Goal: Task Accomplishment & Management: Manage account settings

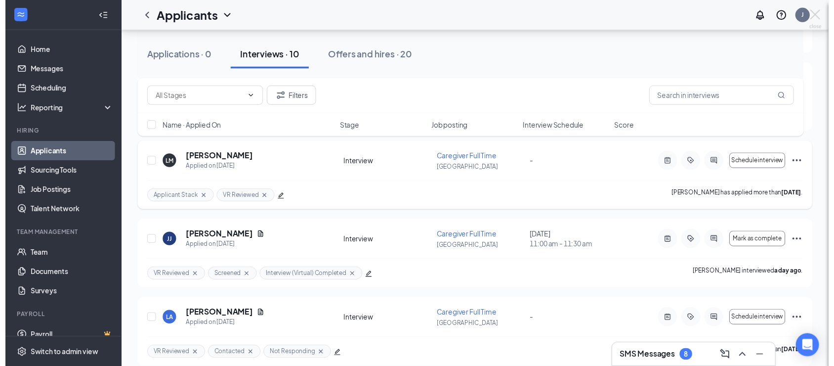
scroll to position [309, 0]
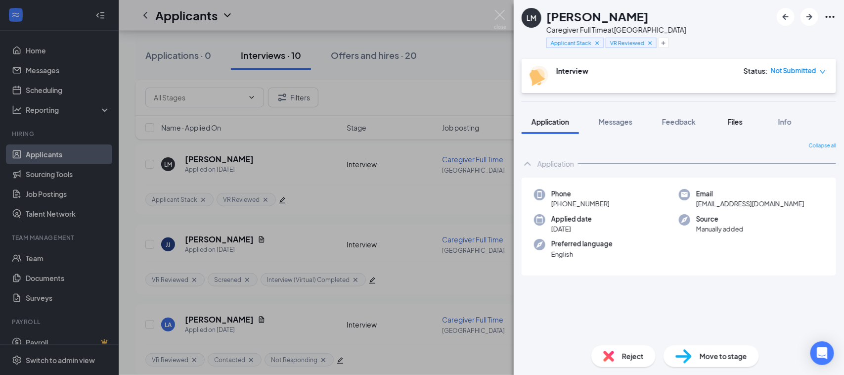
click at [738, 122] on span "Files" at bounding box center [735, 121] width 15 height 9
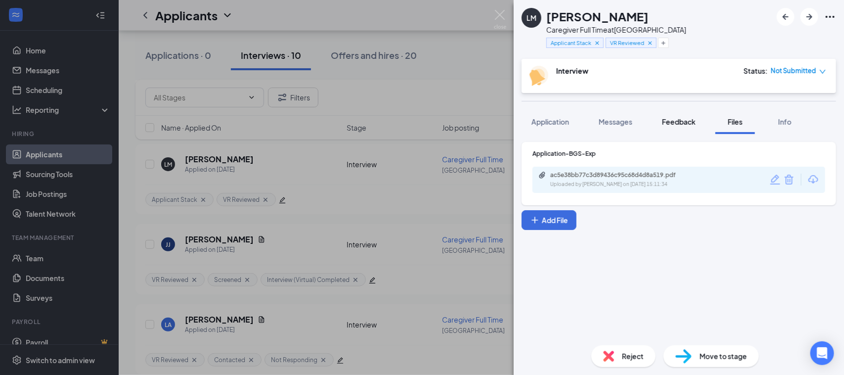
click at [683, 125] on span "Feedback" at bounding box center [679, 121] width 34 height 9
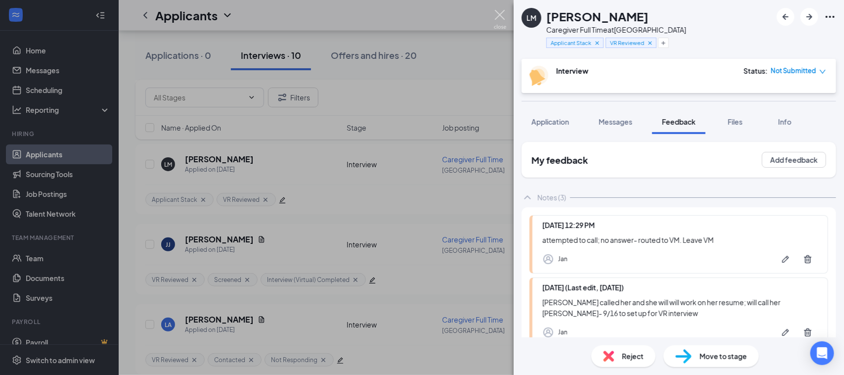
click at [502, 17] on img at bounding box center [500, 19] width 12 height 19
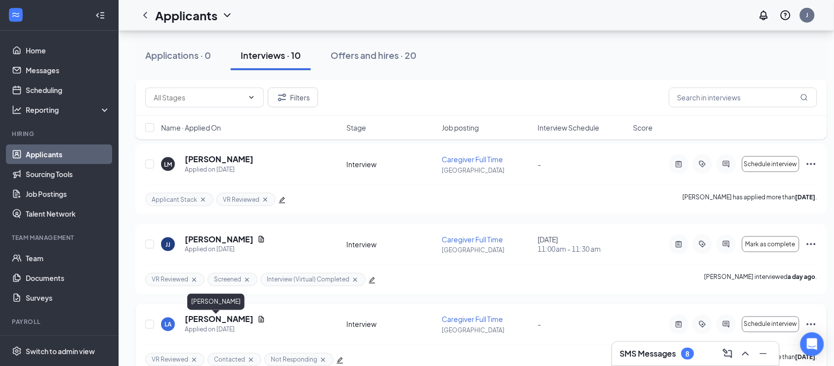
click at [208, 320] on h5 "Linda Alascia" at bounding box center [219, 319] width 69 height 11
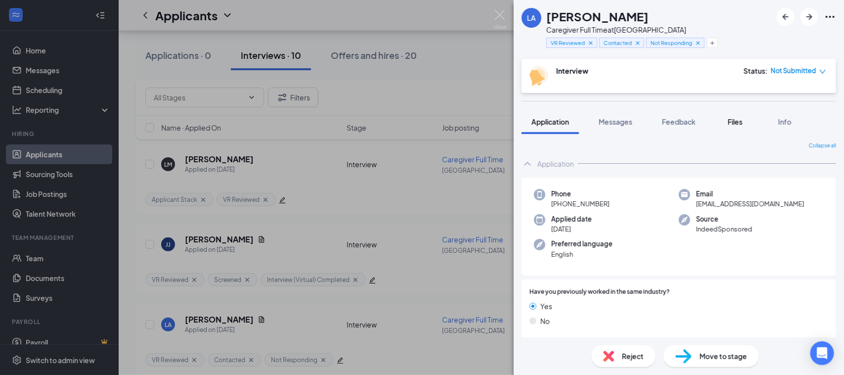
click at [741, 123] on span "Files" at bounding box center [735, 121] width 15 height 9
click at [686, 121] on span "Feedback" at bounding box center [679, 121] width 34 height 9
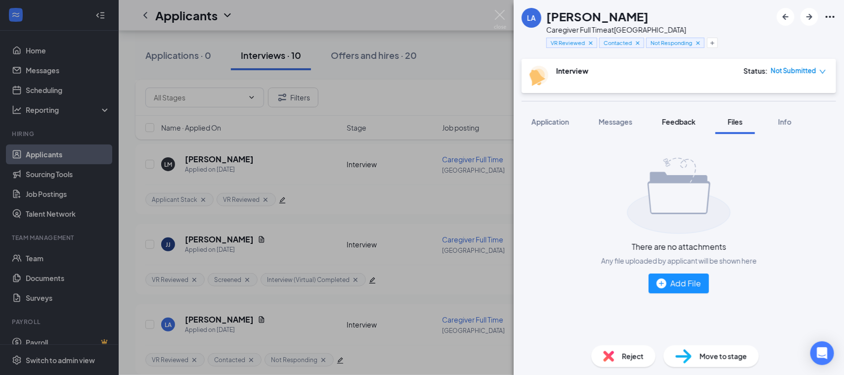
click at [689, 119] on span "Feedback" at bounding box center [679, 121] width 34 height 9
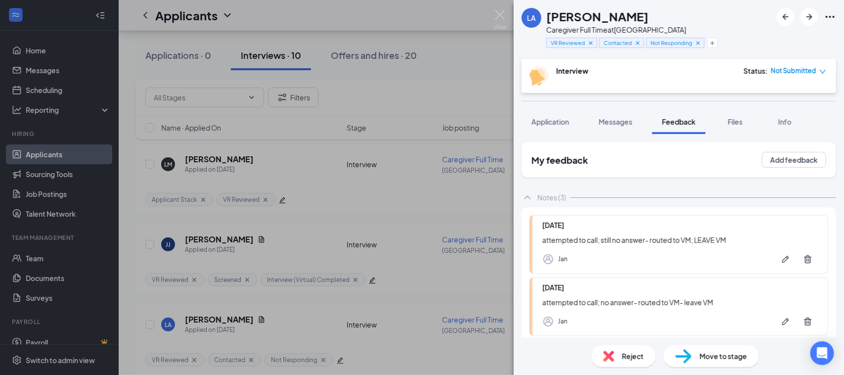
click at [631, 354] on span "Reject" at bounding box center [633, 355] width 22 height 11
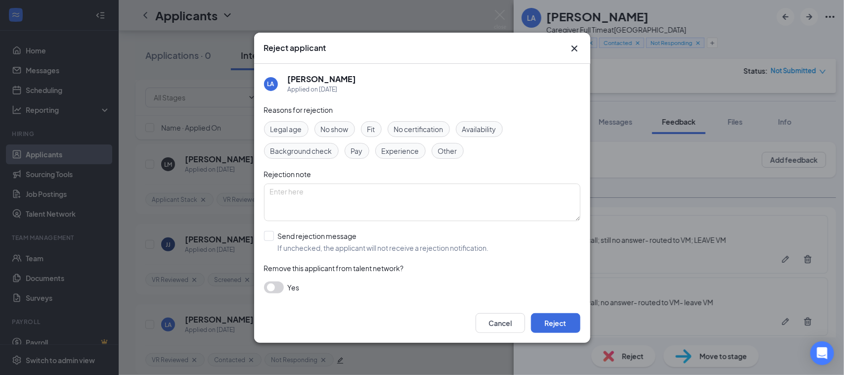
click at [449, 147] on span "Other" at bounding box center [447, 150] width 19 height 11
click at [272, 237] on input "Send rejection message If unchecked, the applicant will not receive a rejection…" at bounding box center [376, 242] width 225 height 22
checkbox input "true"
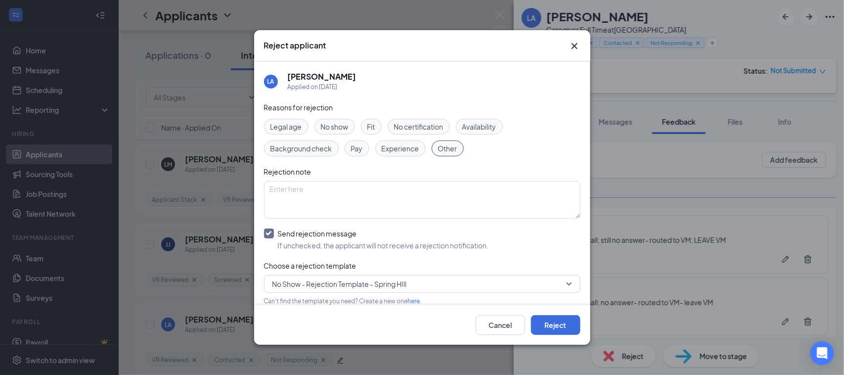
click at [298, 282] on span "No Show - Rejection Template - Spring HIll" at bounding box center [339, 283] width 134 height 15
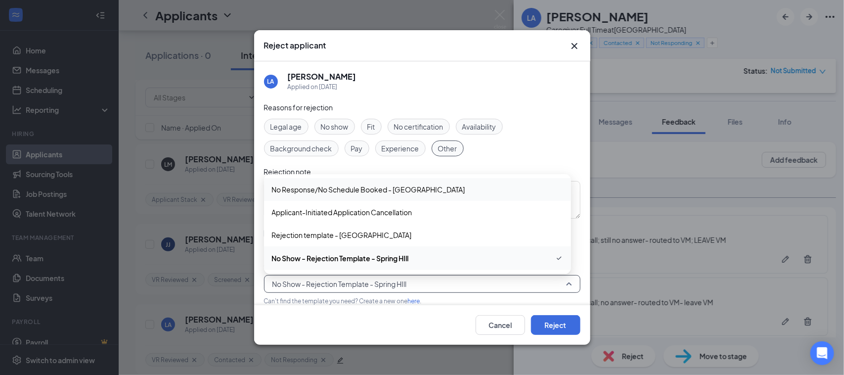
click at [367, 190] on span "No Response/No Schedule Booked - Spring Hill" at bounding box center [368, 189] width 193 height 11
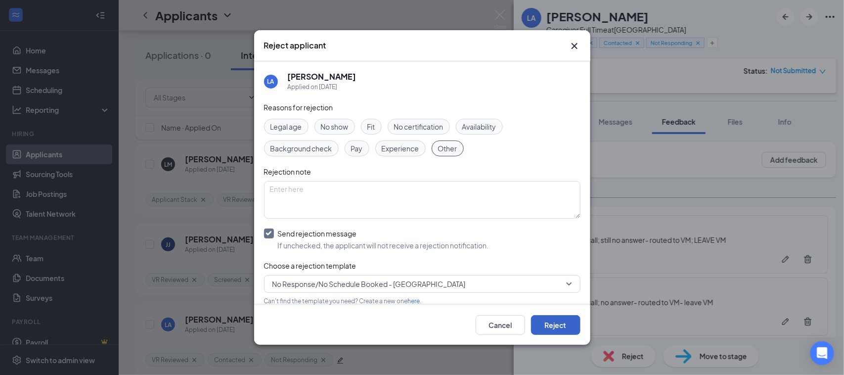
click at [552, 326] on button "Reject" at bounding box center [555, 325] width 49 height 20
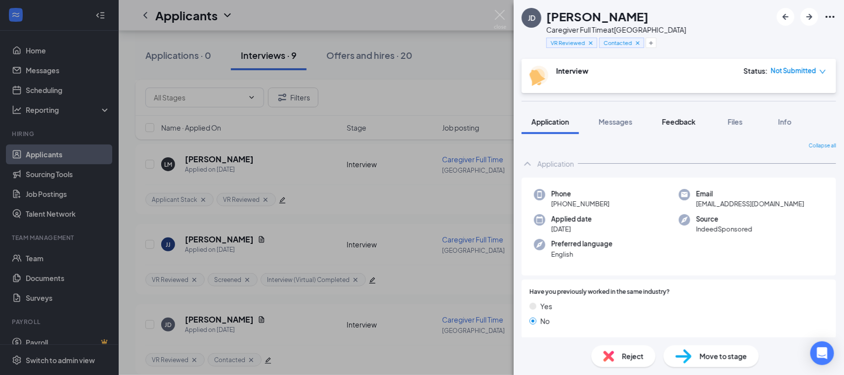
click at [696, 124] on span "Feedback" at bounding box center [679, 121] width 34 height 9
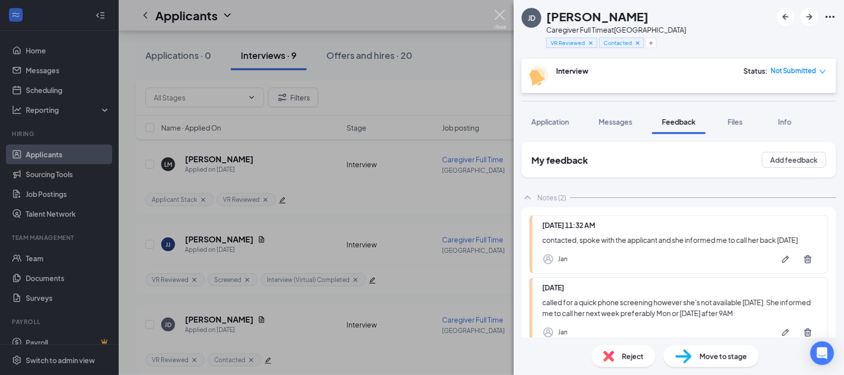
click at [498, 10] on img at bounding box center [500, 19] width 12 height 19
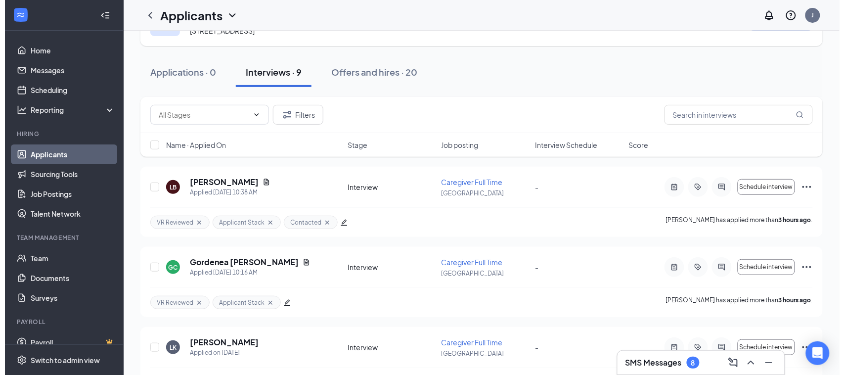
scroll to position [16, 0]
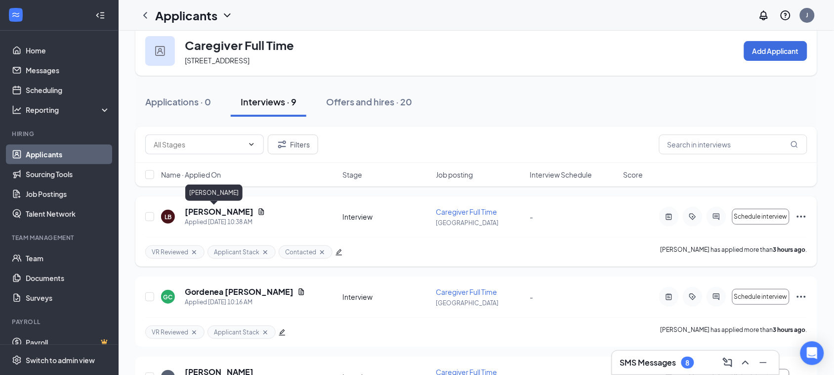
click at [208, 210] on h5 "[PERSON_NAME]" at bounding box center [219, 211] width 69 height 11
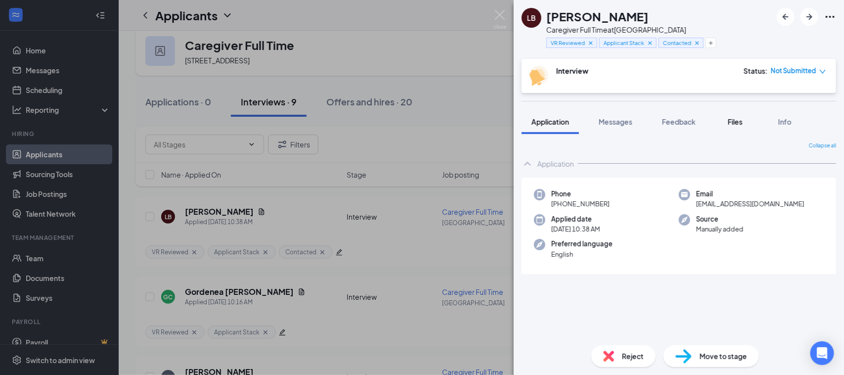
click at [738, 121] on span "Files" at bounding box center [735, 121] width 15 height 9
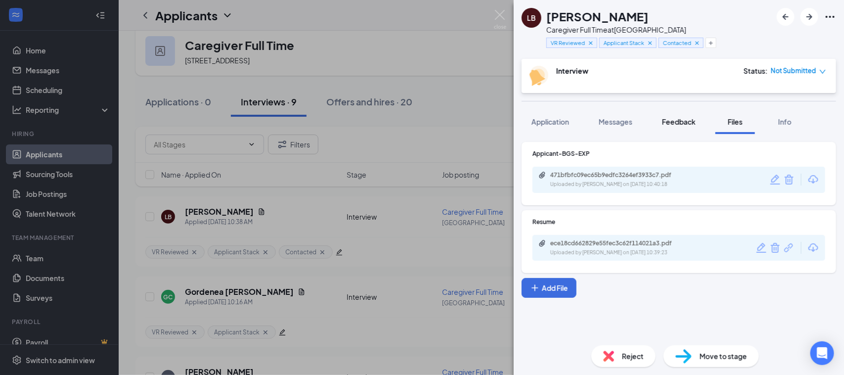
click at [675, 115] on button "Feedback" at bounding box center [678, 121] width 53 height 25
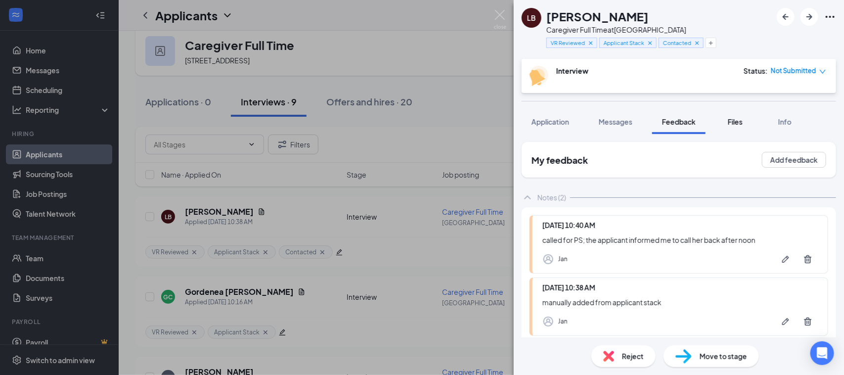
click at [735, 124] on span "Files" at bounding box center [735, 121] width 15 height 9
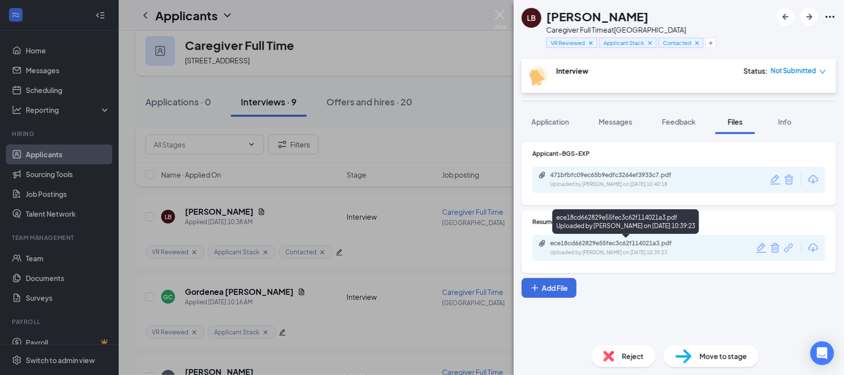
click at [572, 244] on div "ece18cd662829e55fec3c62f114021a3.pdf" at bounding box center [619, 243] width 138 height 8
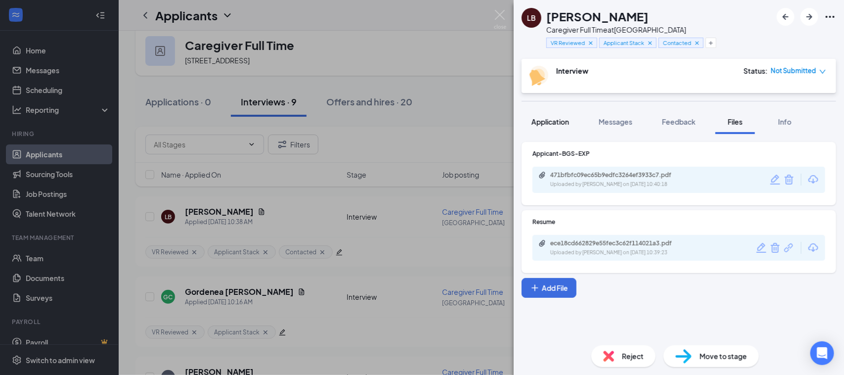
click at [557, 123] on span "Application" at bounding box center [550, 121] width 38 height 9
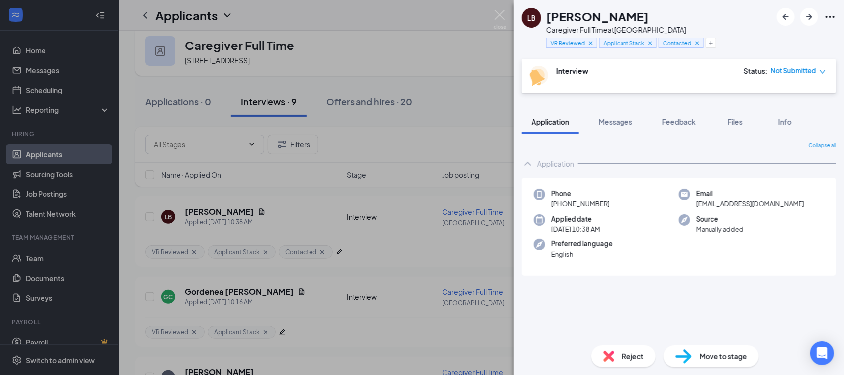
drag, startPoint x: 611, startPoint y: 203, endPoint x: 548, endPoint y: 209, distance: 63.6
click at [548, 209] on div "Phone +1 (432) 269-7004 Email lbooth1@gmail.com Applied date Today 10:38 AM Sou…" at bounding box center [679, 226] width 314 height 98
click at [627, 124] on span "Messages" at bounding box center [616, 121] width 34 height 9
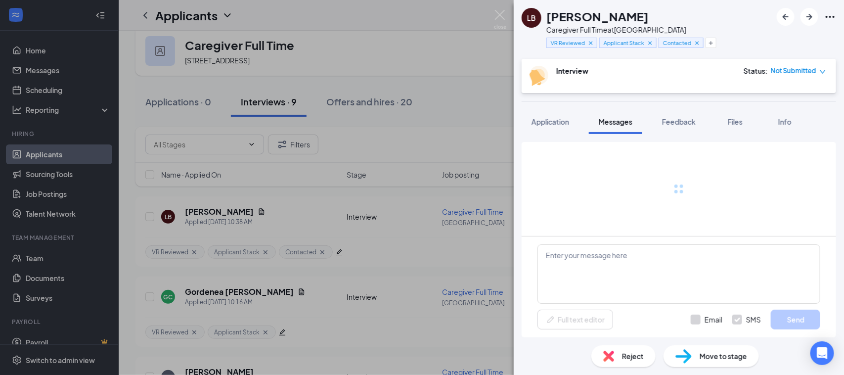
click at [602, 179] on div at bounding box center [678, 189] width 283 height 94
click at [601, 274] on textarea at bounding box center [678, 273] width 283 height 59
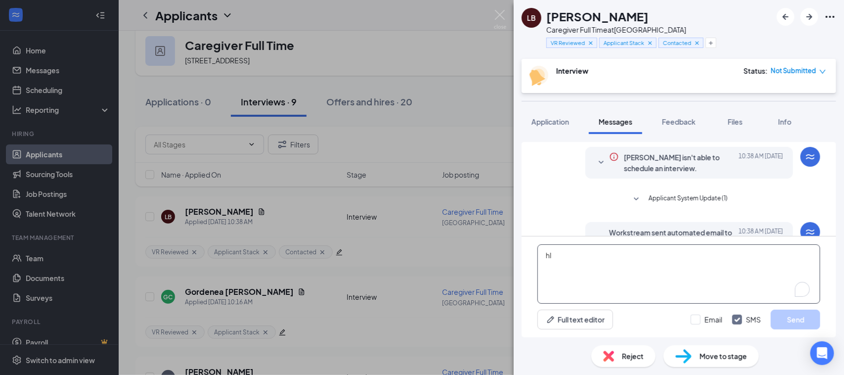
scroll to position [127, 0]
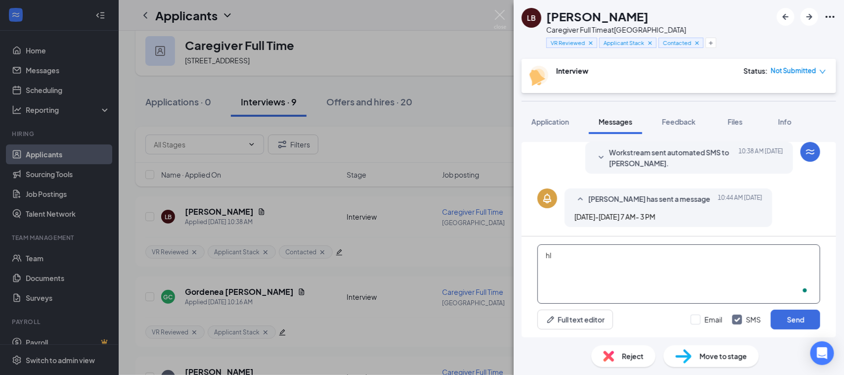
type textarea "h"
type textarea "H"
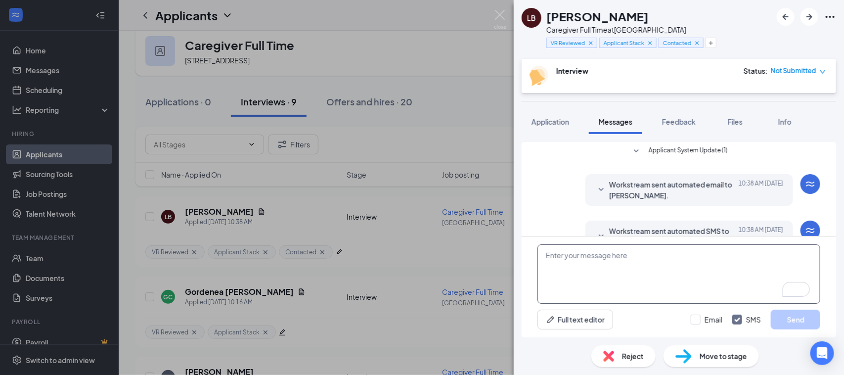
scroll to position [0, 0]
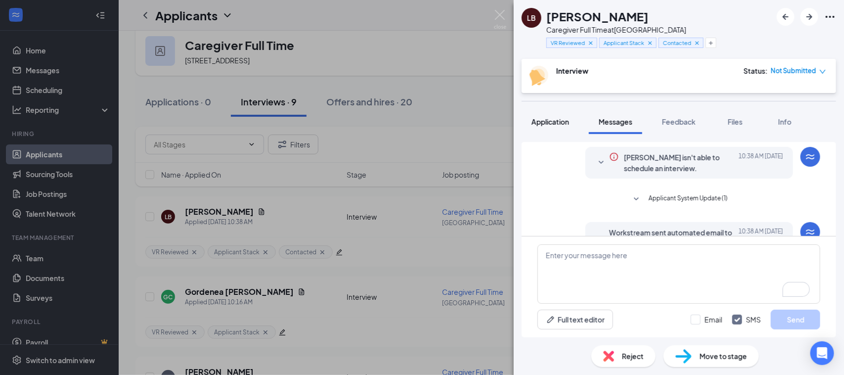
click at [556, 121] on span "Application" at bounding box center [550, 121] width 38 height 9
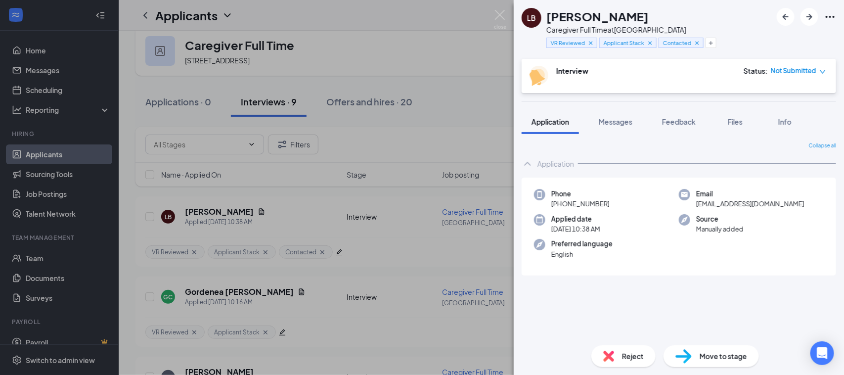
drag, startPoint x: 608, startPoint y: 203, endPoint x: 550, endPoint y: 209, distance: 58.1
click at [550, 209] on div "Phone +1 (432) 269-7004 Email lbooth1@gmail.com Applied date Today 10:38 AM Sou…" at bounding box center [679, 226] width 314 height 98
copy span "+1 (432) 269-7004"
click at [712, 45] on button "button" at bounding box center [710, 43] width 11 height 10
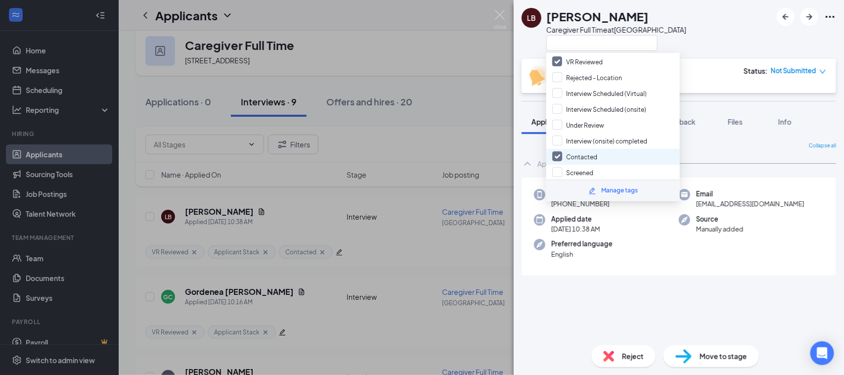
scroll to position [124, 0]
click at [588, 149] on input "Screened" at bounding box center [572, 154] width 41 height 11
checkbox input "true"
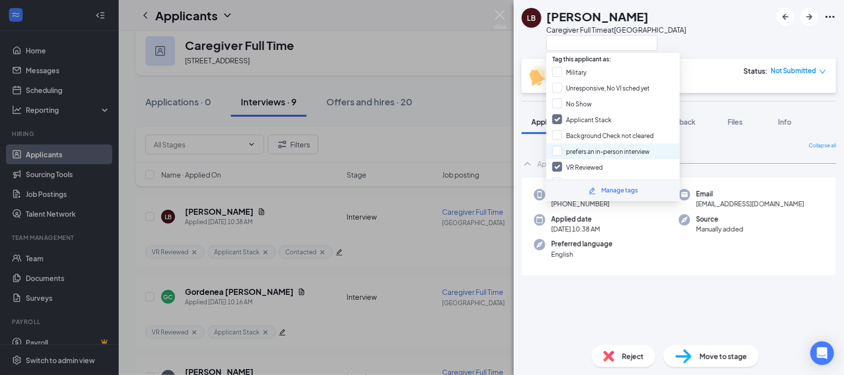
scroll to position [62, 0]
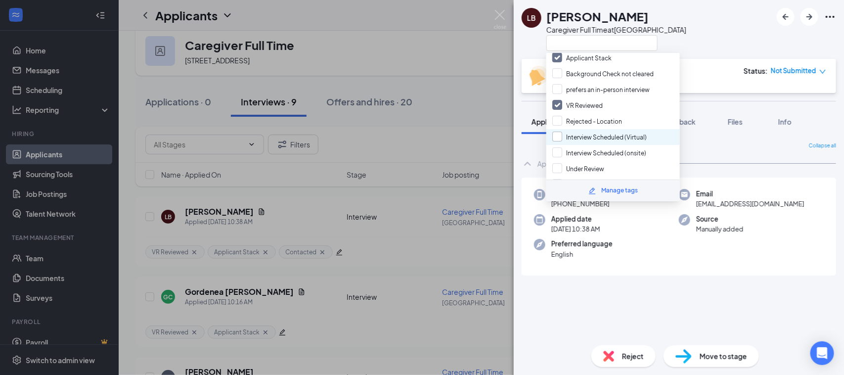
click at [600, 134] on input "Interview Scheduled (Virtual)" at bounding box center [599, 136] width 94 height 11
checkbox input "true"
click at [688, 42] on div "LB Lili Booth Caregiver Full Time at Spring Hill" at bounding box center [679, 29] width 330 height 59
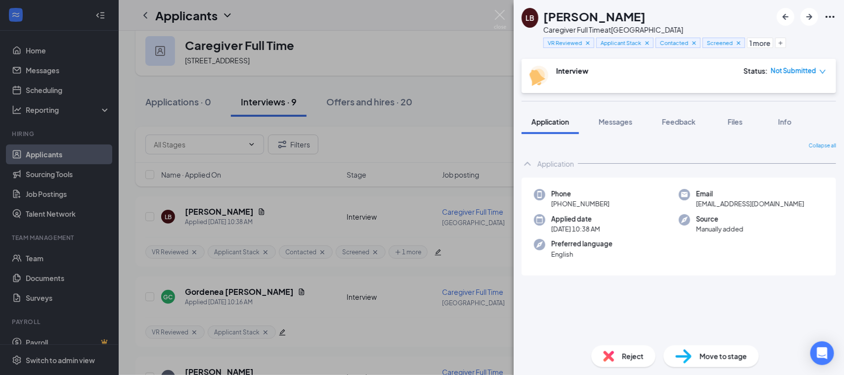
click at [824, 71] on icon "down" at bounding box center [822, 71] width 7 height 7
click at [793, 102] on span "Assign Time" at bounding box center [782, 99] width 38 height 11
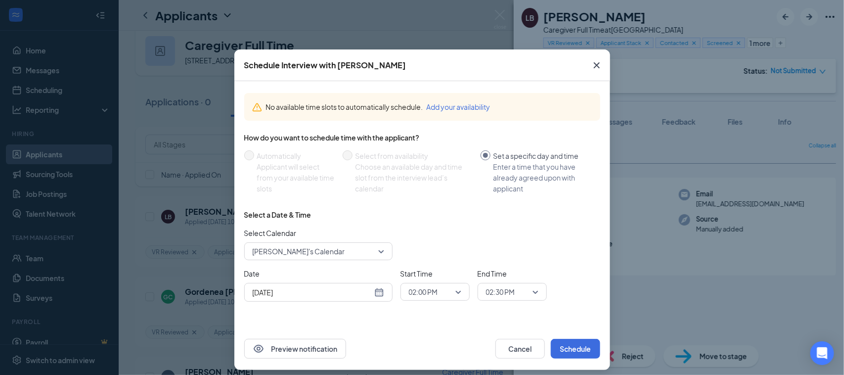
click at [374, 251] on span "Jan's Calendar" at bounding box center [318, 251] width 131 height 15
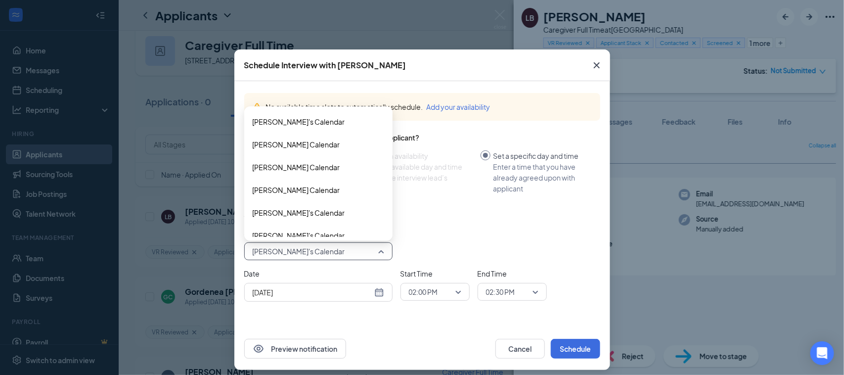
scroll to position [170, 0]
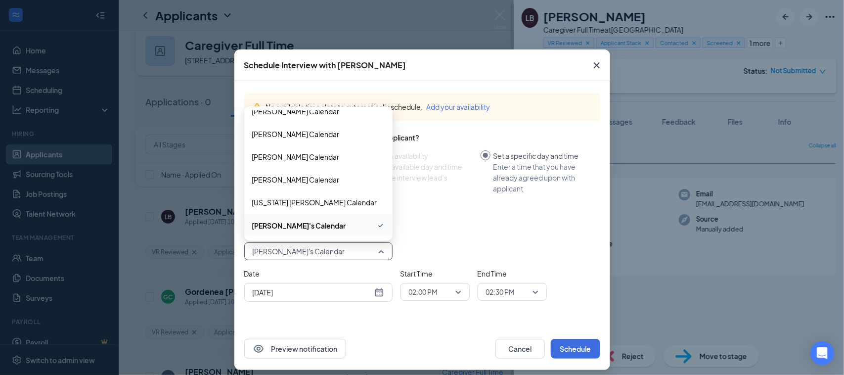
click at [292, 225] on span "Jan's Calendar" at bounding box center [299, 225] width 94 height 11
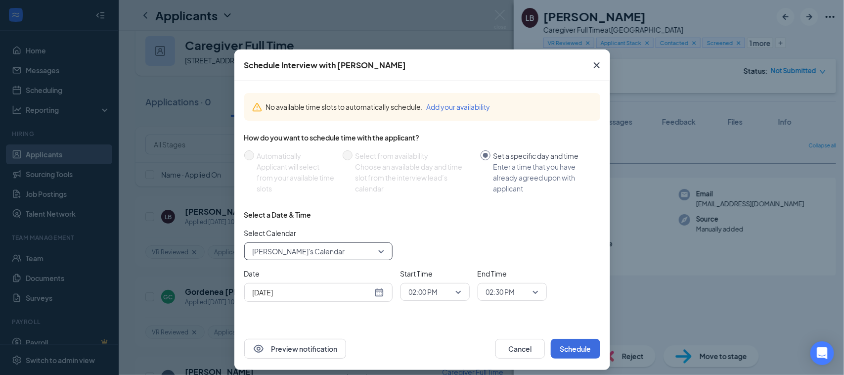
click at [370, 291] on div "Sep 16, 2025" at bounding box center [318, 292] width 131 height 11
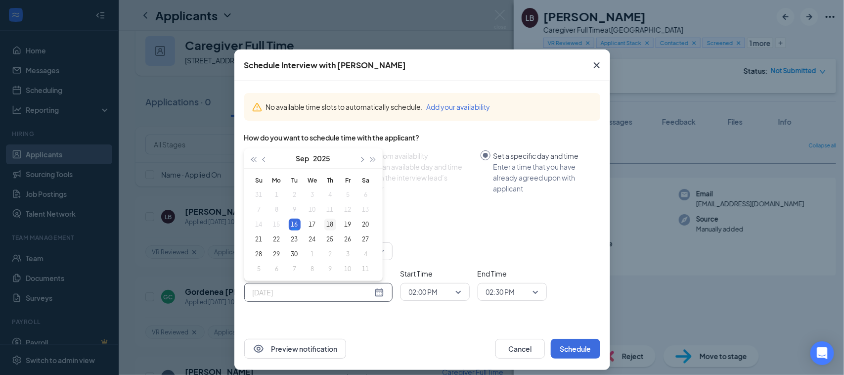
type input "Sep 18, 2025"
click at [330, 224] on div "18" at bounding box center [330, 224] width 12 height 12
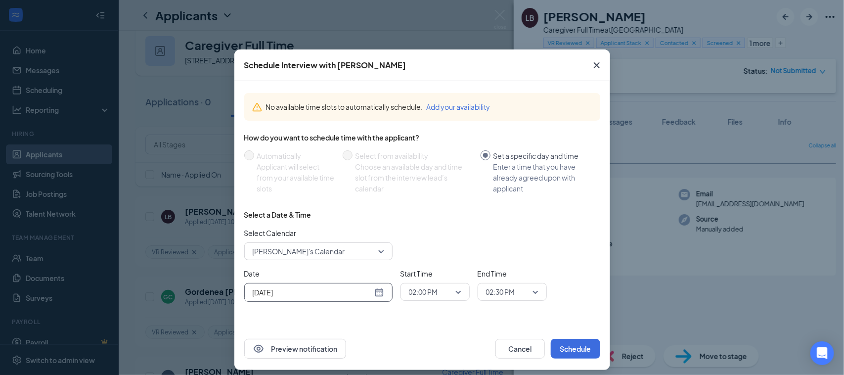
click at [450, 292] on span "02:00 PM" at bounding box center [435, 291] width 52 height 15
click at [432, 197] on span "10:30 AM" at bounding box center [422, 194] width 29 height 11
click at [526, 288] on span "02:30 PM" at bounding box center [512, 291] width 52 height 15
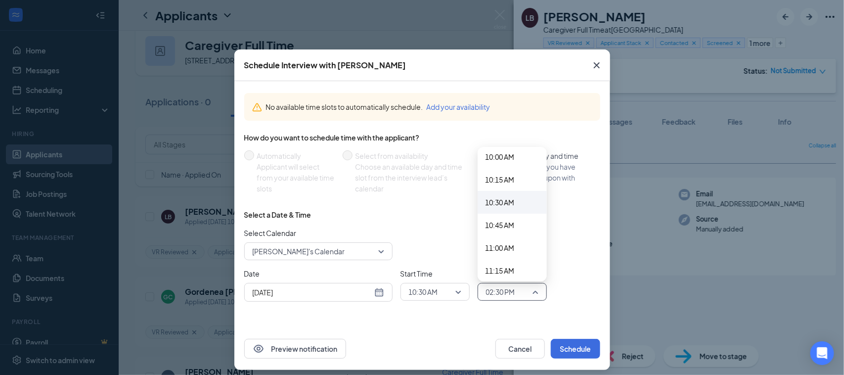
scroll to position [907, 0]
click at [453, 295] on span "10:30 AM" at bounding box center [435, 291] width 52 height 15
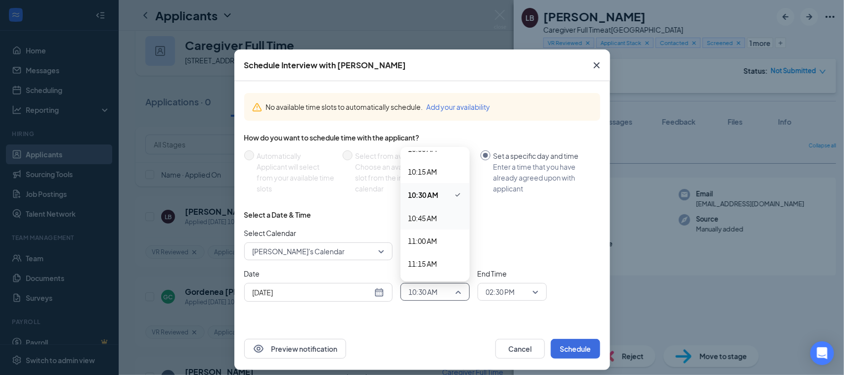
scroll to position [861, 0]
click at [424, 214] on span "10:00 AM" at bounding box center [422, 210] width 29 height 11
click at [527, 290] on span "02:30 PM" at bounding box center [512, 291] width 52 height 15
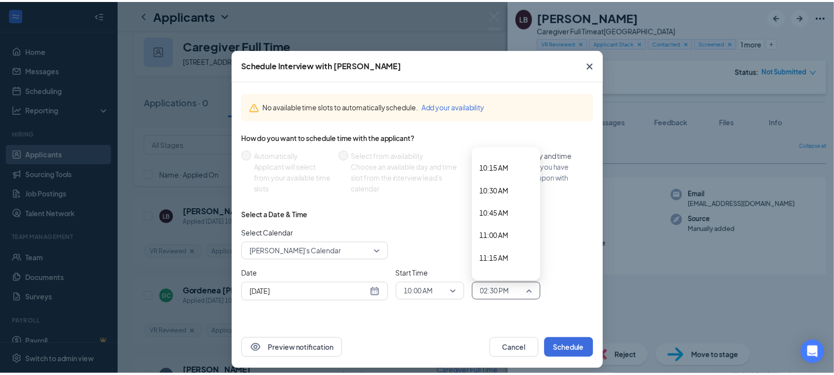
scroll to position [907, 0]
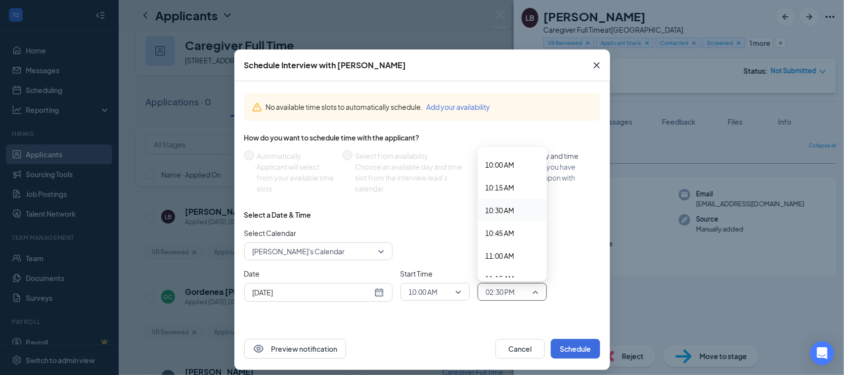
click at [499, 211] on span "10:30 AM" at bounding box center [499, 210] width 29 height 11
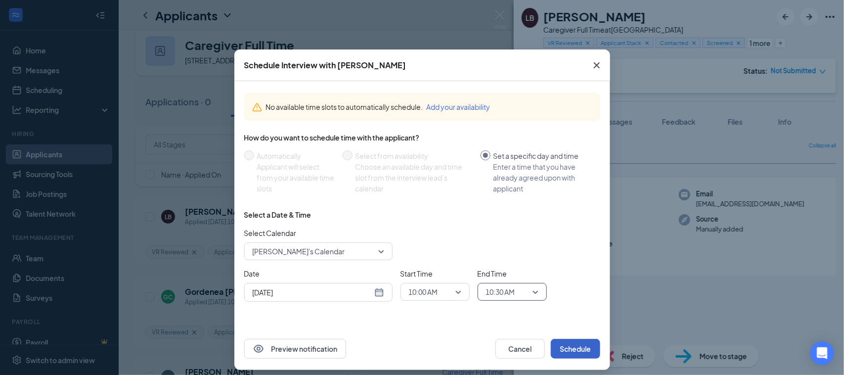
click at [582, 352] on button "Schedule" at bounding box center [575, 349] width 49 height 20
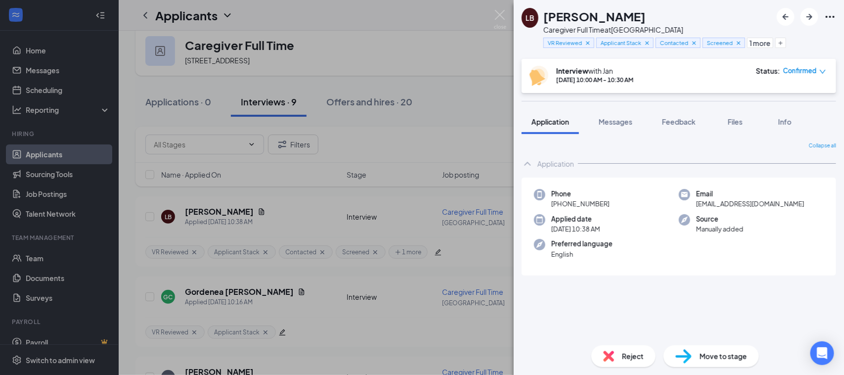
click at [50, 67] on div "LB Lili Booth Caregiver Full Time at Spring Hill VR Reviewed Applicant Stack Co…" at bounding box center [422, 187] width 844 height 375
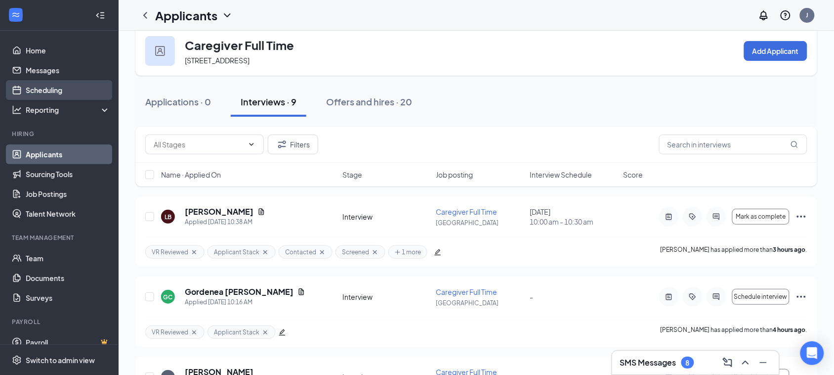
click at [44, 89] on link "Scheduling" at bounding box center [68, 90] width 85 height 20
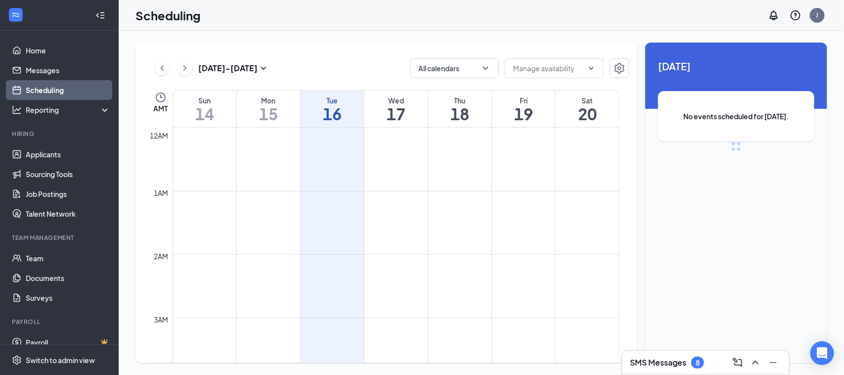
scroll to position [485, 0]
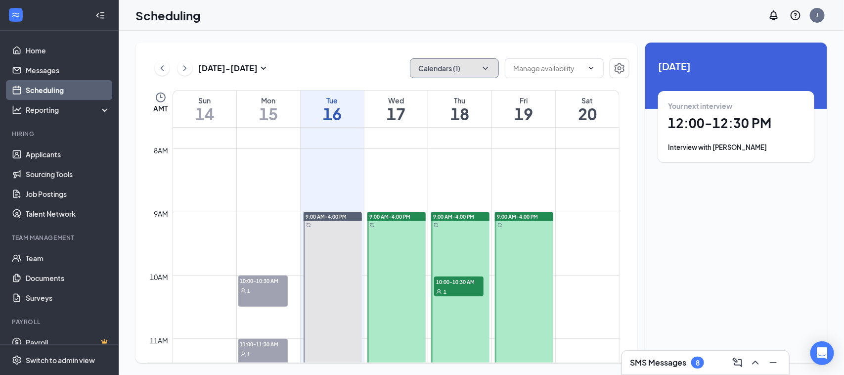
click at [496, 72] on button "Calendars (1)" at bounding box center [454, 68] width 89 height 20
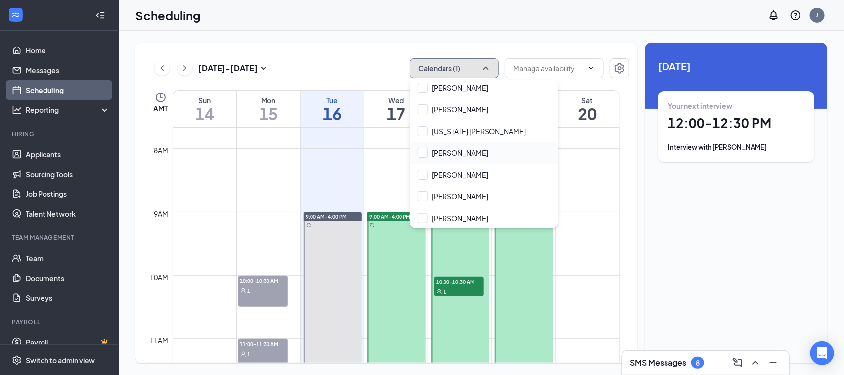
scroll to position [247, 0]
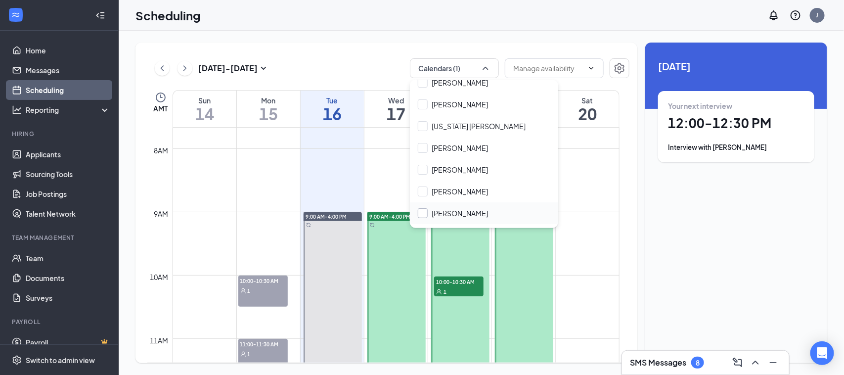
click at [429, 211] on input "Kelly Hawk" at bounding box center [453, 213] width 70 height 10
checkbox input "true"
click at [539, 44] on div "Sep 14 - Sep 20 Calendars (2) AMT Sun 14 Mon 15 Tue 16 Wed 17 Thu 18 Fri 19 Sat…" at bounding box center [386, 203] width 502 height 320
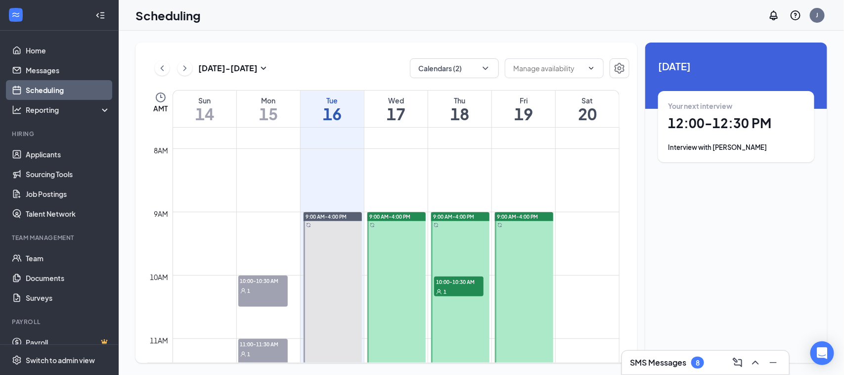
click at [461, 280] on span "10:00-10:30 AM" at bounding box center [458, 281] width 49 height 10
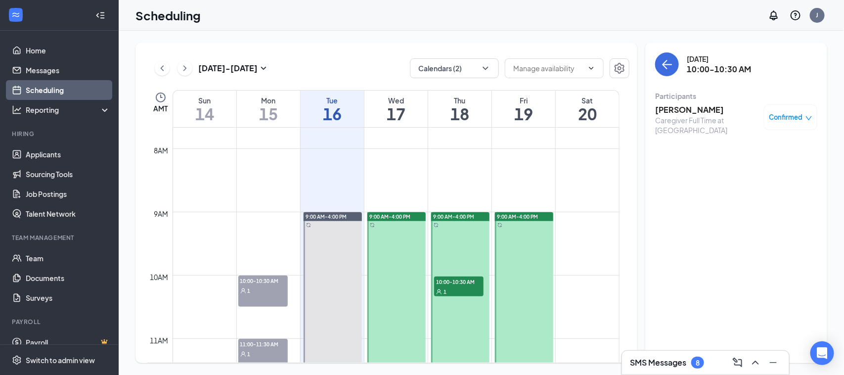
click at [681, 114] on h3 "[PERSON_NAME]" at bounding box center [707, 109] width 104 height 11
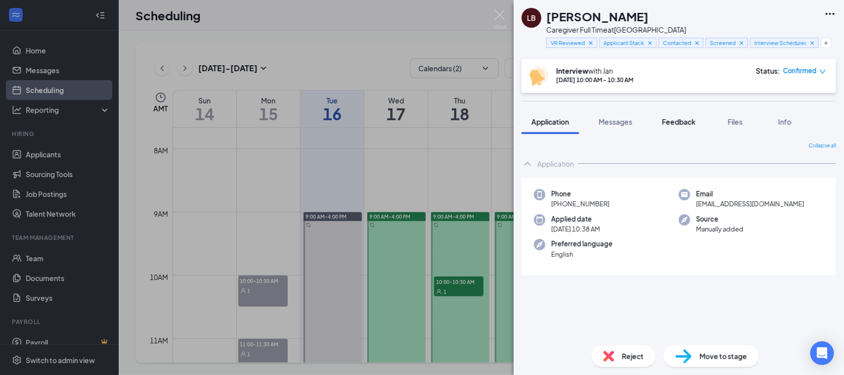
click at [665, 122] on span "Feedback" at bounding box center [679, 121] width 34 height 9
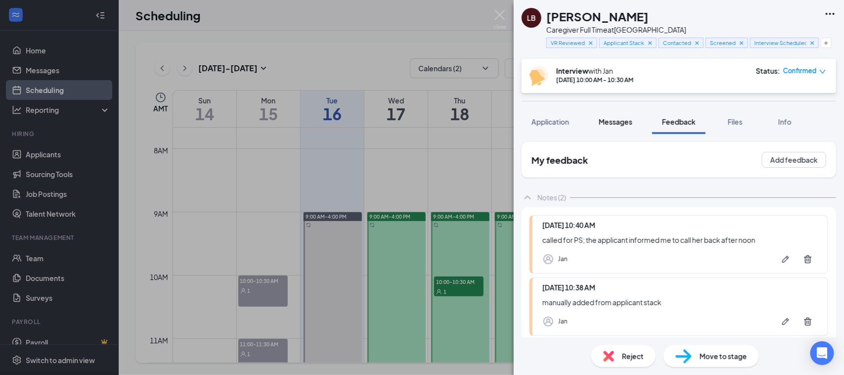
click at [621, 120] on span "Messages" at bounding box center [616, 121] width 34 height 9
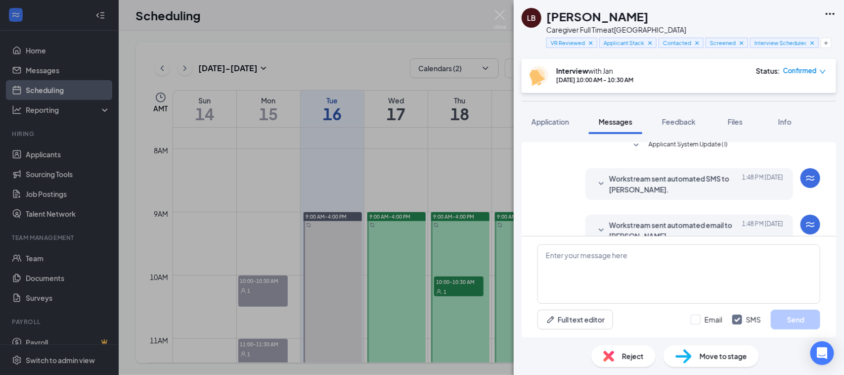
scroll to position [248, 0]
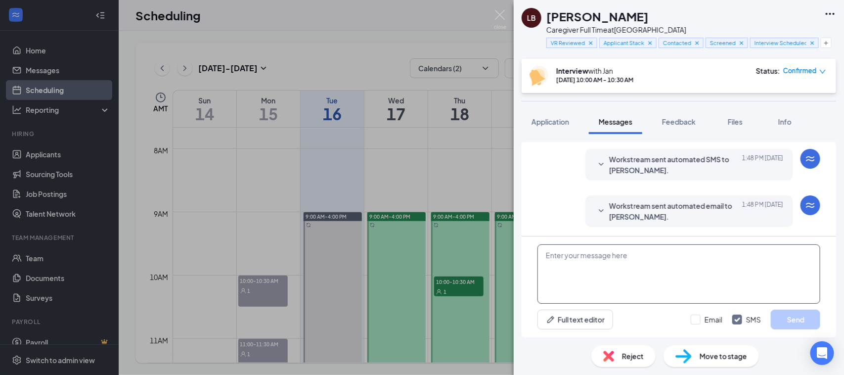
click at [616, 272] on textarea at bounding box center [678, 273] width 283 height 59
paste textarea "Hi Kasey! You are scheduled for a virtual interview on Friday, September 12, at…"
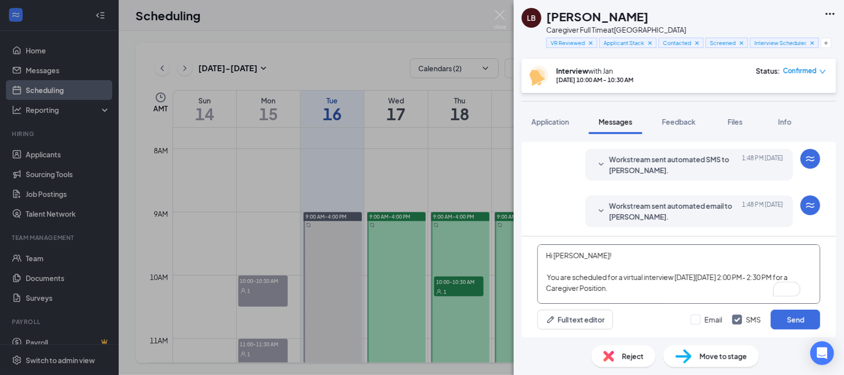
click at [572, 255] on textarea "Hi Kasey! You are scheduled for a virtual interview on Friday, September 12, at…" at bounding box center [678, 273] width 283 height 59
click at [607, 229] on div "Lili Booth isn't able to schedule an interview. Today 10:38 AM You haven't adde…" at bounding box center [678, 65] width 283 height 343
click at [607, 229] on div "Workstream sent automated email to Lili Booth. Today 1:48 PM Hi Lili, Congratul…" at bounding box center [678, 213] width 283 height 37
click at [572, 258] on textarea "Hi Kasey! You are scheduled for a virtual interview on Friday, September 12, at…" at bounding box center [678, 273] width 283 height 59
drag, startPoint x: 686, startPoint y: 280, endPoint x: 703, endPoint y: 278, distance: 17.4
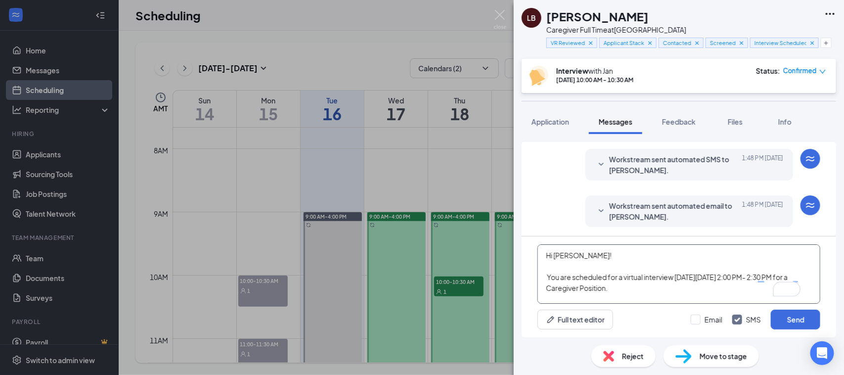
click at [703, 278] on textarea "Hi Lili! You are scheduled for a virtual interview on Friday, September 12, at …" at bounding box center [678, 273] width 283 height 59
click at [764, 278] on textarea "Hi Lili! You are scheduled for a virtual interview on Thursday, September 12, a…" at bounding box center [678, 273] width 283 height 59
click at [793, 278] on textarea "Hi Lili! You are scheduled for a virtual interview on Thursday, September 18, a…" at bounding box center [678, 273] width 283 height 59
click at [564, 290] on textarea "Hi Lili! You are scheduled for a virtual interview on Thursday, September 18, a…" at bounding box center [678, 273] width 283 height 59
click at [581, 292] on textarea "Hi Lili! You are scheduled for a virtual interview on Thursday, September 18, a…" at bounding box center [678, 273] width 283 height 59
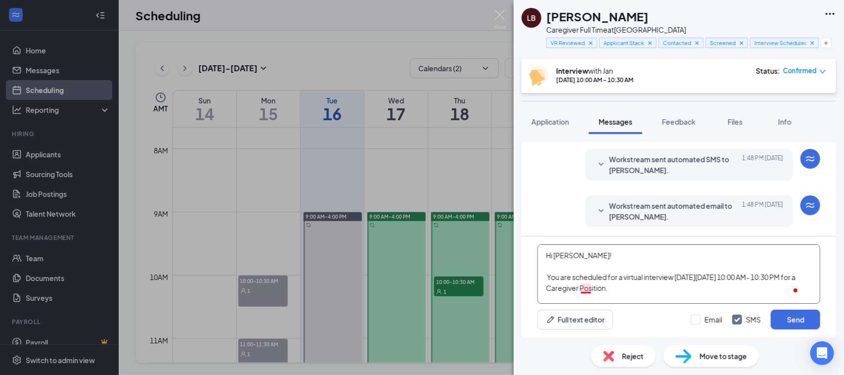
click at [584, 290] on textarea "Hi Lili! You are scheduled for a virtual interview on Thursday, September 18, a…" at bounding box center [678, 273] width 283 height 59
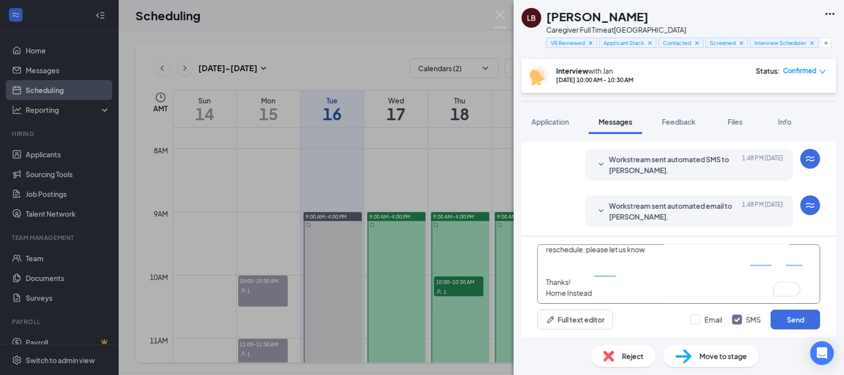
scroll to position [185, 0]
click at [609, 251] on textarea "Hi Lili! You are scheduled for a virtual interview on Thursday, September 18, a…" at bounding box center [678, 273] width 283 height 59
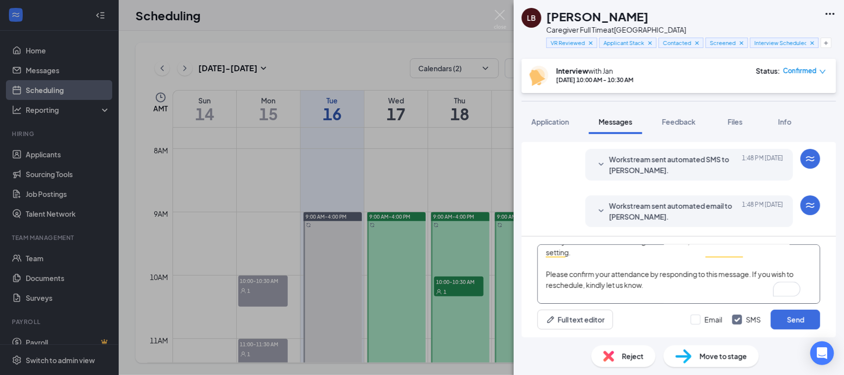
scroll to position [124, 0]
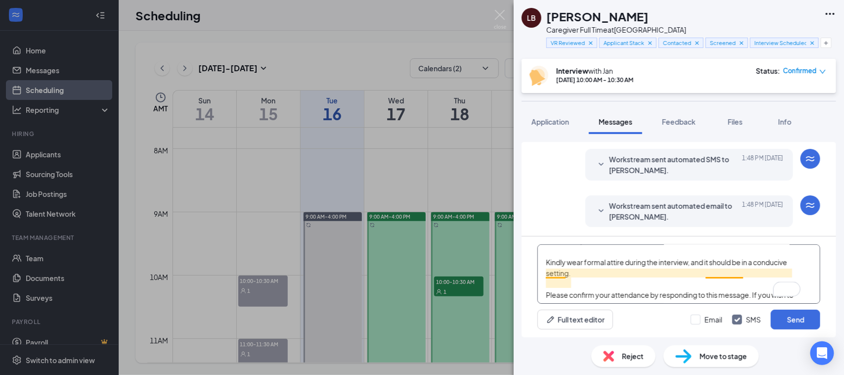
click at [560, 275] on textarea "Hi Lili! You are scheduled for a virtual interview on Thursday, September 18, a…" at bounding box center [678, 273] width 283 height 59
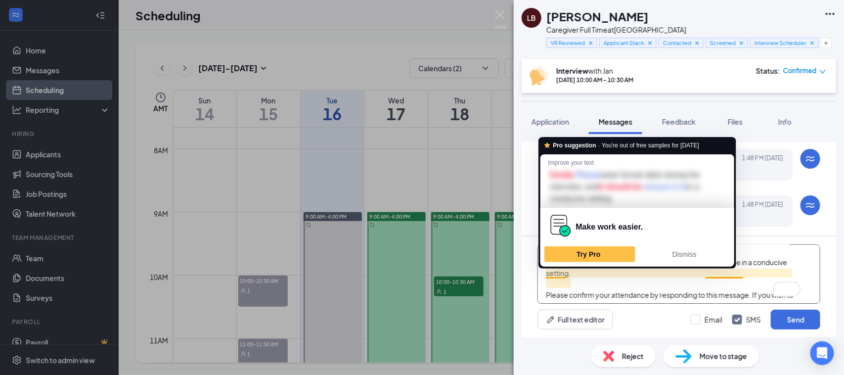
click at [552, 277] on textarea "Hi Lili! You are scheduled for a virtual interview on Thursday, September 18, a…" at bounding box center [678, 273] width 283 height 59
click at [687, 253] on span "Dismiss" at bounding box center [684, 254] width 24 height 8
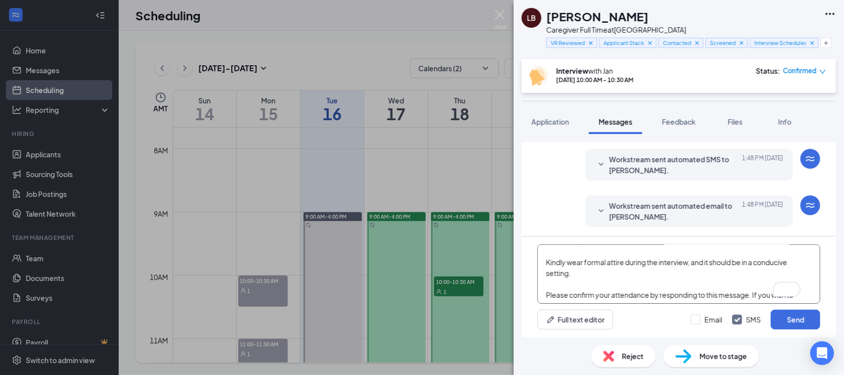
drag, startPoint x: 584, startPoint y: 273, endPoint x: 606, endPoint y: 274, distance: 22.3
click at [606, 274] on textarea "Hi Lili! You are scheduled for a virtual interview on Thursday, September 18, a…" at bounding box center [678, 273] width 283 height 59
click at [584, 270] on textarea "Hi Lili! You are scheduled for a virtual interview on Thursday, September 18, a…" at bounding box center [678, 273] width 283 height 59
type textarea "Hi Lili! You are scheduled for a virtual interview on Thursday, September 18, a…"
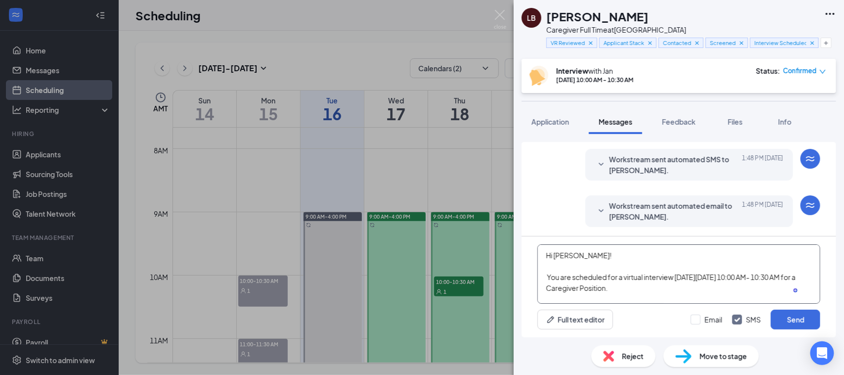
click at [662, 262] on textarea "Hi Lili! You are scheduled for a virtual interview on Thursday, September 18, a…" at bounding box center [678, 273] width 283 height 59
click at [609, 289] on textarea "Hi Lili! You are scheduled for a virtual interview on Thursday, September 18, a…" at bounding box center [678, 273] width 283 height 59
click at [707, 288] on textarea "Hi Lili! You are scheduled for a virtual interview on Thursday, September 18, a…" at bounding box center [678, 273] width 283 height 59
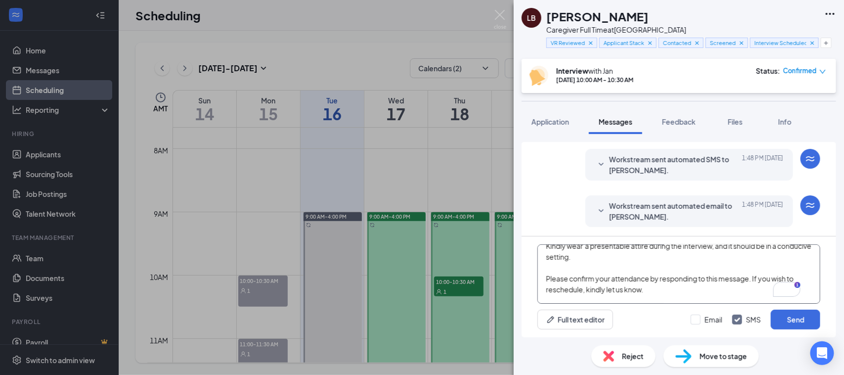
scroll to position [140, 0]
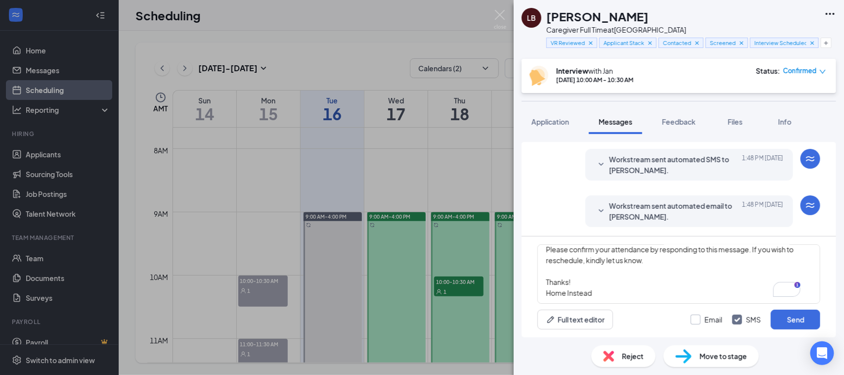
type textarea "Hi Lili! You are scheduled for a virtual interview on Thursday, September 18, a…"
click at [696, 320] on input "Email" at bounding box center [707, 319] width 32 height 10
checkbox input "true"
click at [801, 319] on button "Send" at bounding box center [795, 319] width 49 height 20
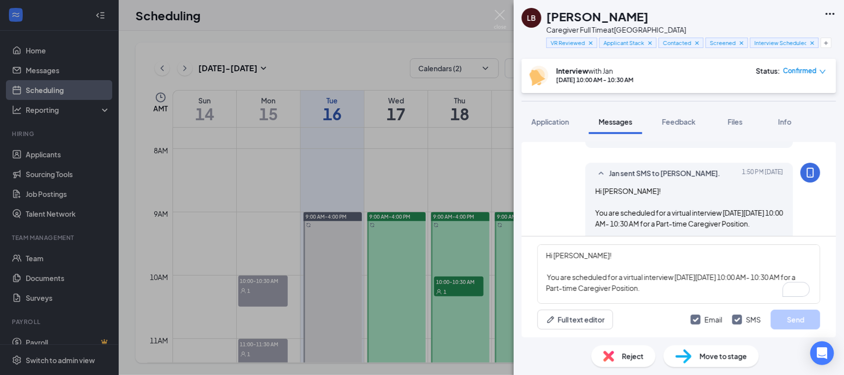
click at [699, 42] on icon "Cross" at bounding box center [697, 43] width 7 height 7
click at [53, 159] on div "LB Lili Booth Caregiver Full Time at Spring Hill VR Reviewed Applicant Stack Sc…" at bounding box center [422, 187] width 844 height 375
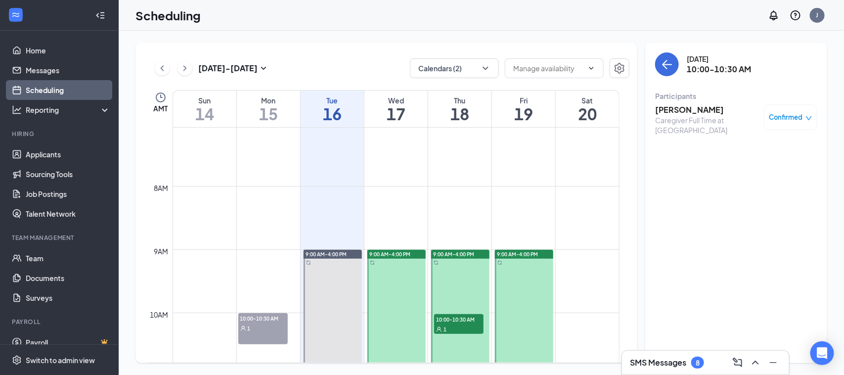
scroll to position [547, 0]
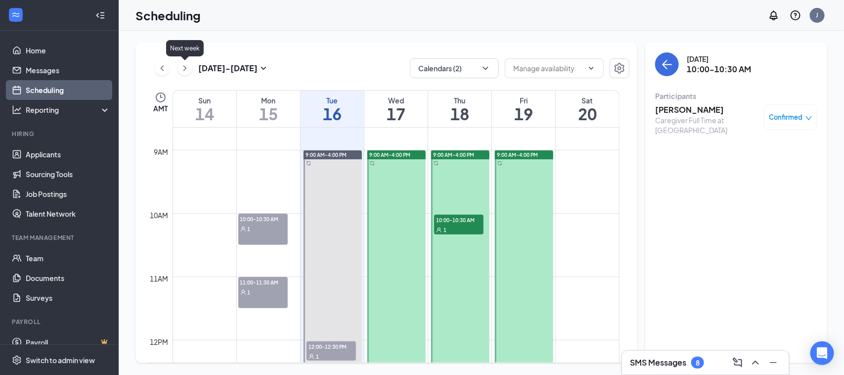
click at [184, 65] on icon "ChevronRight" at bounding box center [185, 68] width 10 height 12
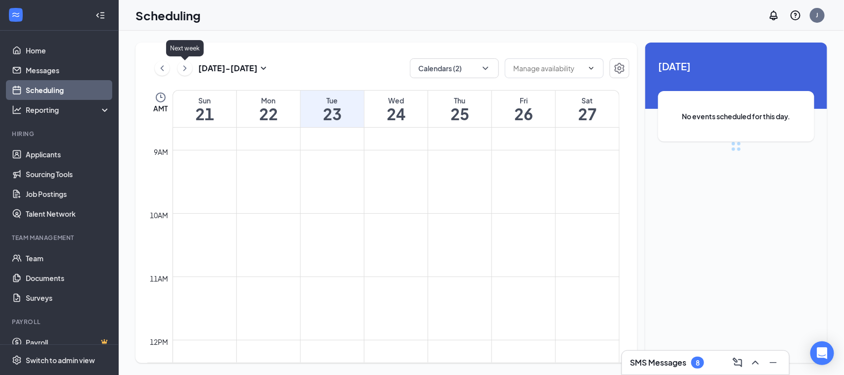
scroll to position [485, 0]
click at [163, 64] on icon "ChevronLeft" at bounding box center [162, 68] width 10 height 12
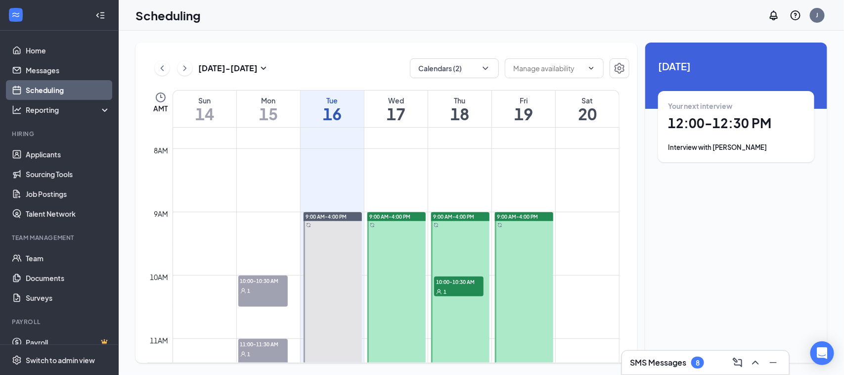
click at [457, 282] on span "10:00-10:30 AM" at bounding box center [458, 281] width 49 height 10
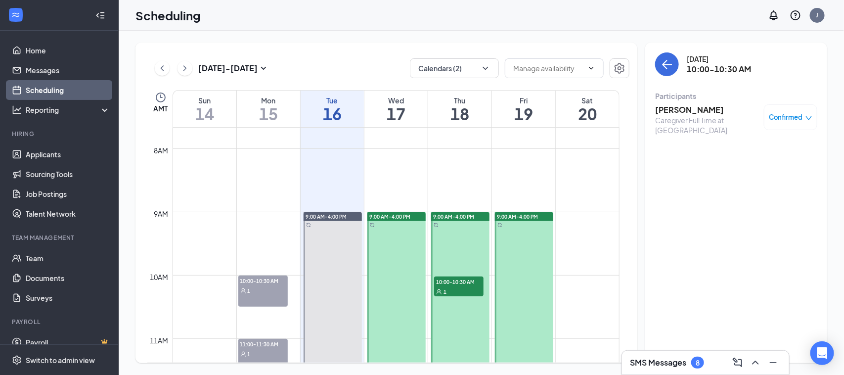
click at [678, 109] on h3 "[PERSON_NAME]" at bounding box center [707, 109] width 104 height 11
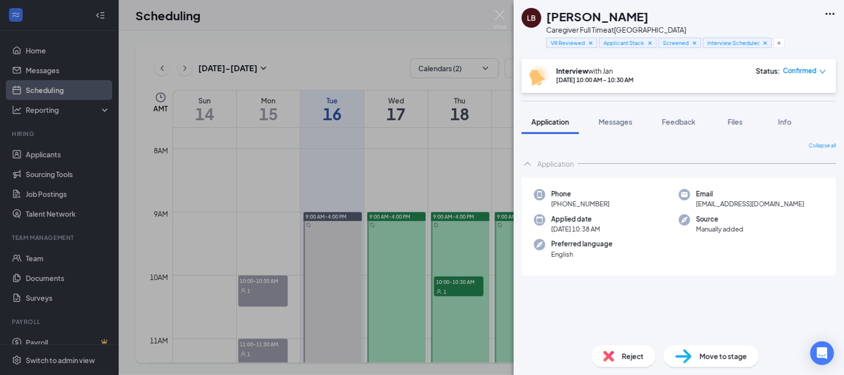
click at [826, 12] on icon "Ellipses" at bounding box center [830, 14] width 12 height 12
click at [766, 35] on link "View full application" at bounding box center [776, 36] width 107 height 10
click at [507, 14] on div "LB Lili Booth Caregiver Full Time at Spring Hill VR Reviewed Applicant Stack Sc…" at bounding box center [422, 187] width 844 height 375
click at [500, 18] on img at bounding box center [500, 19] width 12 height 19
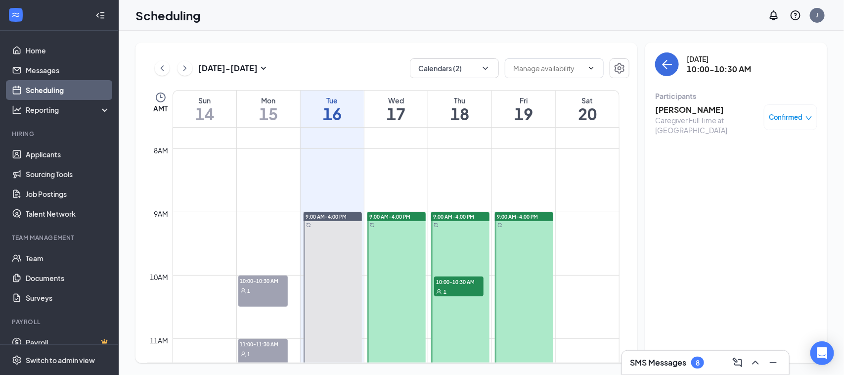
click at [500, 13] on div "Scheduling J" at bounding box center [481, 15] width 725 height 31
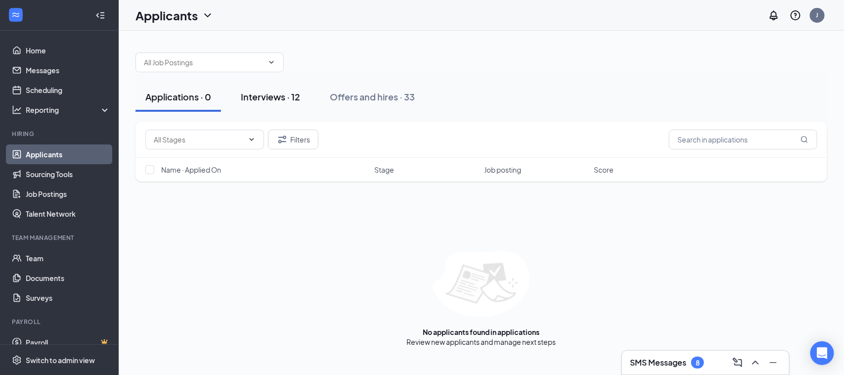
click at [289, 99] on div "Interviews · 12" at bounding box center [270, 96] width 59 height 12
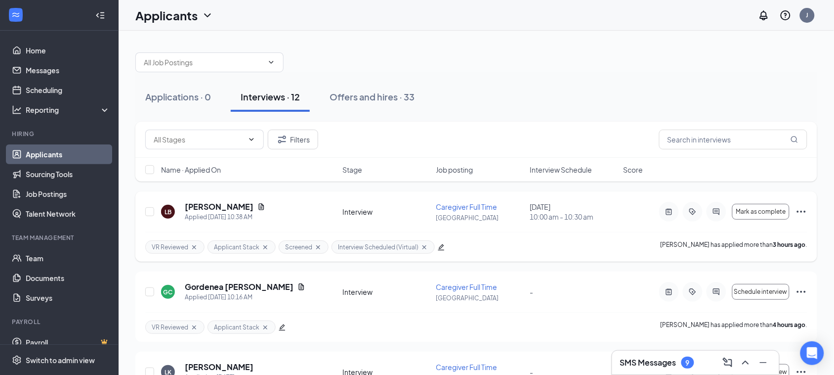
click at [193, 201] on h5 "[PERSON_NAME]" at bounding box center [219, 206] width 69 height 11
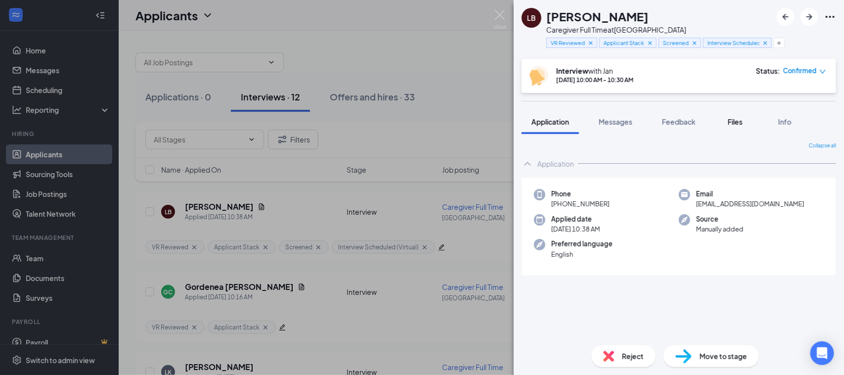
click at [733, 117] on div "Files" at bounding box center [735, 122] width 20 height 10
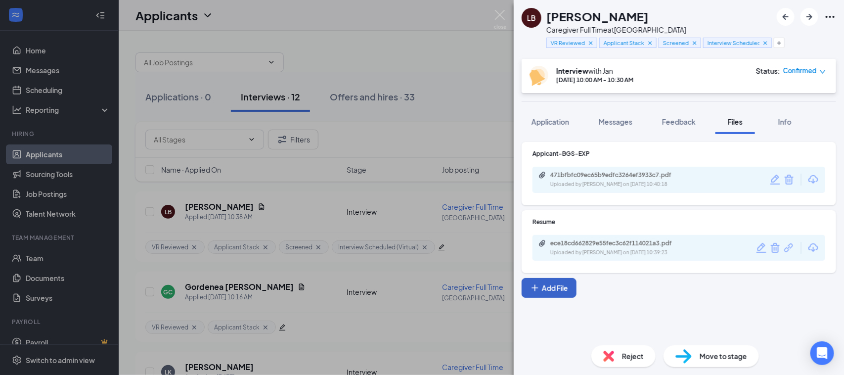
click at [565, 290] on button "Add File" at bounding box center [549, 288] width 55 height 20
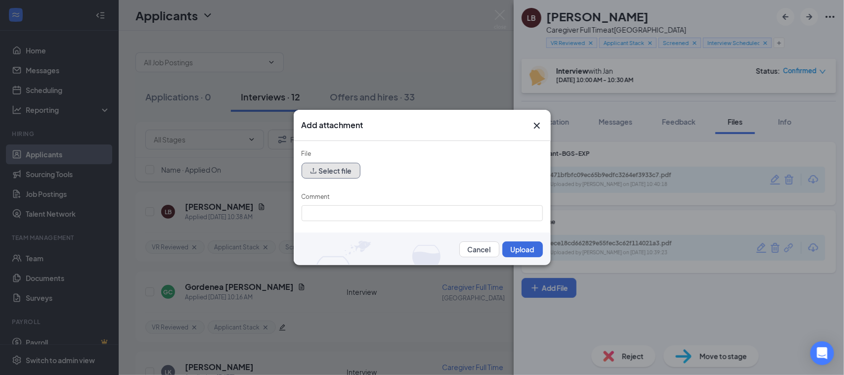
click at [340, 170] on button "Select file" at bounding box center [331, 171] width 59 height 16
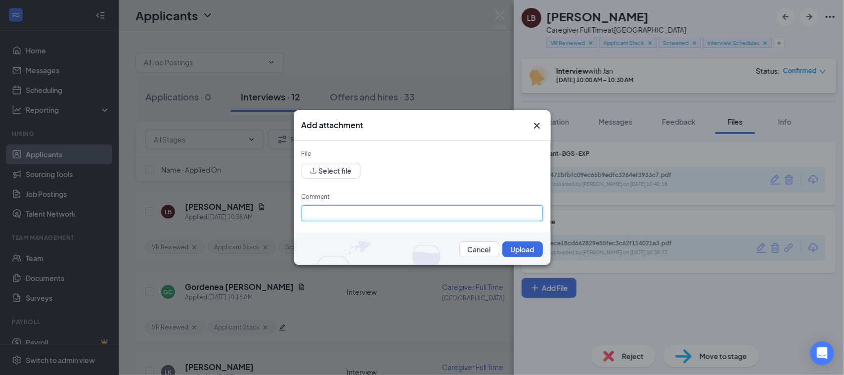
click at [343, 211] on input "Comment" at bounding box center [422, 213] width 241 height 16
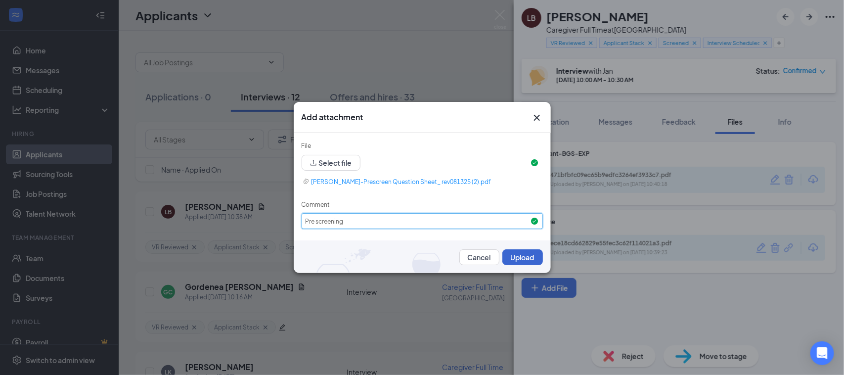
type input "Pre screening"
click at [511, 255] on button "Upload" at bounding box center [522, 257] width 41 height 16
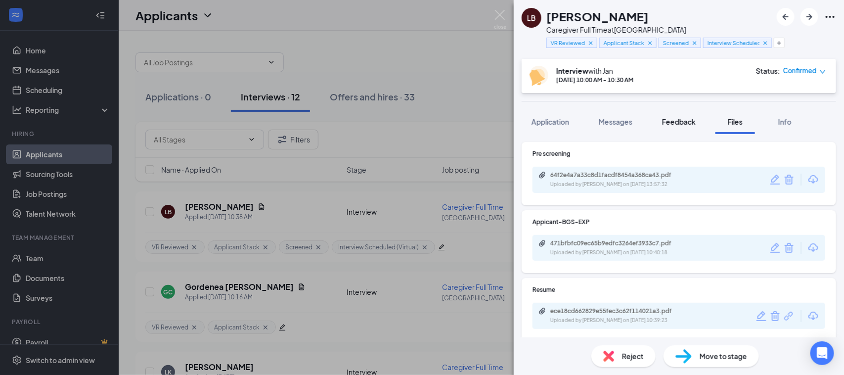
click at [685, 121] on span "Feedback" at bounding box center [679, 121] width 34 height 9
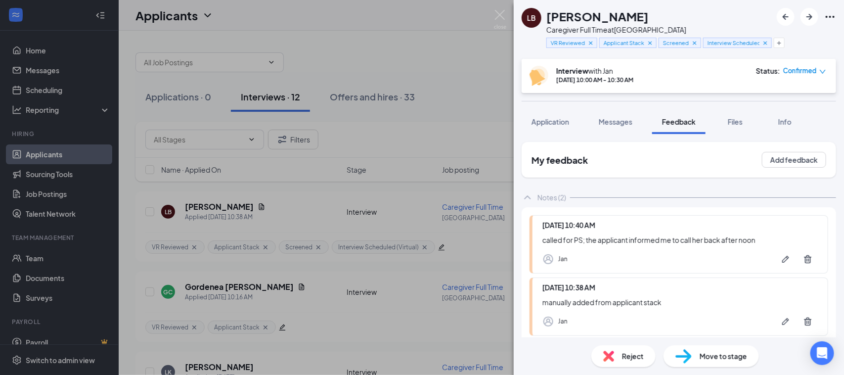
scroll to position [53, 0]
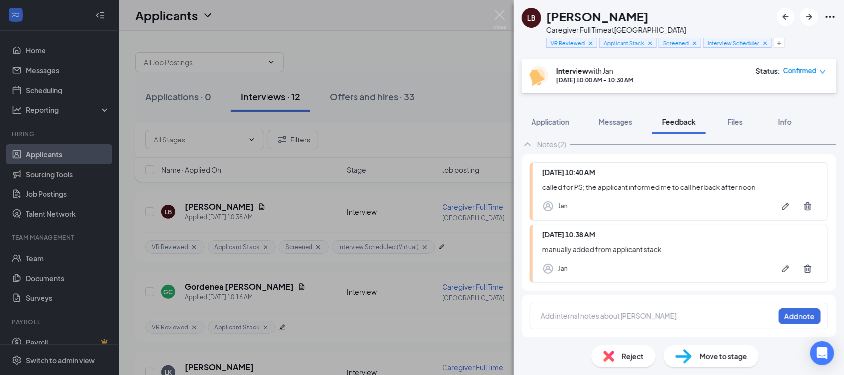
click at [559, 312] on div at bounding box center [657, 315] width 233 height 10
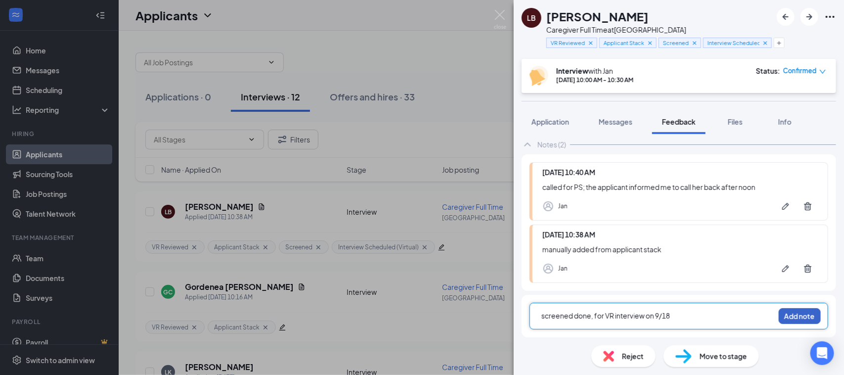
click at [787, 310] on button "Add note" at bounding box center [800, 316] width 42 height 16
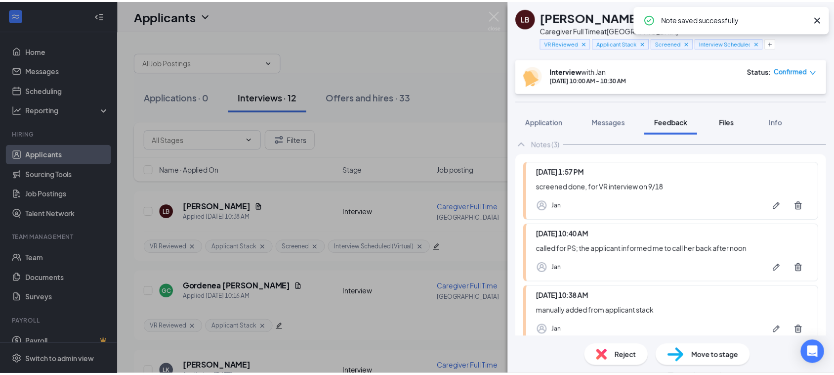
scroll to position [0, 0]
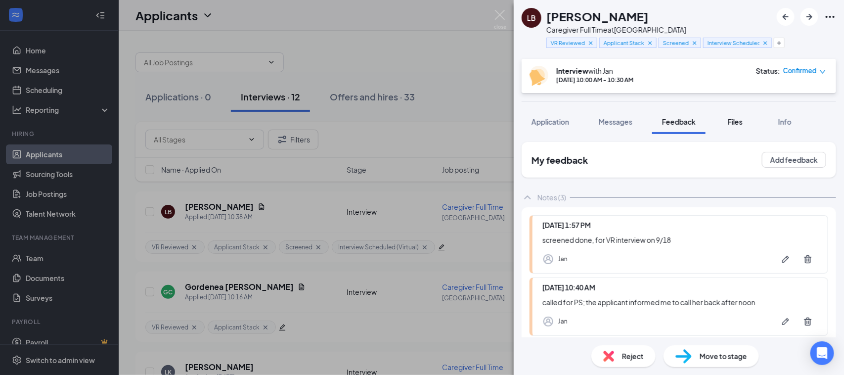
click at [737, 118] on span "Files" at bounding box center [735, 121] width 15 height 9
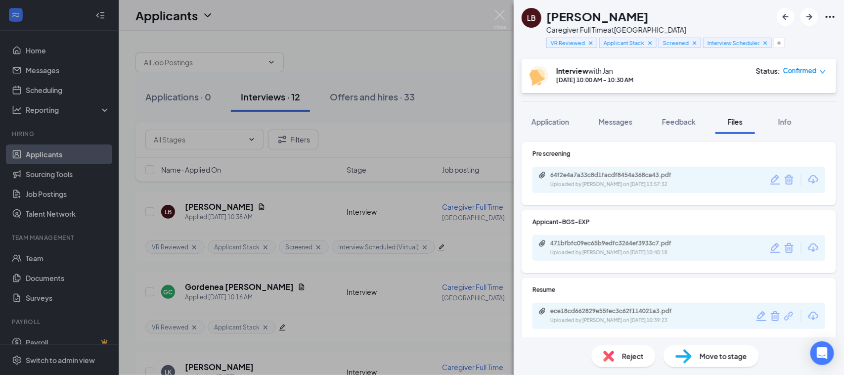
click at [614, 181] on div "Uploaded by Jan on Sep 16, 2025 at 13:57:32" at bounding box center [624, 184] width 148 height 8
click at [503, 11] on img at bounding box center [500, 19] width 12 height 19
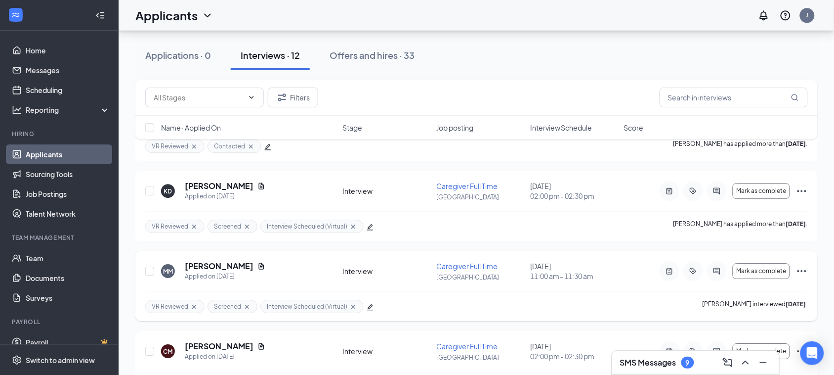
scroll to position [784, 0]
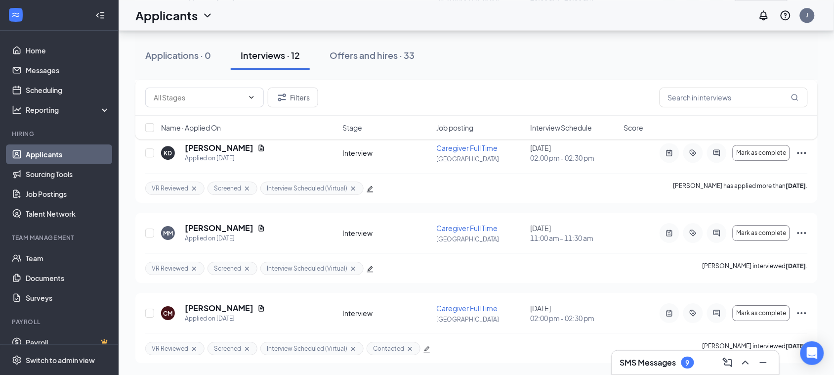
click at [659, 361] on h3 "SMS Messages" at bounding box center [648, 362] width 56 height 11
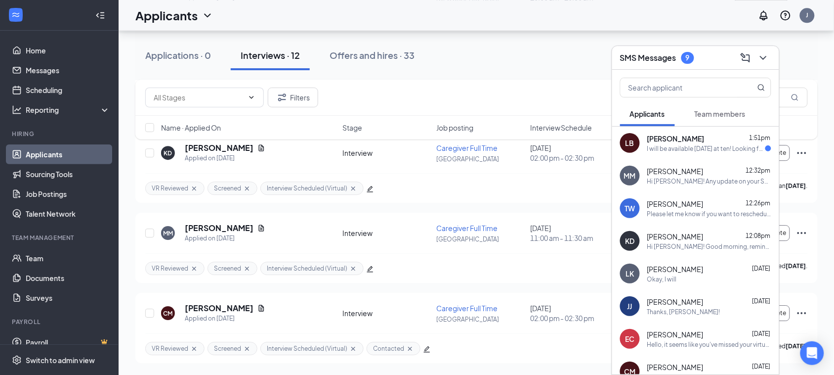
click at [716, 137] on div "Lili Booth 1:51pm" at bounding box center [710, 138] width 124 height 10
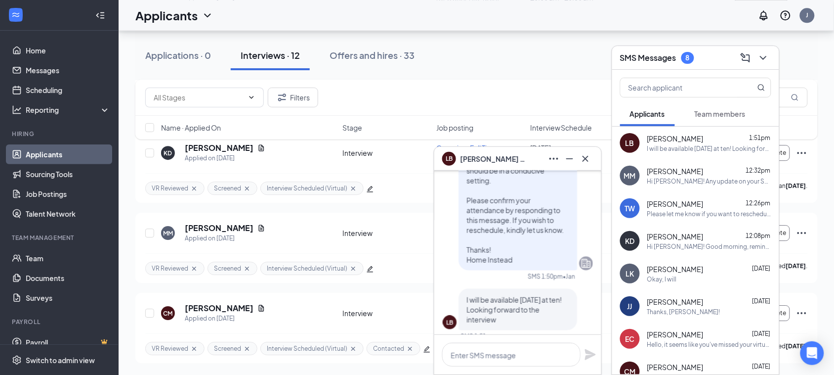
scroll to position [0, 0]
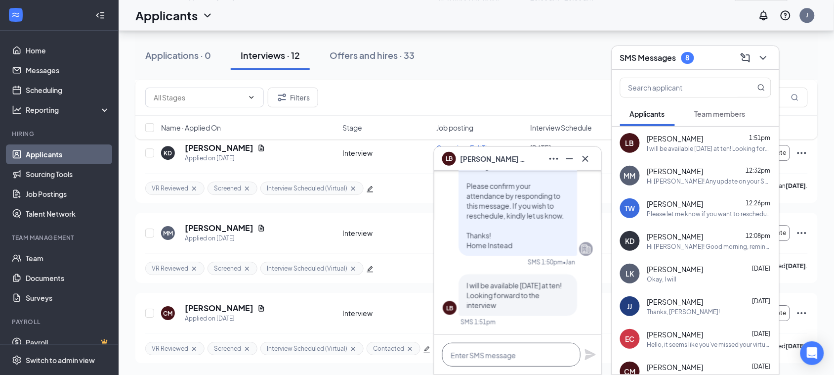
click at [508, 356] on textarea at bounding box center [511, 355] width 138 height 24
type textarea "Thanks for confirming, see you."
click at [588, 354] on icon "Plane" at bounding box center [591, 355] width 12 height 12
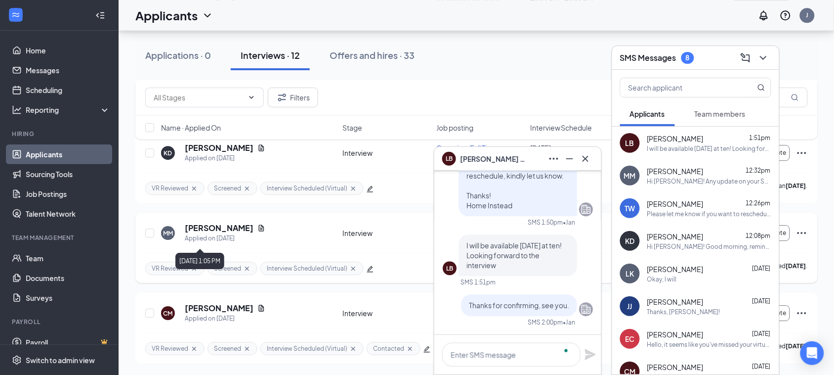
scroll to position [0, 0]
click at [589, 157] on icon "Cross" at bounding box center [586, 159] width 12 height 12
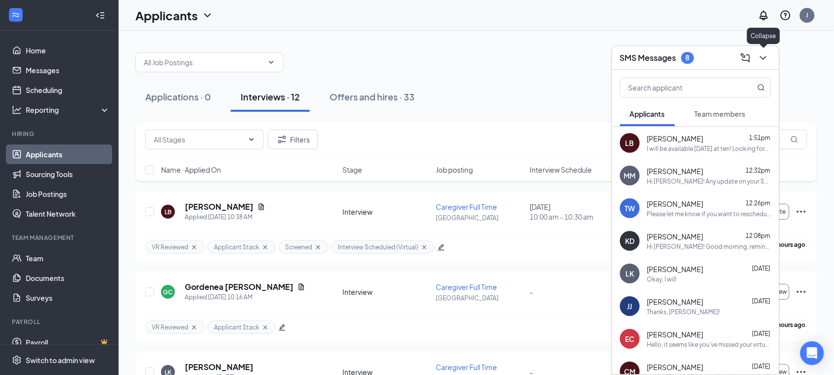
click at [772, 58] on div at bounding box center [763, 58] width 18 height 16
click at [765, 60] on icon "ChevronDown" at bounding box center [764, 58] width 12 height 12
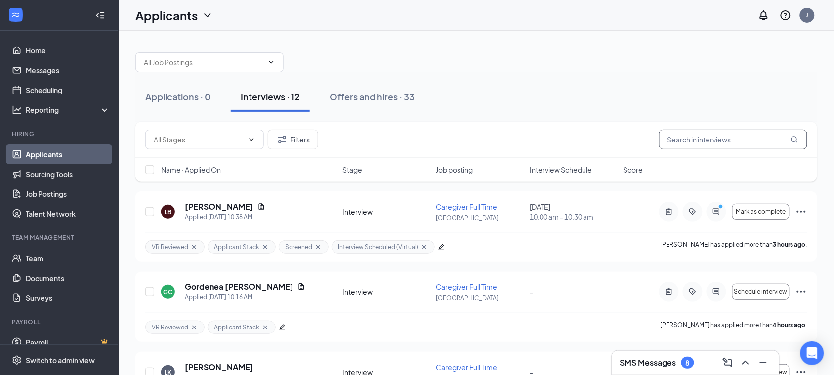
click at [695, 139] on input "text" at bounding box center [733, 140] width 148 height 20
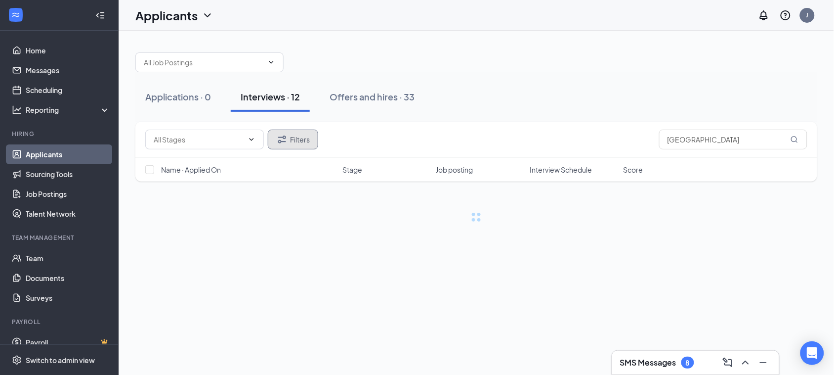
click at [300, 146] on button "Filters" at bounding box center [293, 140] width 50 height 20
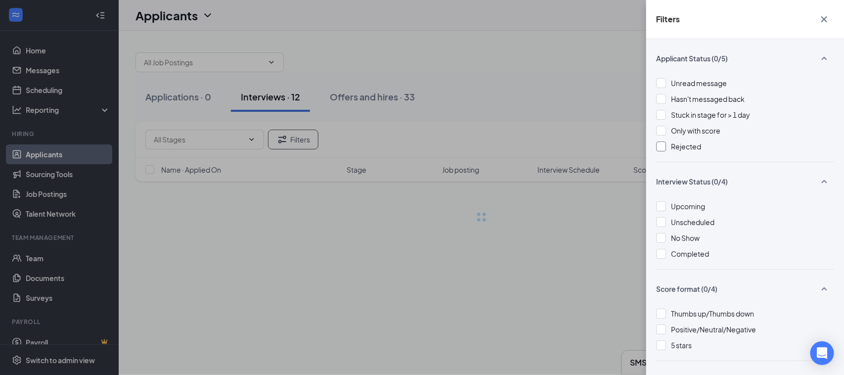
click at [663, 144] on div at bounding box center [661, 146] width 10 height 10
click at [576, 89] on div "Filters Applicant Status (0/5) Unread message Hasn't messaged back Stuck in sta…" at bounding box center [422, 187] width 844 height 375
click at [824, 23] on icon "Cross" at bounding box center [824, 19] width 12 height 12
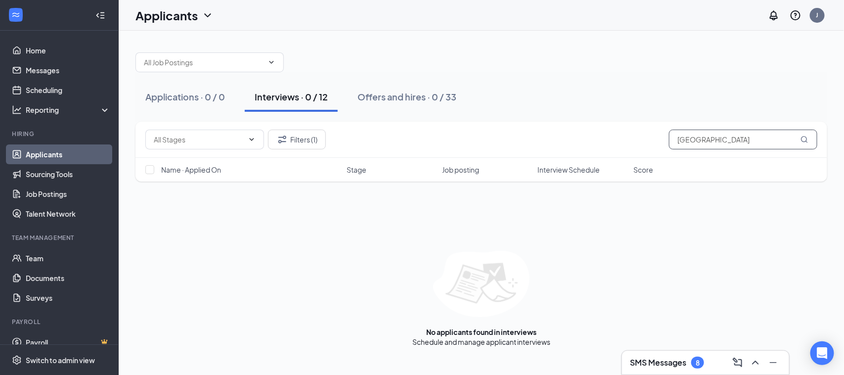
drag, startPoint x: 727, startPoint y: 137, endPoint x: 623, endPoint y: 137, distance: 103.8
click at [623, 137] on div "Filters (1) malissa" at bounding box center [481, 140] width 672 height 20
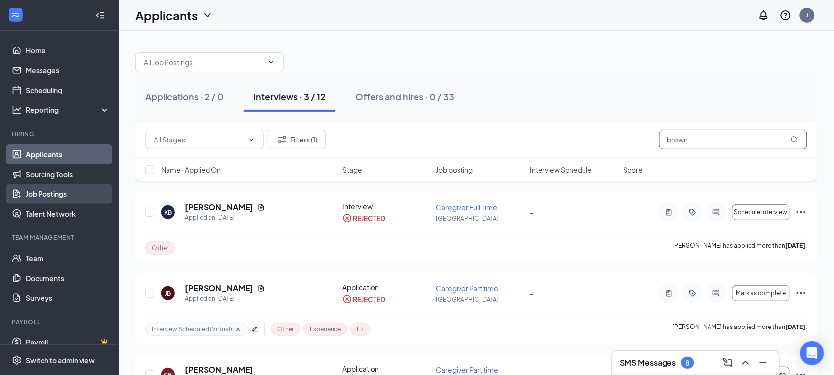
type input "brown"
click at [34, 193] on link "Job Postings" at bounding box center [68, 194] width 85 height 20
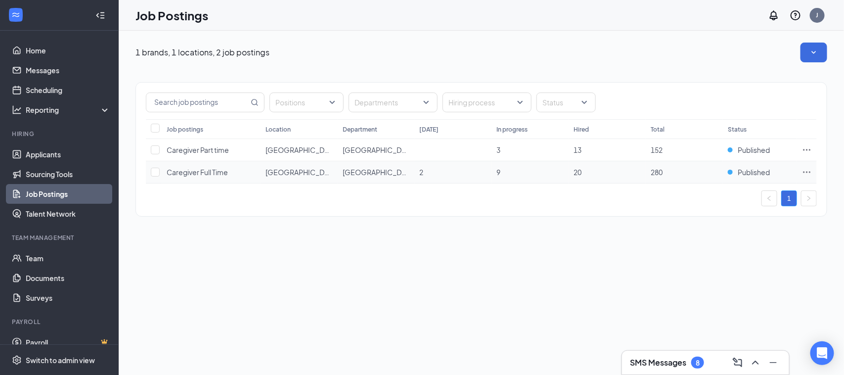
click at [182, 169] on span "Caregiver Full Time" at bounding box center [197, 172] width 61 height 9
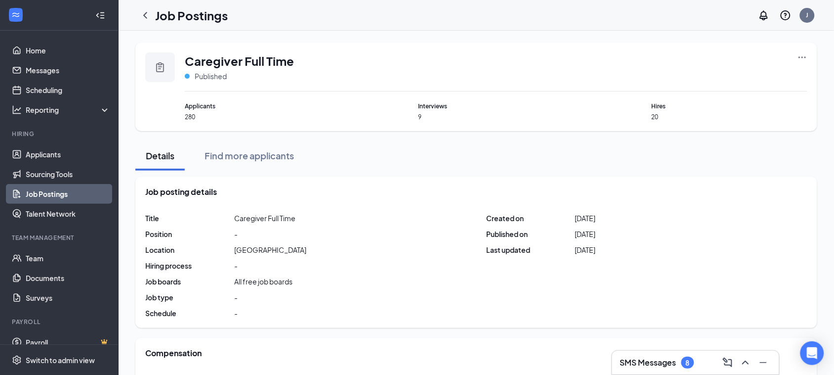
click at [159, 62] on icon "Clipboard" at bounding box center [160, 67] width 12 height 12
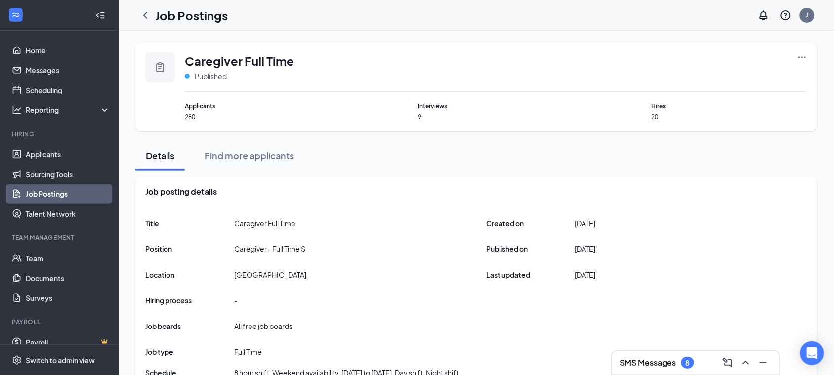
click at [161, 68] on icon "Clipboard" at bounding box center [160, 67] width 12 height 12
click at [165, 67] on icon "Clipboard" at bounding box center [160, 67] width 12 height 12
click at [806, 53] on icon "Ellipses" at bounding box center [803, 57] width 10 height 10
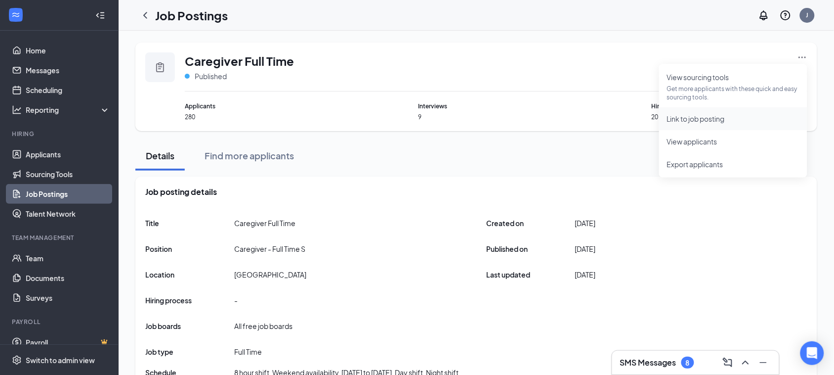
click at [712, 122] on span "Link to job posting" at bounding box center [696, 118] width 58 height 9
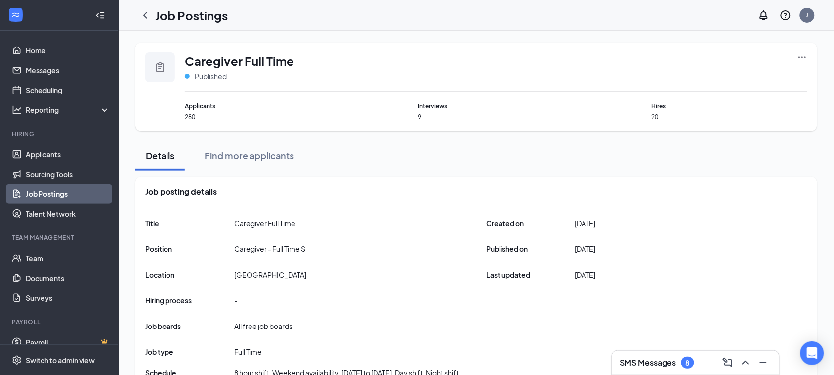
click at [160, 72] on icon "Clipboard" at bounding box center [160, 67] width 12 height 12
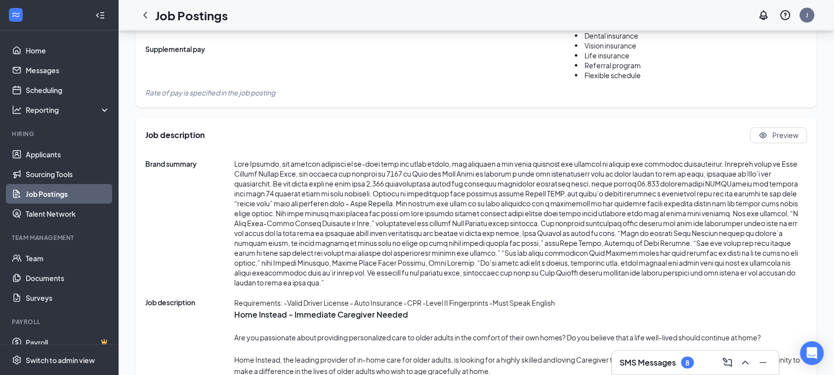
scroll to position [618, 0]
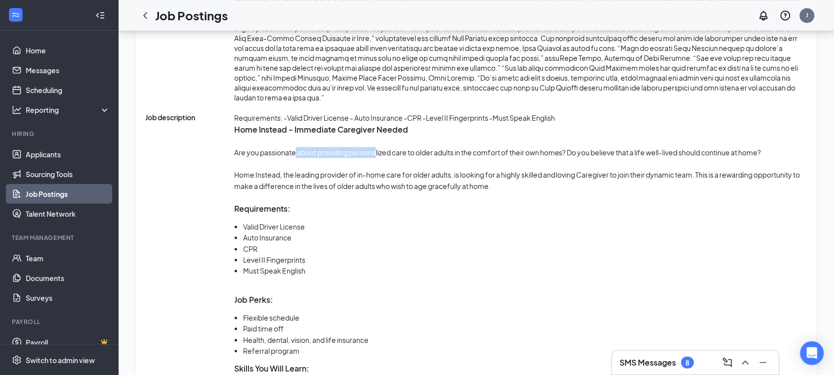
drag, startPoint x: 295, startPoint y: 153, endPoint x: 377, endPoint y: 152, distance: 81.6
click at [377, 152] on p "Are you passionate about providing personalized care to older adults in the com…" at bounding box center [520, 152] width 573 height 11
drag, startPoint x: 258, startPoint y: 227, endPoint x: 265, endPoint y: 228, distance: 6.9
click at [268, 226] on li "Valid Driver License" at bounding box center [525, 226] width 565 height 11
click at [274, 234] on li "Auto Insurance" at bounding box center [525, 237] width 565 height 11
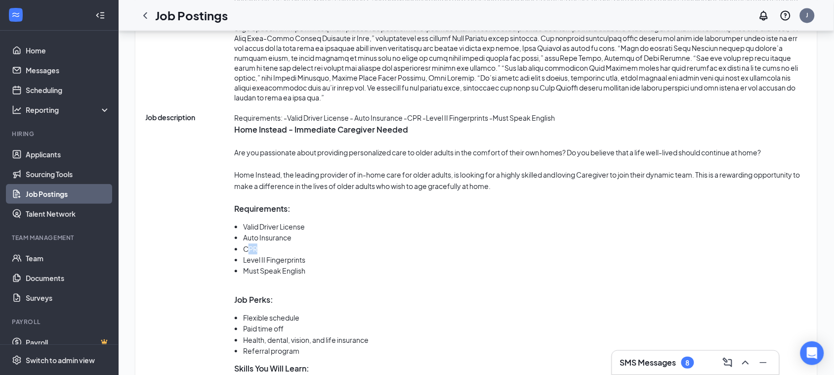
drag, startPoint x: 249, startPoint y: 247, endPoint x: 280, endPoint y: 247, distance: 31.1
click at [280, 247] on li "CPR" at bounding box center [525, 248] width 565 height 11
drag, startPoint x: 258, startPoint y: 256, endPoint x: 274, endPoint y: 256, distance: 16.8
click at [273, 256] on li "Level II Fingerprints" at bounding box center [525, 259] width 565 height 11
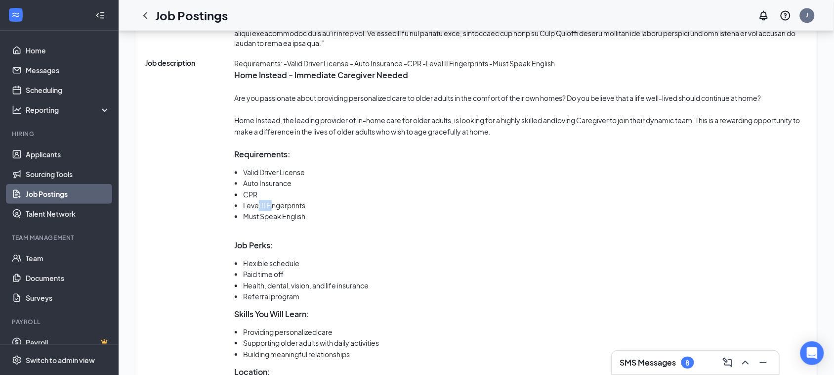
scroll to position [741, 0]
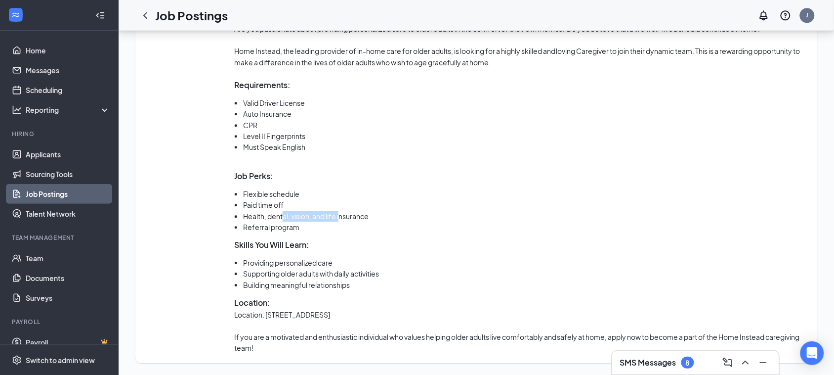
drag, startPoint x: 282, startPoint y: 219, endPoint x: 339, endPoint y: 219, distance: 56.8
click at [339, 219] on li "Health, dental, vision, and life insurance" at bounding box center [525, 216] width 565 height 11
drag, startPoint x: 263, startPoint y: 229, endPoint x: 297, endPoint y: 226, distance: 34.2
click at [297, 226] on li "Referral program" at bounding box center [525, 226] width 565 height 11
drag, startPoint x: 262, startPoint y: 265, endPoint x: 297, endPoint y: 265, distance: 34.6
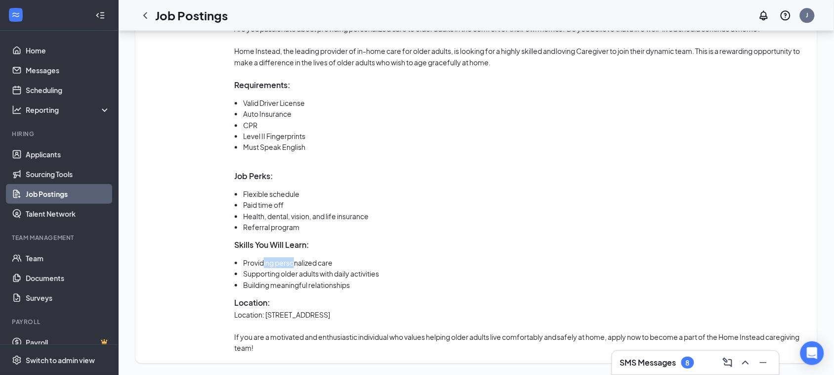
click at [295, 265] on li "Providing personalized care" at bounding box center [525, 262] width 565 height 11
drag, startPoint x: 253, startPoint y: 275, endPoint x: 331, endPoint y: 282, distance: 78.4
click at [302, 276] on li "Supporting older adults with daily activities" at bounding box center [525, 273] width 565 height 11
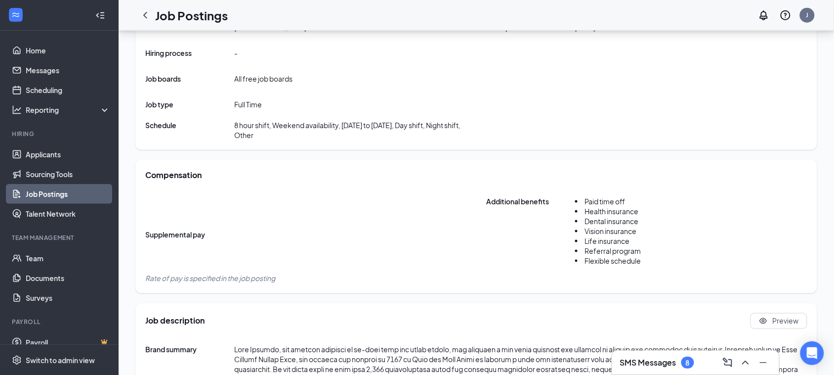
scroll to position [0, 0]
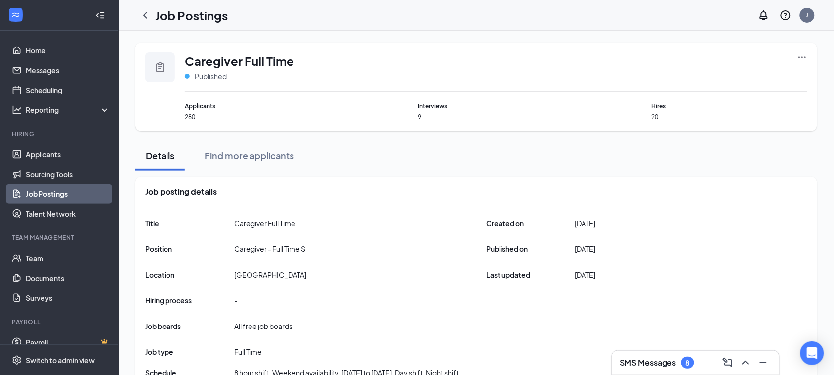
click at [160, 62] on icon "Clipboard" at bounding box center [160, 67] width 12 height 12
click at [814, 53] on div "Caregiver Full Time Published Applicants 280 Interviews 9 Hires 20" at bounding box center [476, 87] width 682 height 88
click at [802, 56] on icon "Ellipses" at bounding box center [803, 57] width 10 height 10
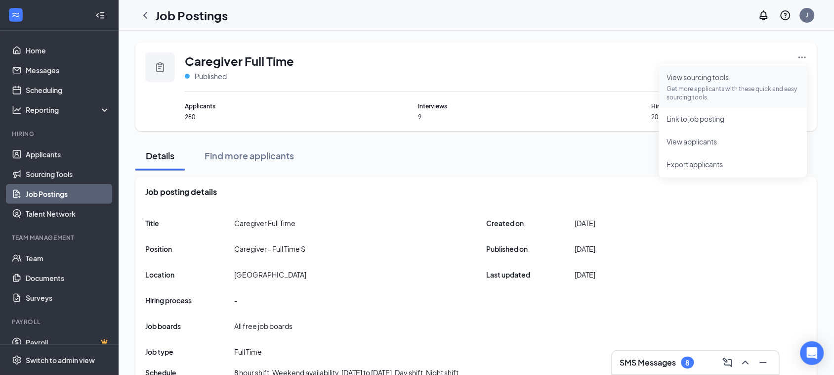
click at [699, 85] on p "Get more applicants with these quick and easy sourcing tools." at bounding box center [733, 93] width 132 height 17
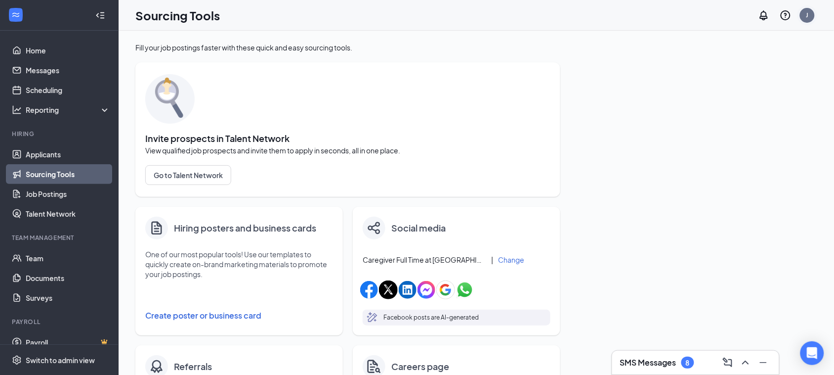
click at [807, 16] on div "J" at bounding box center [808, 15] width 2 height 8
click at [76, 178] on link "Sourcing Tools" at bounding box center [68, 174] width 85 height 20
click at [76, 172] on link "Sourcing Tools" at bounding box center [68, 174] width 85 height 20
click at [52, 196] on link "Job Postings" at bounding box center [68, 194] width 85 height 20
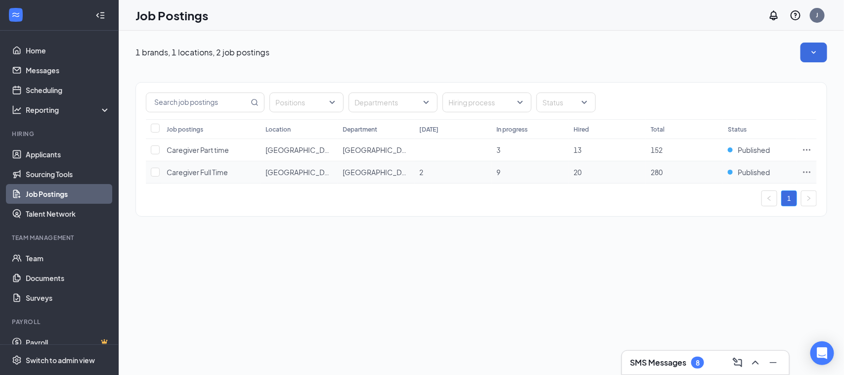
click at [806, 174] on icon "Ellipses" at bounding box center [807, 172] width 10 height 10
click at [354, 289] on div "1 brands, 1 locations, 2 job postings Positions Departments Hiring process Stat…" at bounding box center [481, 203] width 725 height 344
click at [194, 171] on span "Caregiver Full Time" at bounding box center [197, 172] width 61 height 9
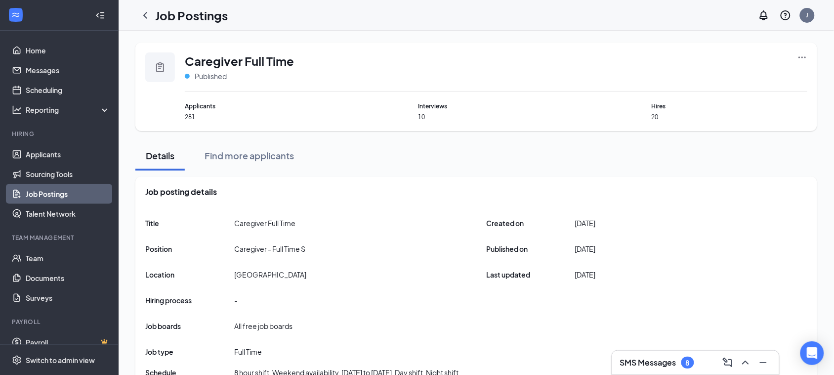
click at [163, 68] on icon "Clipboard" at bounding box center [160, 67] width 8 height 10
click at [170, 68] on div at bounding box center [160, 67] width 30 height 30
click at [161, 62] on icon "Clipboard" at bounding box center [160, 67] width 12 height 12
click at [809, 58] on div "Caregiver Full Time Published Applicants 281 Interviews 10 Hires 20" at bounding box center [476, 87] width 682 height 88
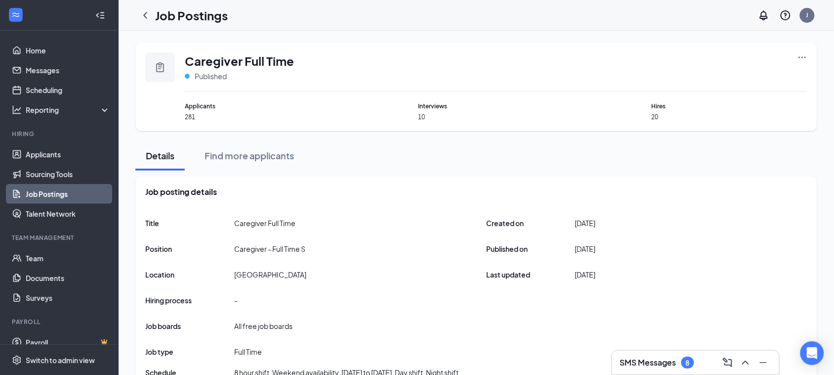
click at [800, 58] on icon "Ellipses" at bounding box center [802, 56] width 7 height 1
click at [804, 55] on icon "Ellipses" at bounding box center [803, 57] width 10 height 10
click at [44, 152] on link "Applicants" at bounding box center [68, 154] width 85 height 20
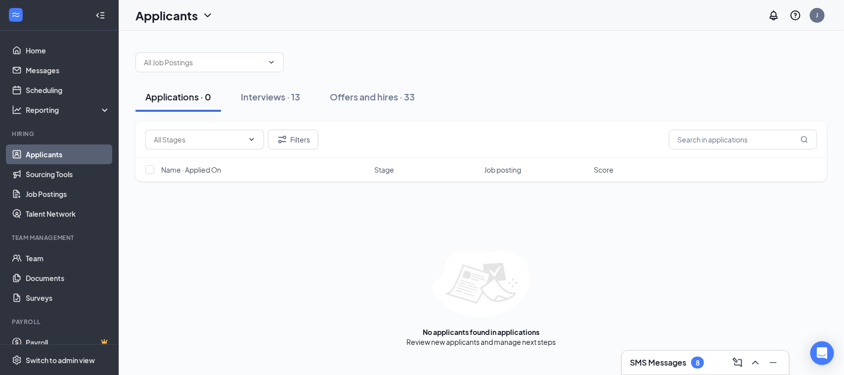
click at [208, 17] on icon "ChevronDown" at bounding box center [208, 15] width 12 height 12
click at [184, 45] on link "Applicants" at bounding box center [194, 43] width 107 height 10
click at [270, 64] on icon "ChevronDown" at bounding box center [271, 62] width 8 height 8
click at [230, 18] on icon "ChevronDown" at bounding box center [227, 15] width 12 height 12
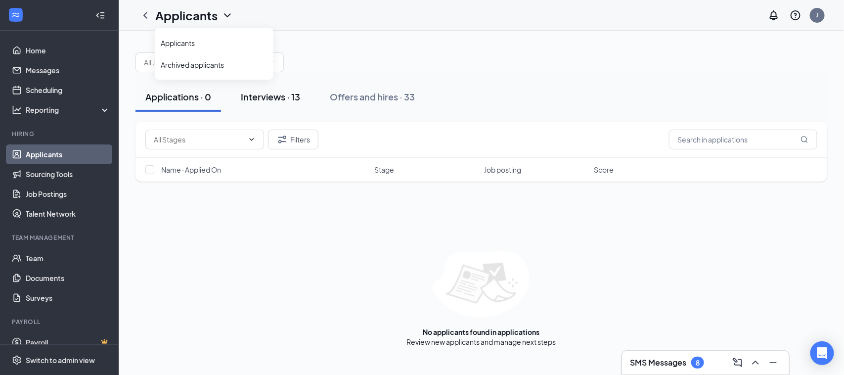
click at [269, 95] on div "Interviews · 13" at bounding box center [270, 96] width 59 height 12
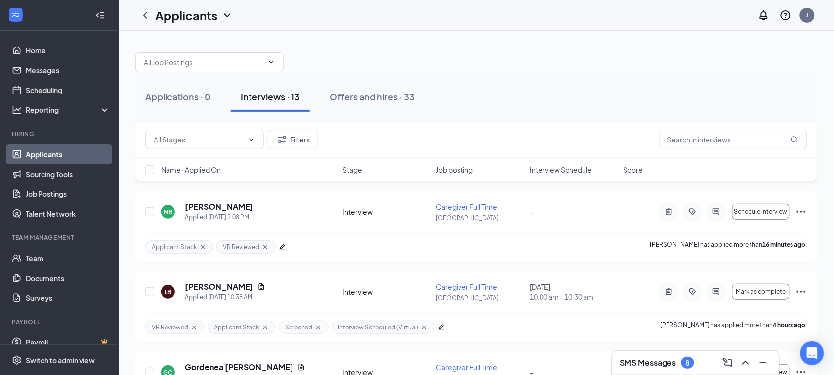
click at [82, 155] on link "Applicants" at bounding box center [68, 154] width 85 height 20
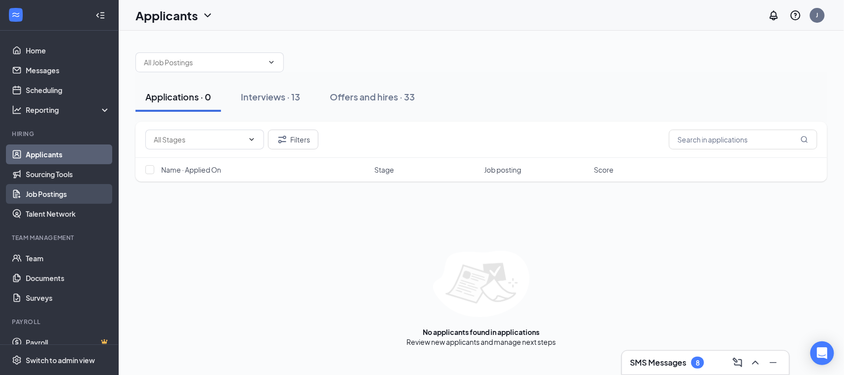
click at [47, 191] on link "Job Postings" at bounding box center [68, 194] width 85 height 20
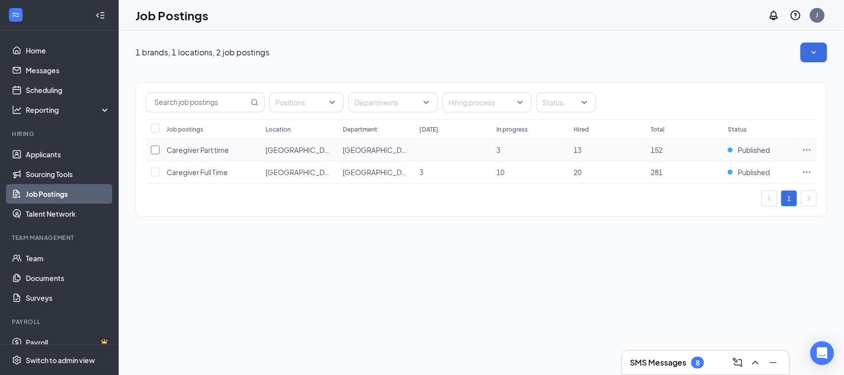
click at [157, 152] on input "checkbox" at bounding box center [155, 149] width 9 height 9
checkbox input "true"
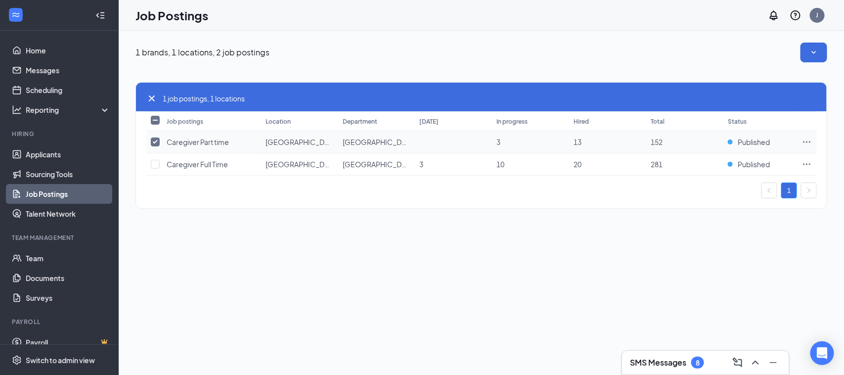
click at [157, 152] on td at bounding box center [154, 142] width 16 height 22
click at [157, 164] on input "checkbox" at bounding box center [155, 164] width 9 height 9
checkbox input "true"
click at [154, 144] on input "checkbox" at bounding box center [155, 141] width 9 height 9
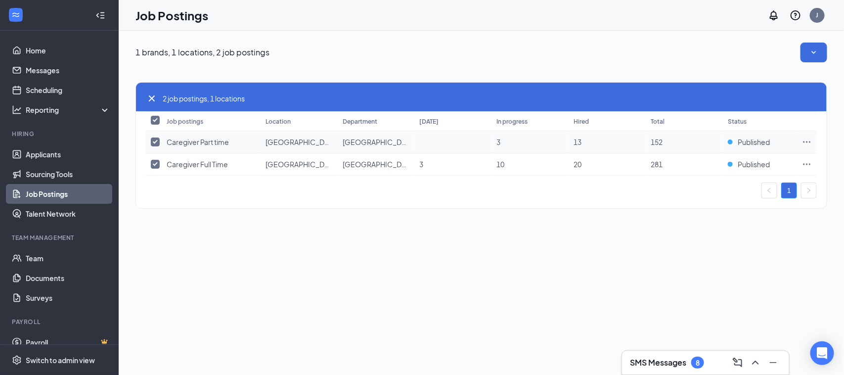
checkbox input "false"
click at [814, 58] on button "button" at bounding box center [813, 53] width 27 height 20
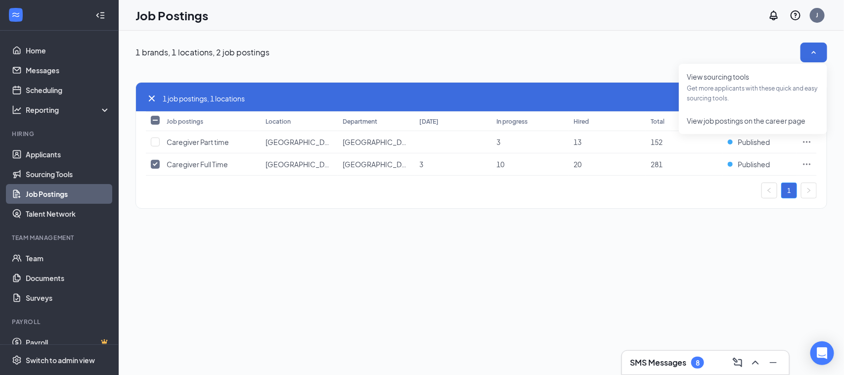
click at [598, 57] on div "1 brands, 1 locations, 2 job postings" at bounding box center [481, 53] width 692 height 20
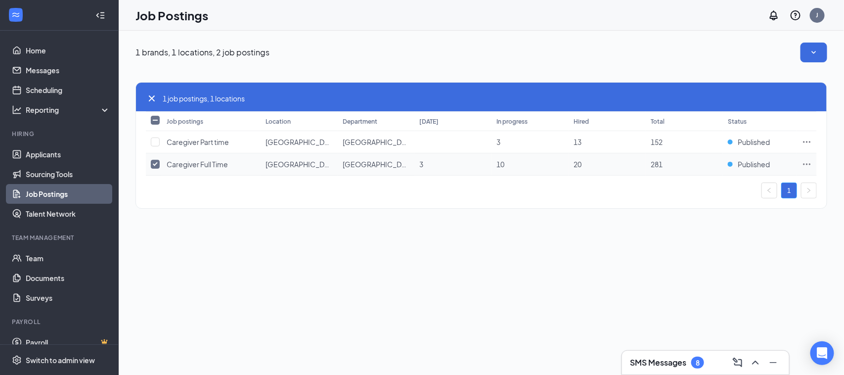
click at [194, 162] on span "Caregiver Full Time" at bounding box center [197, 164] width 61 height 9
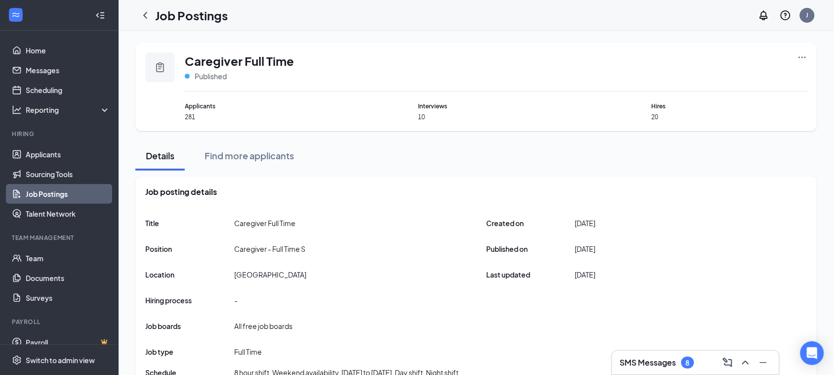
click at [236, 68] on span "Caregiver Full Time" at bounding box center [239, 60] width 109 height 17
click at [811, 56] on div "Caregiver Full Time Published Applicants 281 Interviews 10 Hires 20" at bounding box center [476, 87] width 682 height 88
click at [805, 56] on icon "Ellipses" at bounding box center [803, 57] width 10 height 10
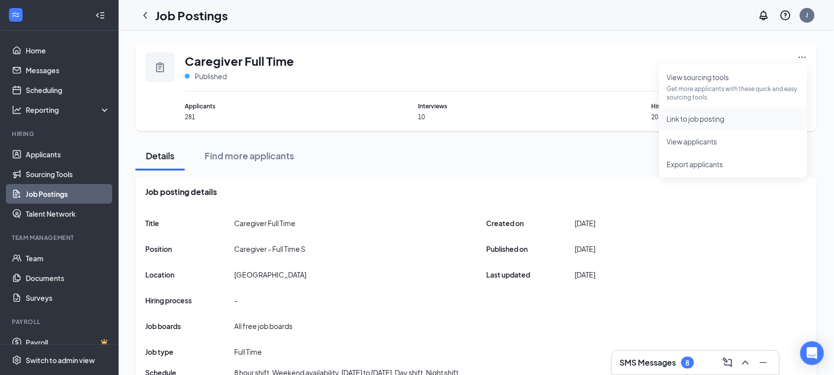
click at [702, 117] on span "Link to job posting" at bounding box center [696, 118] width 58 height 9
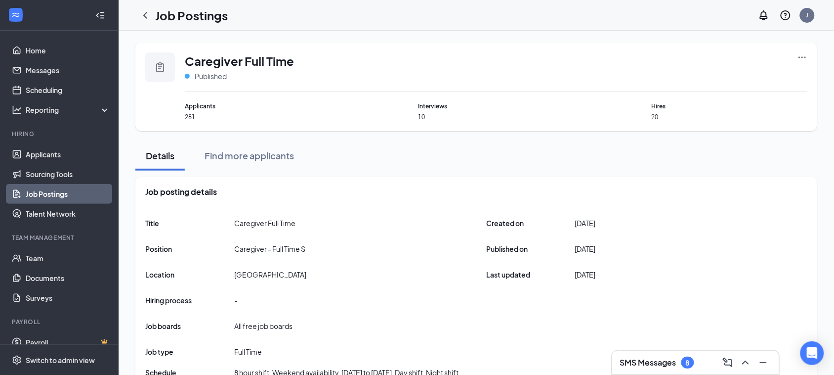
click at [800, 55] on icon "Ellipses" at bounding box center [803, 57] width 10 height 10
click at [697, 164] on span "Export applicants" at bounding box center [695, 164] width 56 height 9
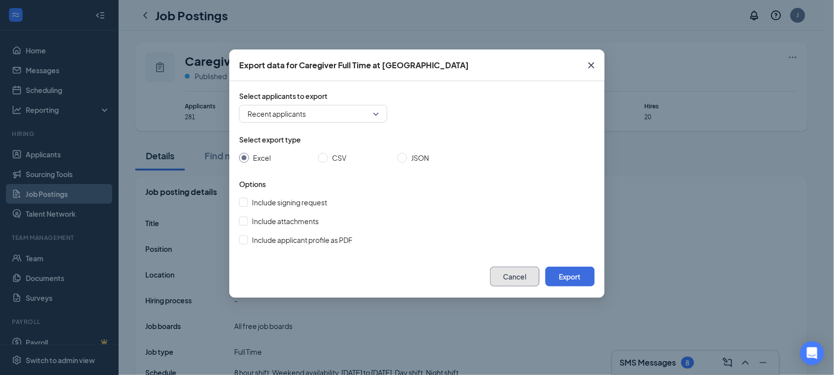
click at [512, 281] on button "Cancel" at bounding box center [514, 276] width 49 height 20
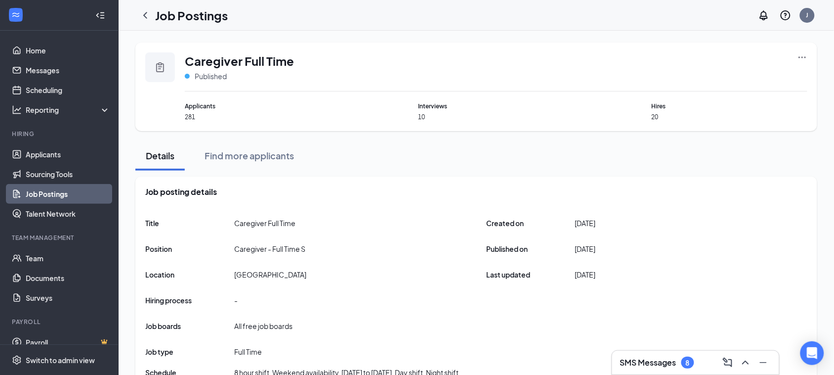
click at [799, 53] on icon "Ellipses" at bounding box center [803, 57] width 10 height 10
click at [698, 141] on span "View applicants" at bounding box center [692, 141] width 50 height 9
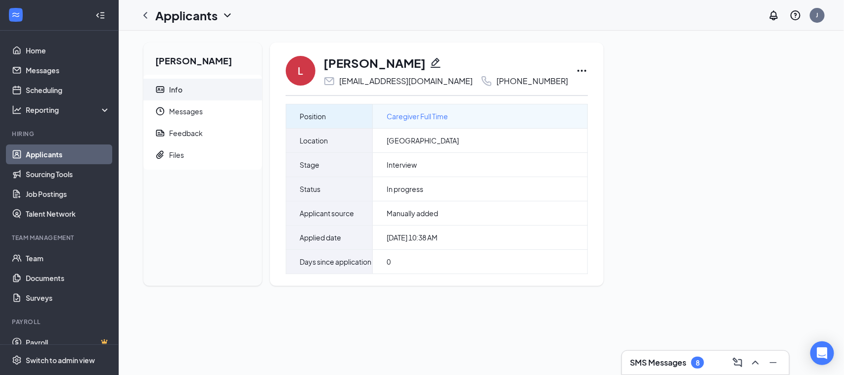
click at [438, 114] on span "Caregiver Full Time" at bounding box center [417, 116] width 61 height 11
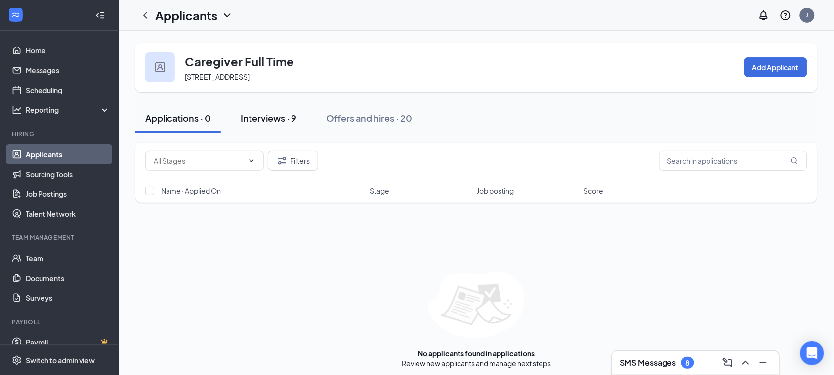
click at [267, 117] on div "Interviews · 9" at bounding box center [269, 118] width 56 height 12
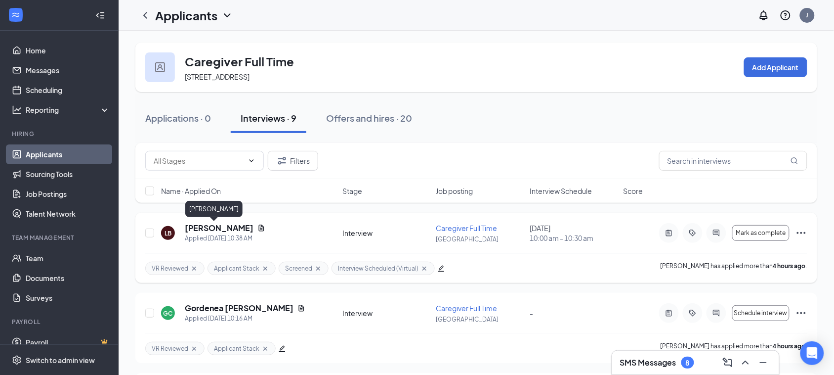
click at [194, 225] on h5 "[PERSON_NAME]" at bounding box center [219, 227] width 69 height 11
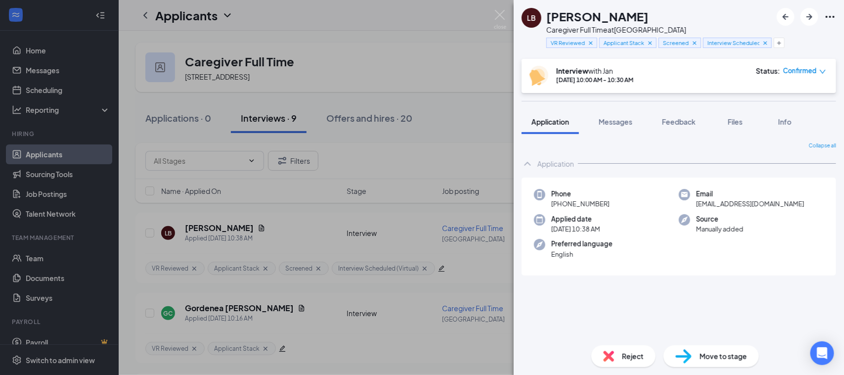
click at [832, 18] on icon "Ellipses" at bounding box center [830, 17] width 12 height 12
click at [502, 12] on img at bounding box center [500, 19] width 12 height 19
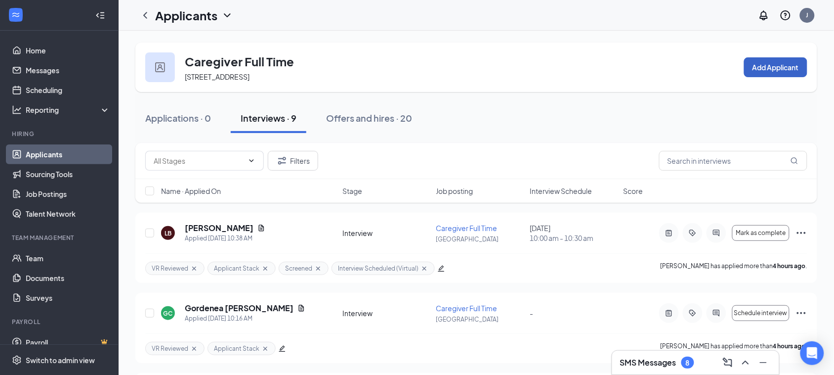
click at [760, 65] on button "Add Applicant" at bounding box center [775, 67] width 63 height 20
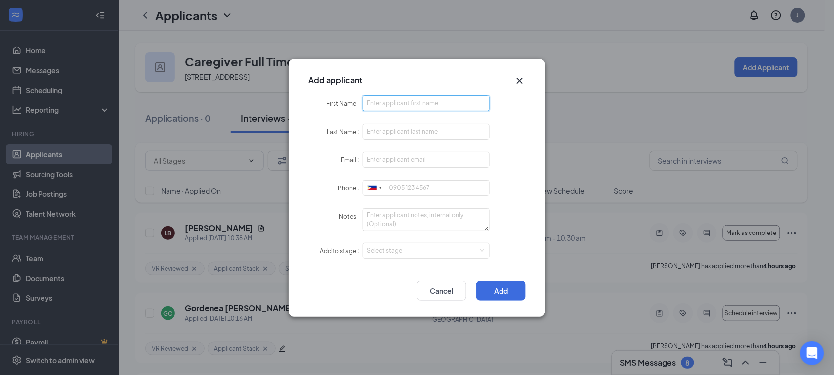
click at [374, 104] on input "First Name" at bounding box center [426, 103] width 127 height 16
paste input "Malissa"
type input "Malissa"
click at [373, 133] on input "Last Name" at bounding box center [426, 132] width 127 height 16
type input "Brown"
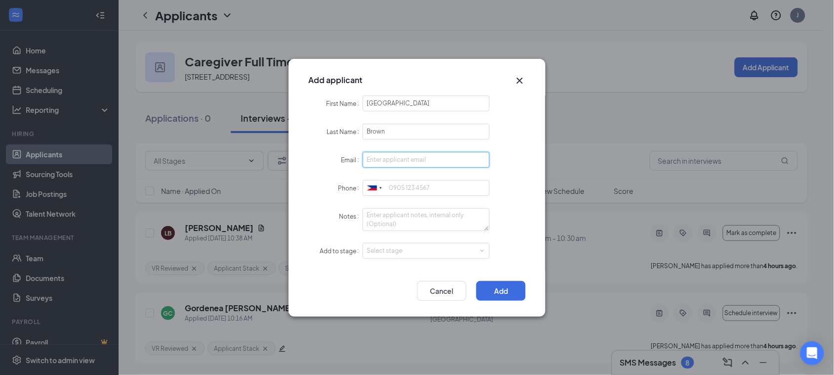
click at [374, 156] on input "Email" at bounding box center [426, 160] width 127 height 16
paste input "malissab1026@icould.com"
click at [379, 154] on input "malissab1026@icould.com" at bounding box center [426, 160] width 127 height 16
click at [373, 159] on input "malissab1026@icould.com" at bounding box center [426, 160] width 127 height 16
type input "malissab1026@icould.com"
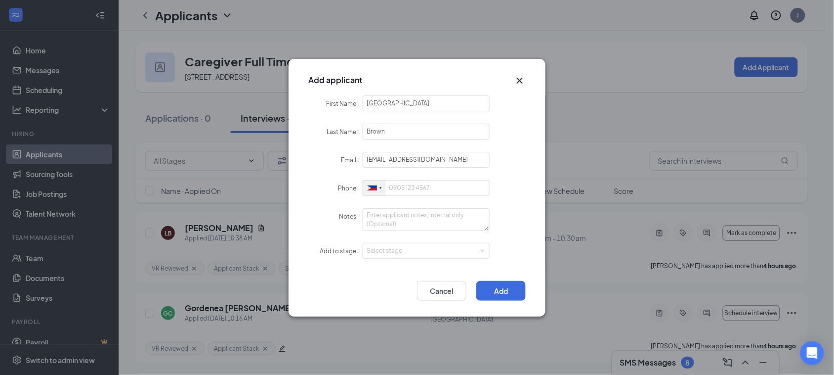
click at [369, 183] on div at bounding box center [374, 187] width 23 height 15
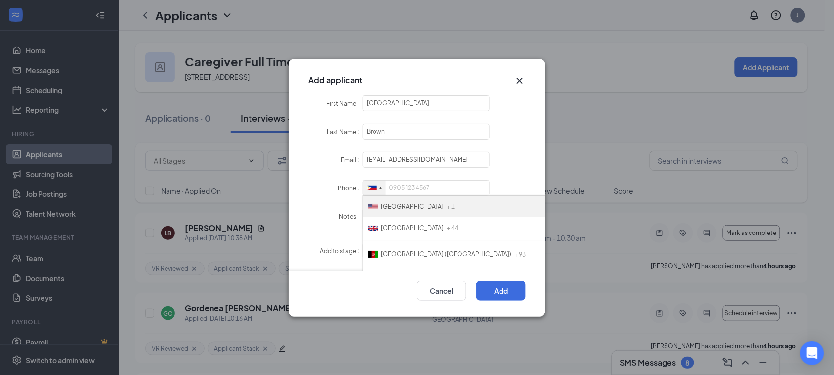
click at [414, 203] on span "[GEOGRAPHIC_DATA]" at bounding box center [412, 206] width 63 height 7
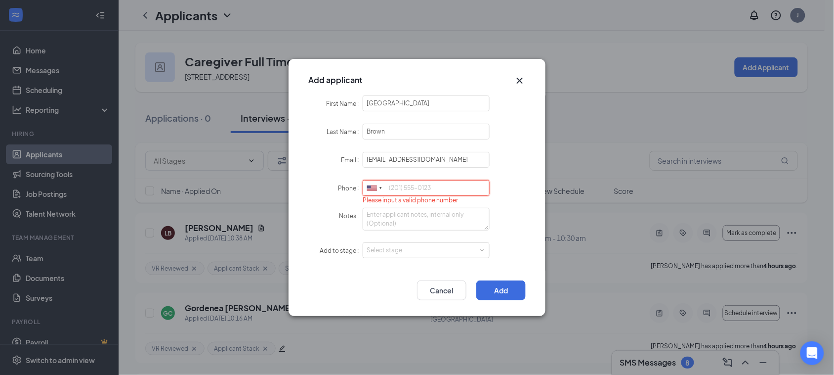
paste input "7273778917"
click at [394, 184] on input "7273778917" at bounding box center [426, 188] width 127 height 16
type input "7273778917"
drag, startPoint x: 396, startPoint y: 216, endPoint x: 213, endPoint y: 128, distance: 203.4
click at [367, 198] on form "First Name Malissa Last Name Brown Email malissab1026@icould.com Phone United S…" at bounding box center [417, 182] width 218 height 175
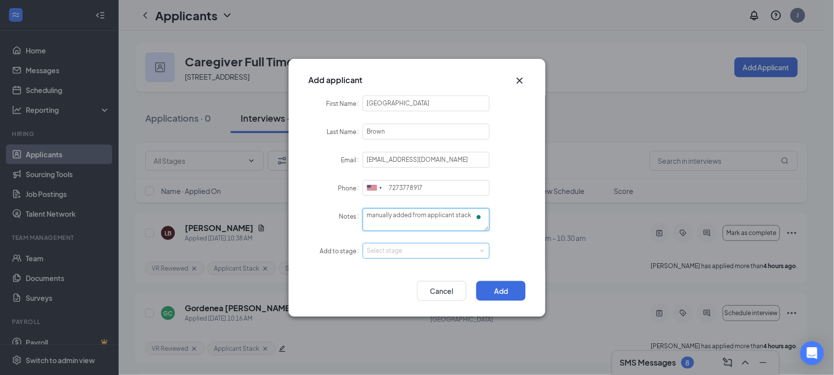
click at [424, 256] on div "Select stage" at bounding box center [424, 251] width 115 height 10
type textarea "manually added from applicant stack"
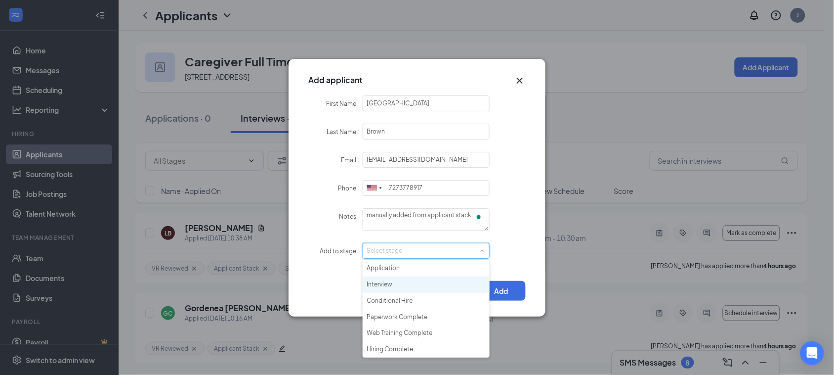
click at [392, 281] on li "Interview" at bounding box center [426, 284] width 127 height 16
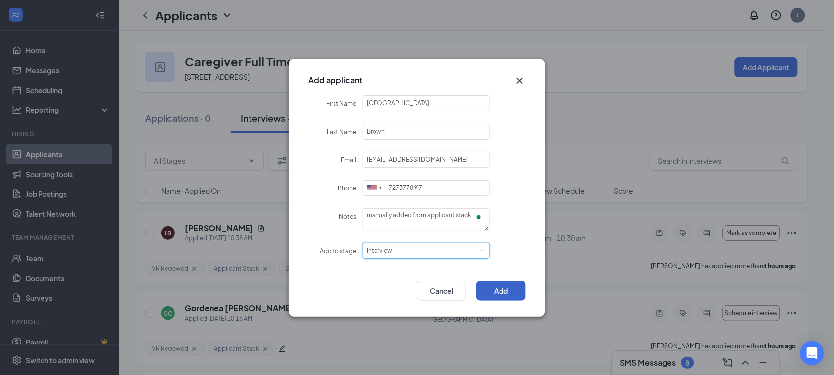
click at [500, 293] on button "Add" at bounding box center [501, 291] width 49 height 20
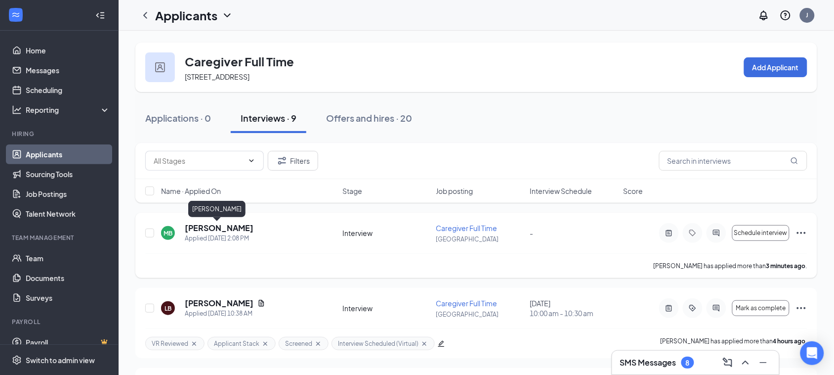
click at [212, 228] on h5 "[PERSON_NAME]" at bounding box center [219, 227] width 69 height 11
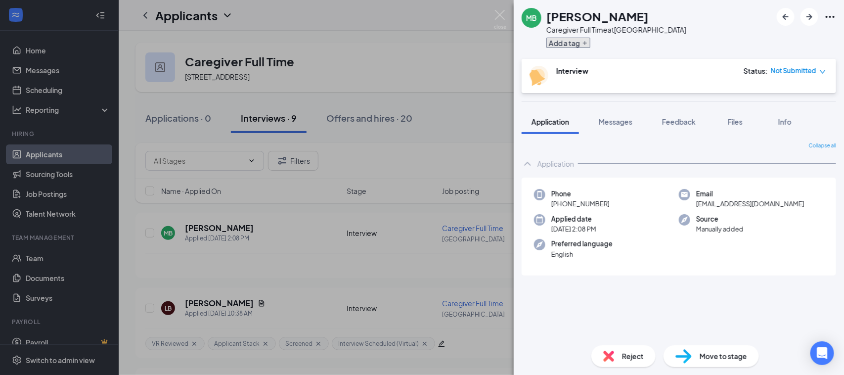
click at [586, 43] on icon "Plus" at bounding box center [585, 43] width 6 height 6
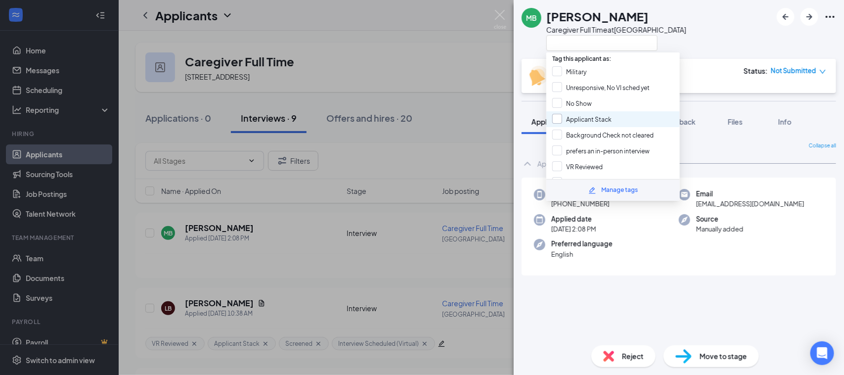
click at [589, 119] on input "Applicant Stack" at bounding box center [581, 119] width 59 height 11
checkbox input "true"
click at [581, 162] on input "VR Reviewed" at bounding box center [577, 166] width 50 height 11
checkbox input "true"
click at [718, 16] on div "MB Malissa Brown Caregiver Full Time at Spring Hill" at bounding box center [679, 29] width 330 height 59
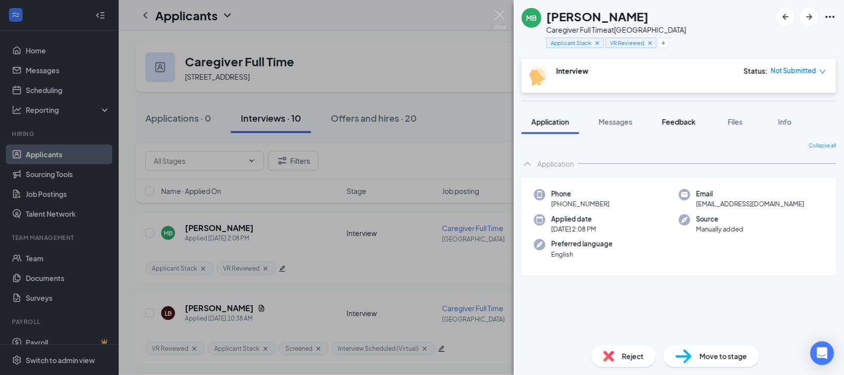
click at [689, 122] on span "Feedback" at bounding box center [679, 121] width 34 height 9
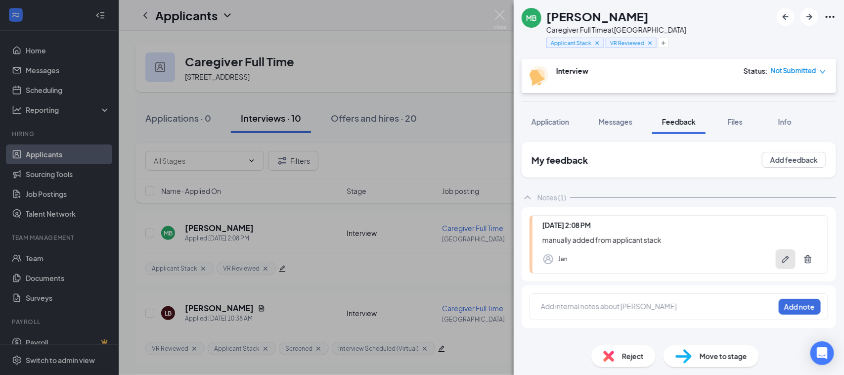
click at [781, 256] on icon "Pen" at bounding box center [786, 259] width 10 height 10
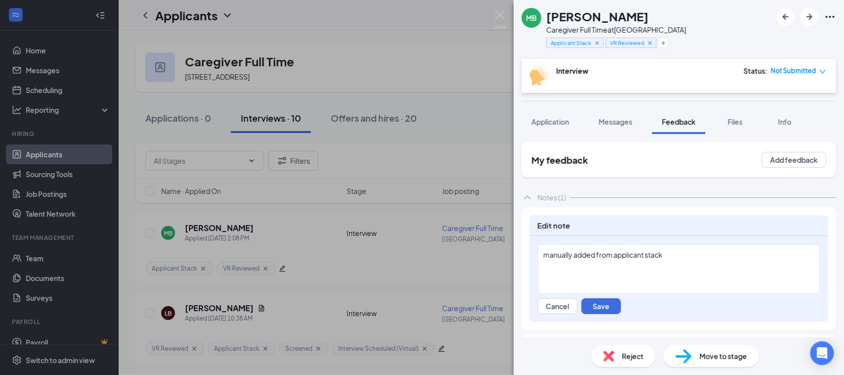
click at [614, 255] on span "manually added from applicant stack" at bounding box center [602, 254] width 119 height 9
click at [612, 257] on span "manually added from applicant stack" at bounding box center [603, 254] width 120 height 9
click at [597, 294] on div "manually added from the applicant stack" at bounding box center [678, 269] width 283 height 50
click at [597, 302] on button "Save" at bounding box center [601, 306] width 40 height 16
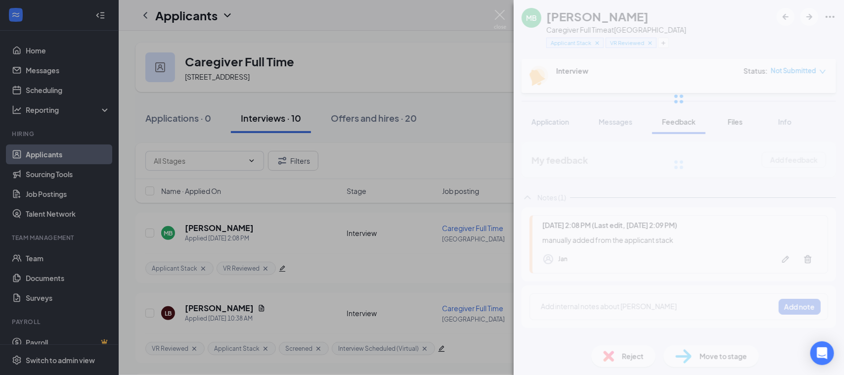
click at [740, 120] on span "Files" at bounding box center [735, 121] width 15 height 9
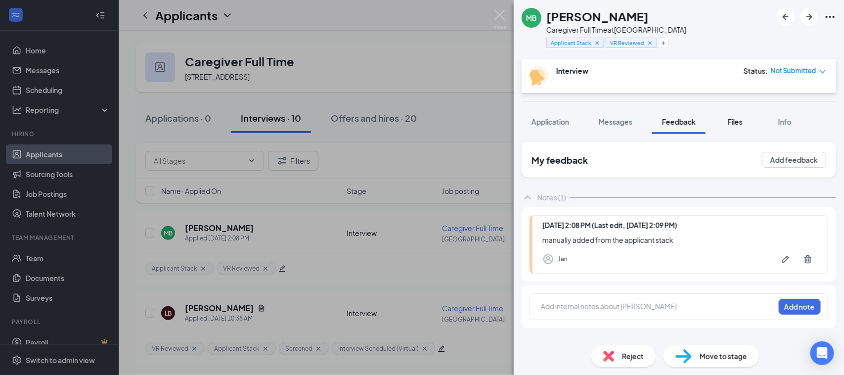
click at [737, 122] on span "Files" at bounding box center [735, 121] width 15 height 9
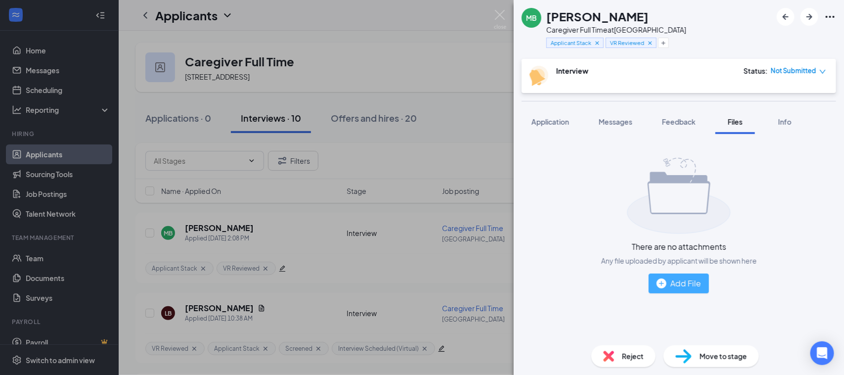
click at [676, 281] on div "Add File" at bounding box center [678, 283] width 44 height 12
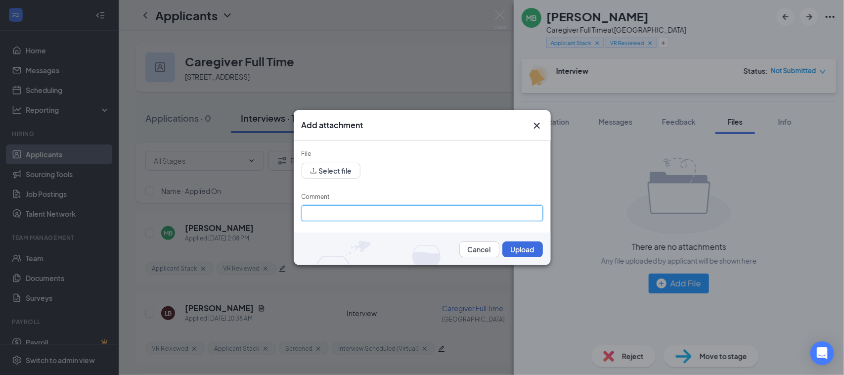
click at [337, 211] on input "Comment" at bounding box center [422, 213] width 241 height 16
type input "Application-BGS- EXP"
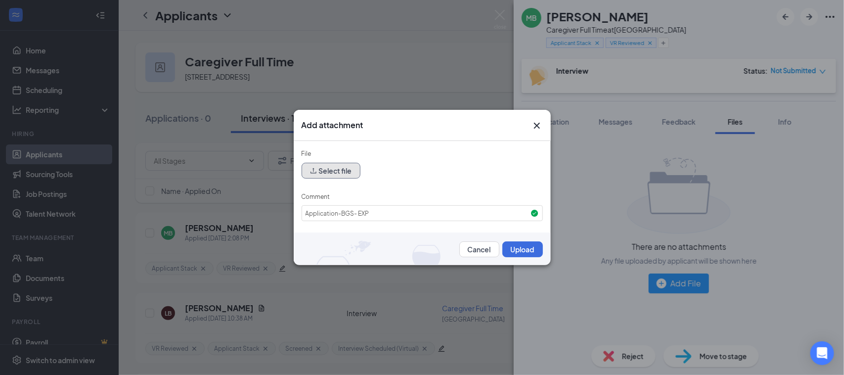
click at [338, 170] on button "Select file" at bounding box center [331, 171] width 59 height 16
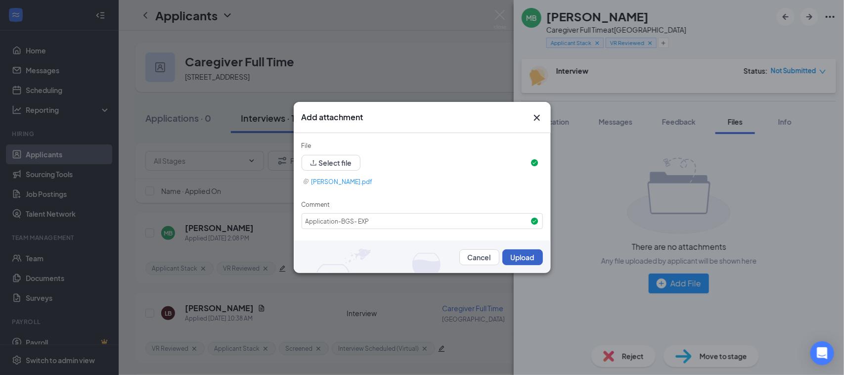
click at [514, 253] on button "Upload" at bounding box center [522, 257] width 41 height 16
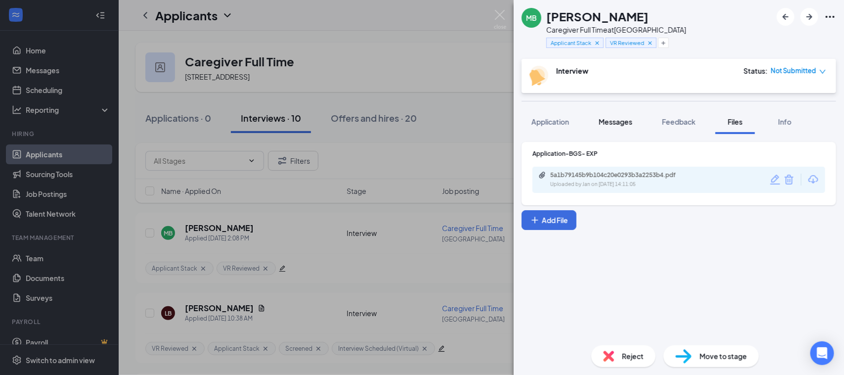
click at [627, 123] on span "Messages" at bounding box center [616, 121] width 34 height 9
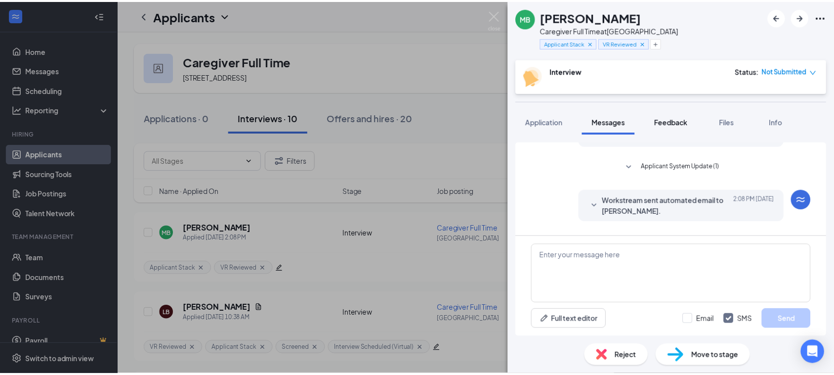
scroll to position [11, 0]
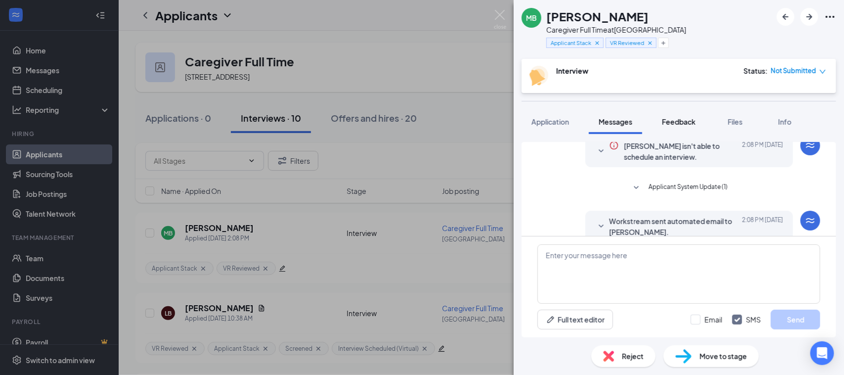
click at [698, 115] on button "Feedback" at bounding box center [678, 121] width 53 height 25
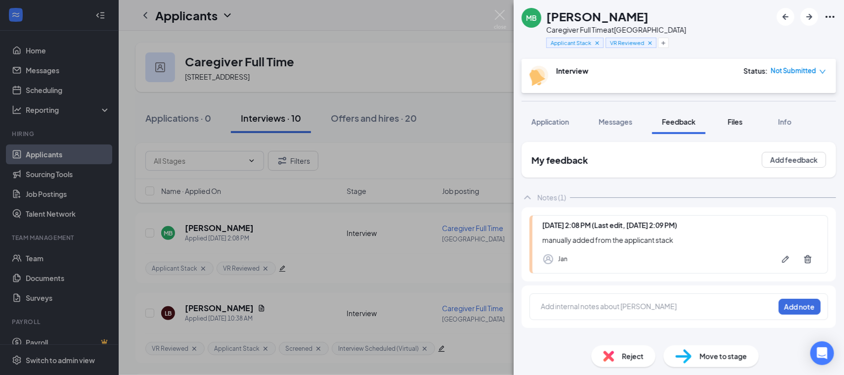
click at [747, 121] on button "Files" at bounding box center [735, 121] width 40 height 25
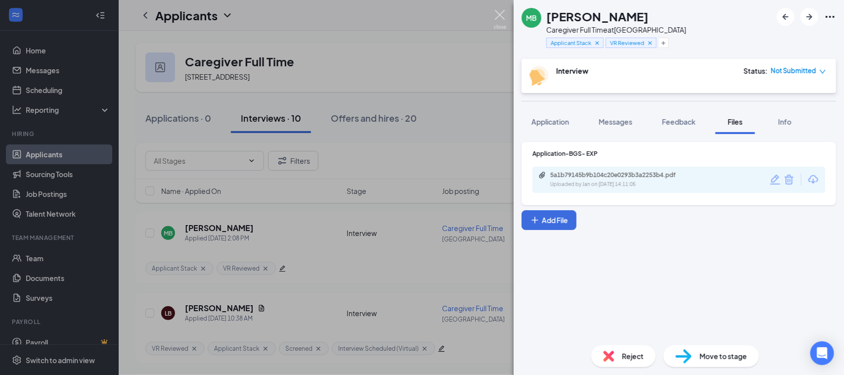
click at [503, 17] on img at bounding box center [500, 19] width 12 height 19
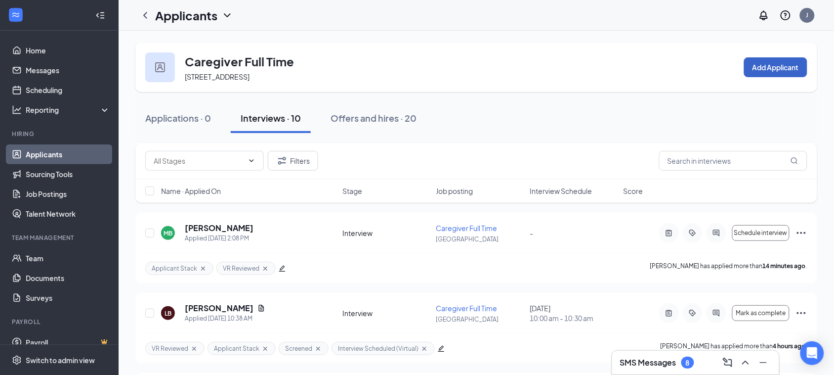
click at [794, 63] on button "Add Applicant" at bounding box center [775, 67] width 63 height 20
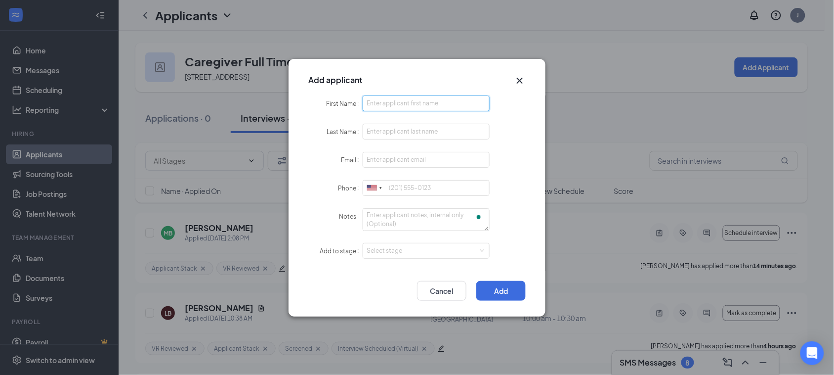
click at [406, 100] on input "First Name" at bounding box center [426, 103] width 127 height 16
click at [520, 78] on icon "Cross" at bounding box center [520, 81] width 12 height 12
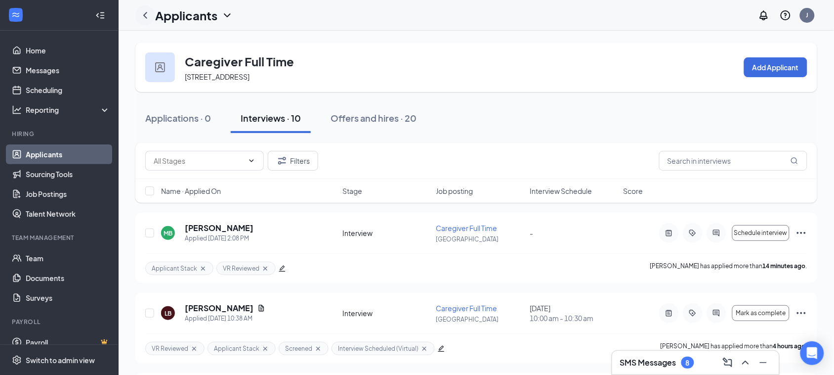
click at [143, 14] on icon "ChevronLeft" at bounding box center [145, 15] width 12 height 12
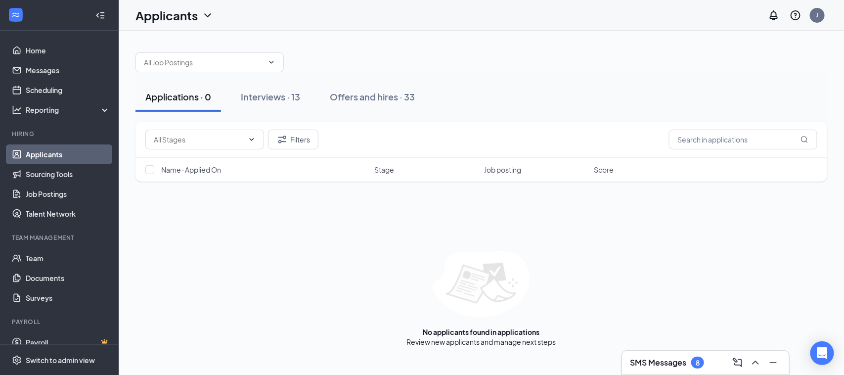
click at [202, 10] on icon "ChevronDown" at bounding box center [208, 15] width 12 height 12
click at [181, 41] on link "Applicants" at bounding box center [194, 43] width 107 height 10
click at [303, 99] on button "Interviews · 13" at bounding box center [270, 97] width 79 height 30
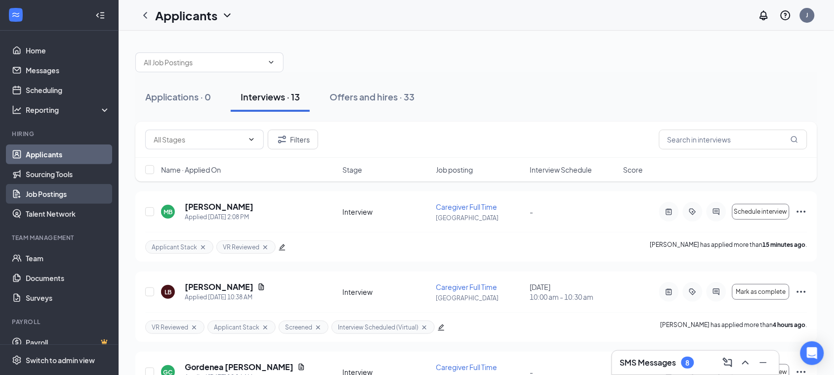
click at [63, 191] on link "Job Postings" at bounding box center [68, 194] width 85 height 20
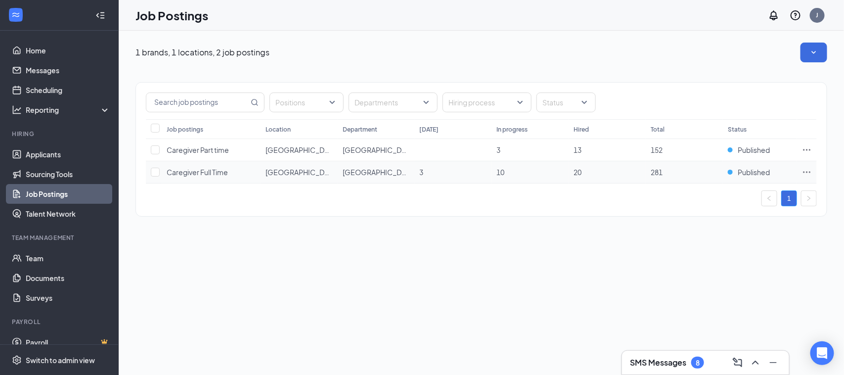
click at [211, 173] on span "Caregiver Full Time" at bounding box center [197, 172] width 61 height 9
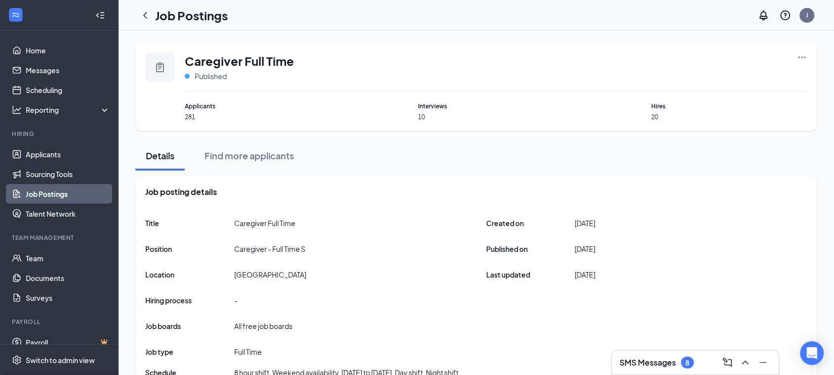
click at [161, 66] on icon "Clipboard" at bounding box center [160, 67] width 12 height 12
click at [278, 95] on div "Caregiver Full Time Published Applicants 281 Interviews 10 Hires 20" at bounding box center [496, 86] width 623 height 69
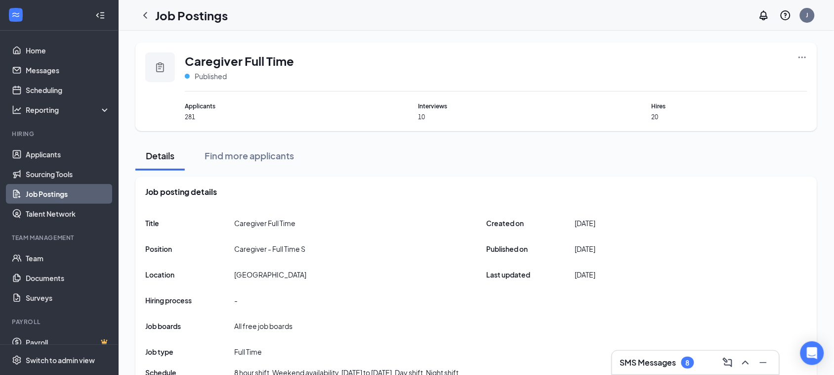
click at [795, 50] on div "Caregiver Full Time Published Applicants 281 Interviews 10 Hires 20" at bounding box center [476, 87] width 682 height 88
click at [237, 63] on span "Caregiver Full Time" at bounding box center [239, 60] width 109 height 17
click at [166, 67] on icon "Clipboard" at bounding box center [160, 67] width 12 height 12
click at [654, 366] on h3 "SMS Messages" at bounding box center [648, 362] width 56 height 11
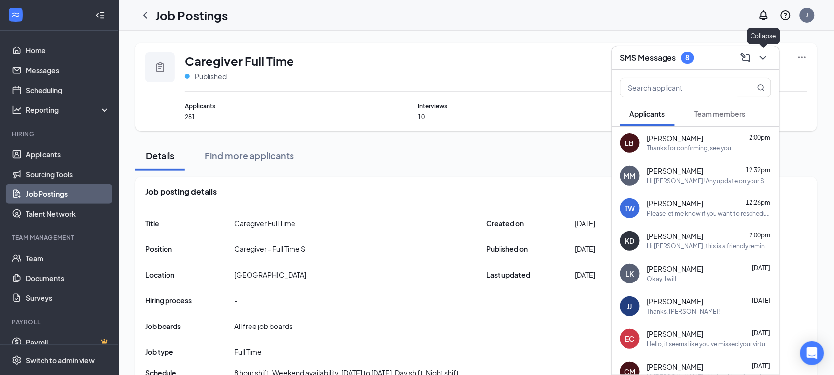
click at [769, 62] on icon "ChevronDown" at bounding box center [764, 58] width 12 height 12
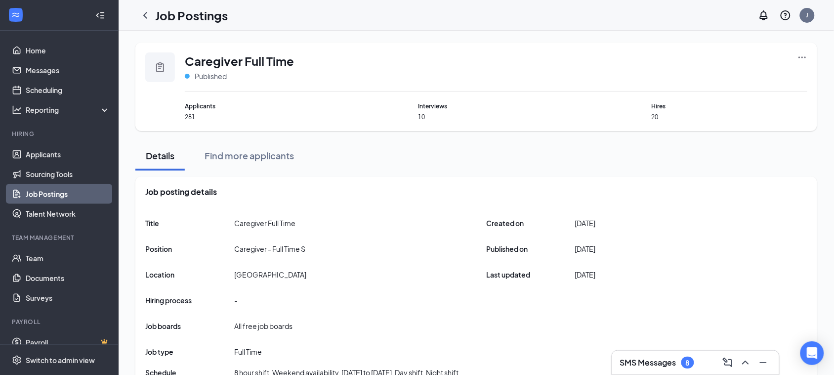
click at [190, 58] on span "Caregiver Full Time" at bounding box center [239, 60] width 109 height 17
click at [57, 191] on link "Job Postings" at bounding box center [68, 194] width 85 height 20
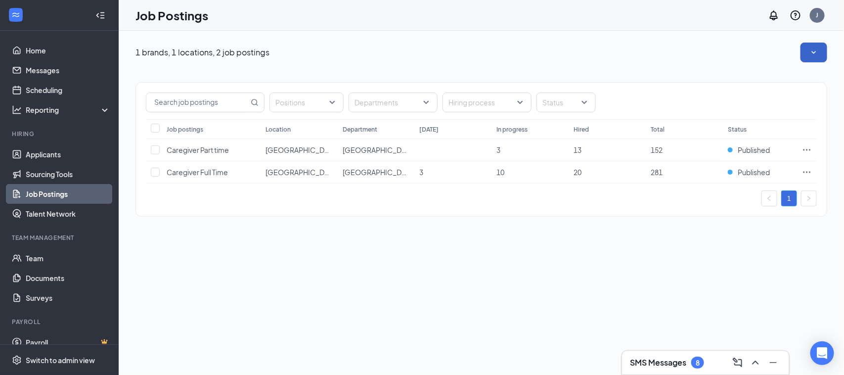
click at [819, 52] on button "button" at bounding box center [813, 53] width 27 height 20
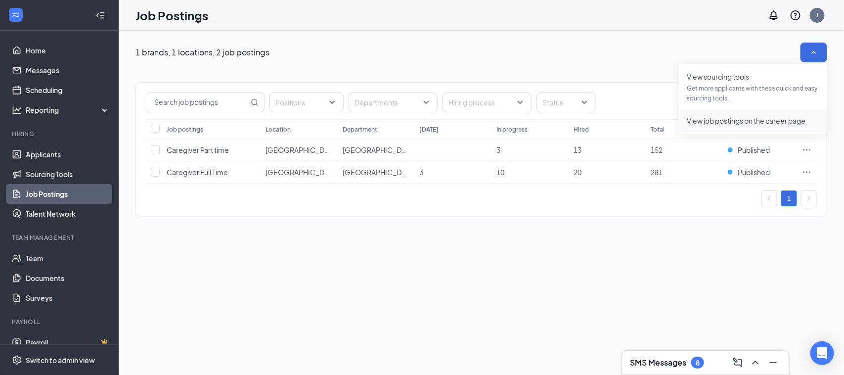
click at [761, 119] on span "View job postings on the career page" at bounding box center [746, 120] width 119 height 9
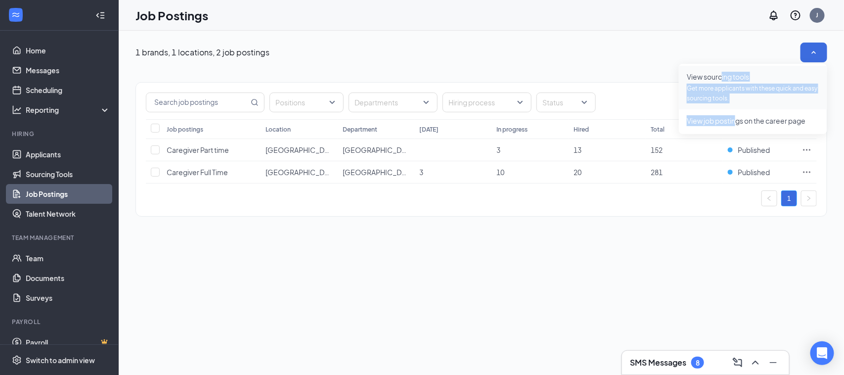
drag, startPoint x: 737, startPoint y: 116, endPoint x: 720, endPoint y: 71, distance: 48.5
click at [720, 71] on ul "View sourcing tools Get more applicants with these quick and easy sourcing tool…" at bounding box center [753, 99] width 148 height 70
click at [733, 80] on span "View sourcing tools" at bounding box center [753, 77] width 132 height 10
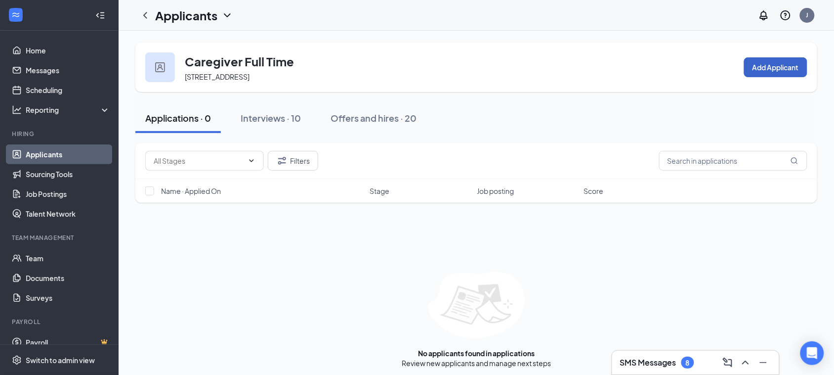
click at [782, 69] on button "Add Applicant" at bounding box center [775, 67] width 63 height 20
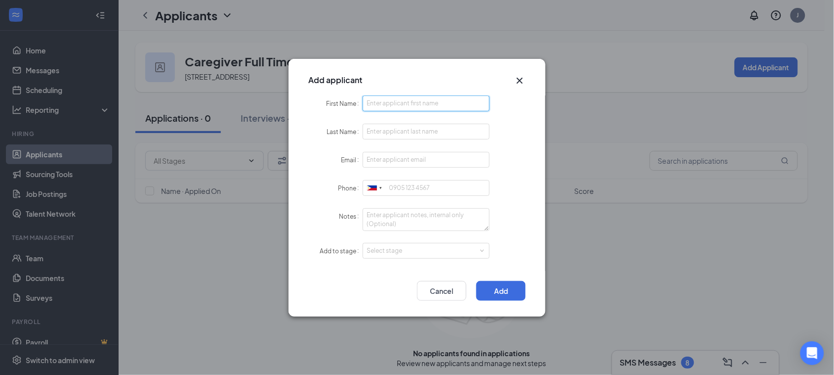
click at [396, 101] on input "First Name" at bounding box center [426, 103] width 127 height 16
paste input "[PERSON_NAME]"
click at [396, 101] on input "[PERSON_NAME]" at bounding box center [426, 103] width 127 height 16
type input "[PERSON_NAME]"
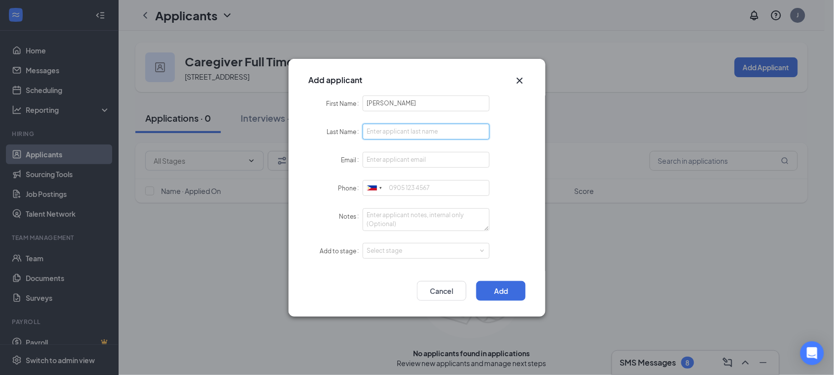
click at [394, 128] on input "Last Name" at bounding box center [426, 132] width 127 height 16
type input "Young"
click at [384, 164] on input "Email" at bounding box center [426, 160] width 127 height 16
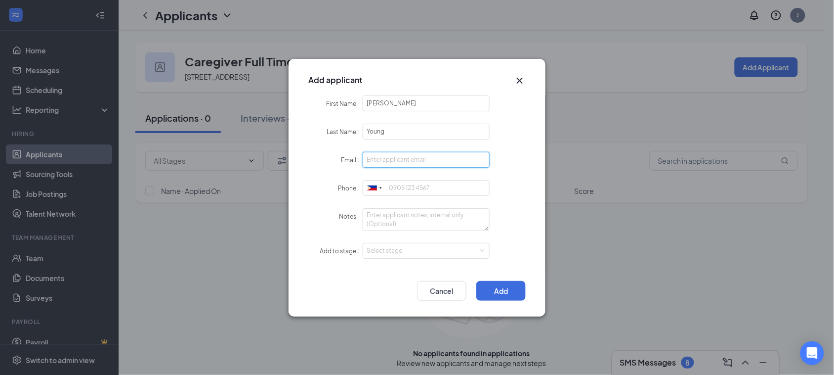
paste input "[EMAIL_ADDRESS][DOMAIN_NAME]"
click at [375, 159] on input "[EMAIL_ADDRESS][DOMAIN_NAME]" at bounding box center [426, 160] width 127 height 16
drag, startPoint x: 401, startPoint y: 134, endPoint x: 380, endPoint y: 137, distance: 21.4
click at [380, 137] on input "Young" at bounding box center [426, 132] width 127 height 16
click at [375, 154] on input "[EMAIL_ADDRESS][DOMAIN_NAME]" at bounding box center [426, 160] width 127 height 16
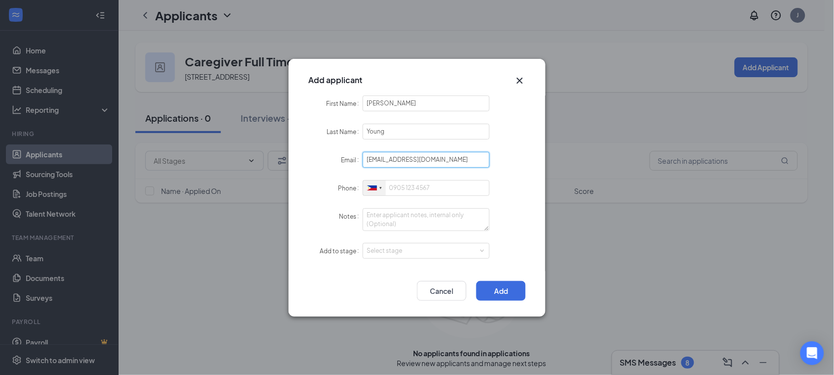
type input "[EMAIL_ADDRESS][DOMAIN_NAME]"
click at [378, 190] on div at bounding box center [374, 187] width 23 height 15
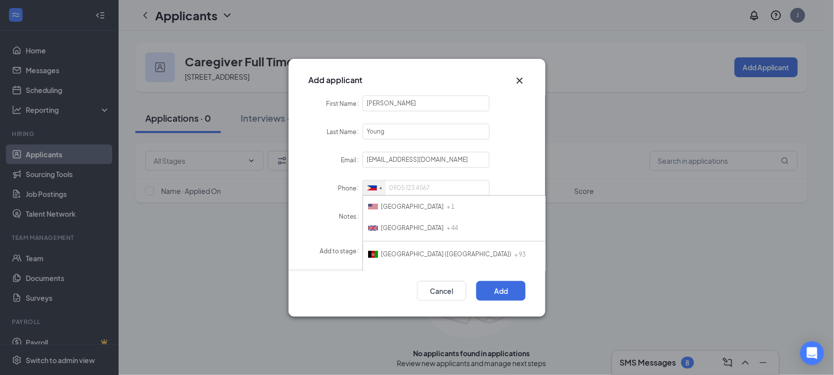
scroll to position [3583, 0]
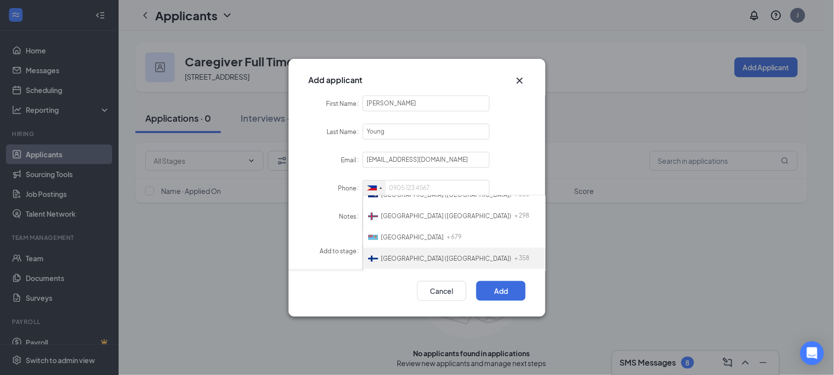
click at [428, 236] on ul "[GEOGRAPHIC_DATA] + 1 [GEOGRAPHIC_DATA] + 44 [GEOGRAPHIC_DATA] (‫[GEOGRAPHIC_DA…" at bounding box center [499, 244] width 273 height 99
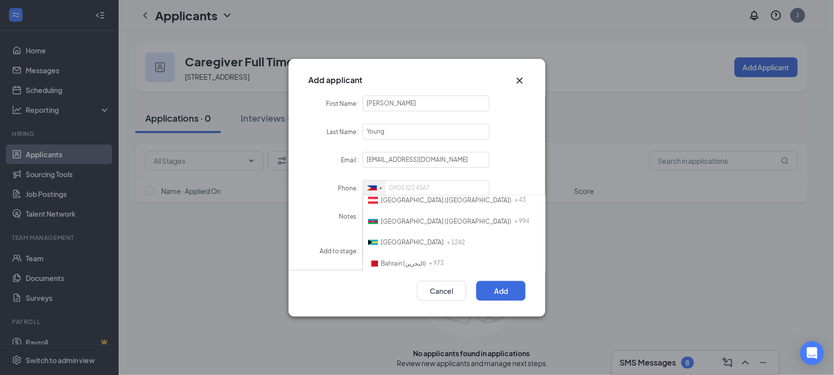
scroll to position [0, 0]
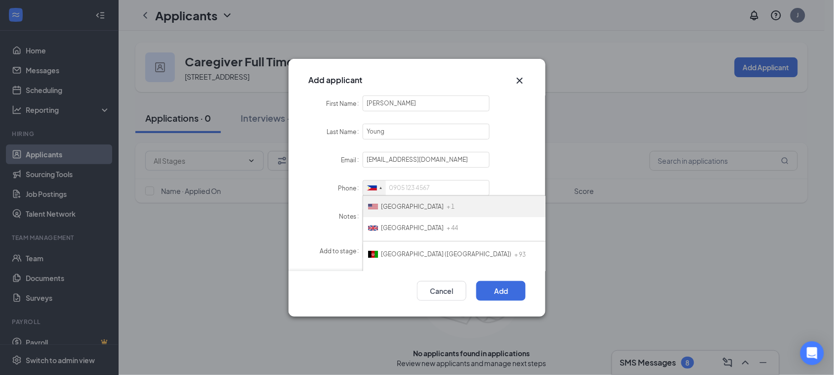
click at [398, 203] on span "[GEOGRAPHIC_DATA]" at bounding box center [412, 206] width 63 height 7
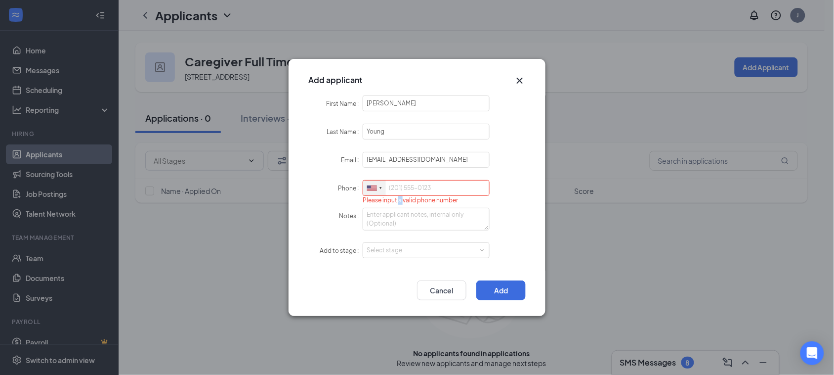
click at [398, 201] on form "First Name [PERSON_NAME] Last Name [PERSON_NAME] Email [EMAIL_ADDRESS][DOMAIN_N…" at bounding box center [417, 182] width 218 height 175
click at [398, 193] on input "Phone" at bounding box center [426, 188] width 127 height 16
paste input "7279677158"
click at [399, 186] on input "7279677158" at bounding box center [426, 188] width 127 height 16
type input "7279677158"
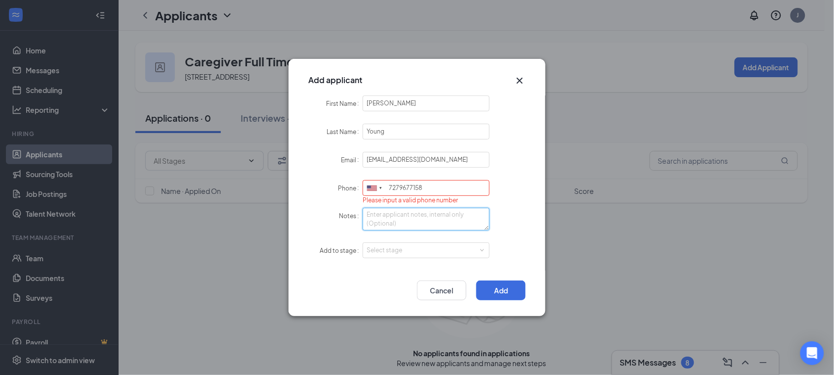
click at [394, 226] on textarea "Notes" at bounding box center [426, 219] width 127 height 23
click at [399, 254] on div "Select stage" at bounding box center [424, 251] width 115 height 10
type textarea "manually added from the applicant stack"
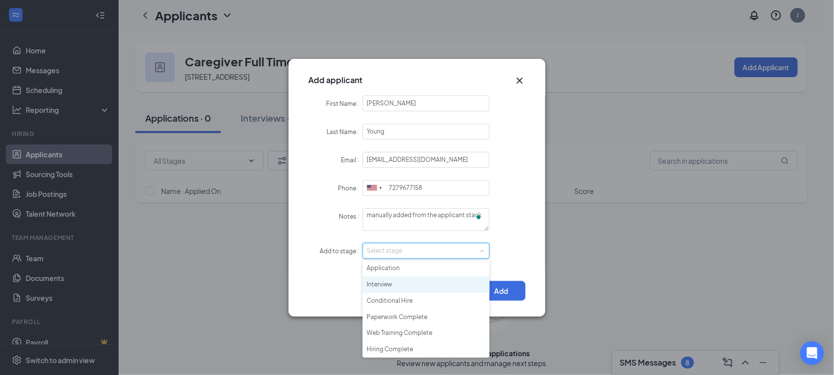
click at [384, 282] on li "Interview" at bounding box center [426, 284] width 127 height 16
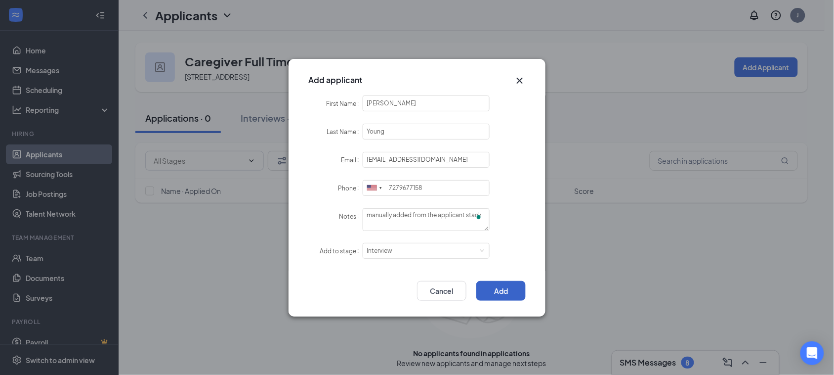
click at [508, 292] on button "Add" at bounding box center [501, 291] width 49 height 20
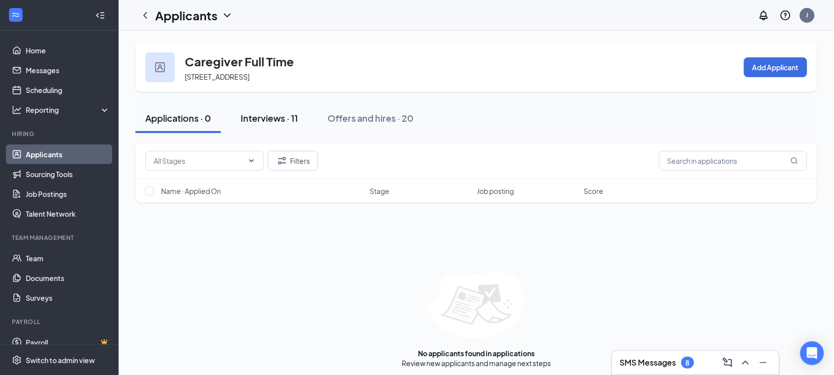
click at [265, 115] on div "Interviews · 11" at bounding box center [269, 118] width 57 height 12
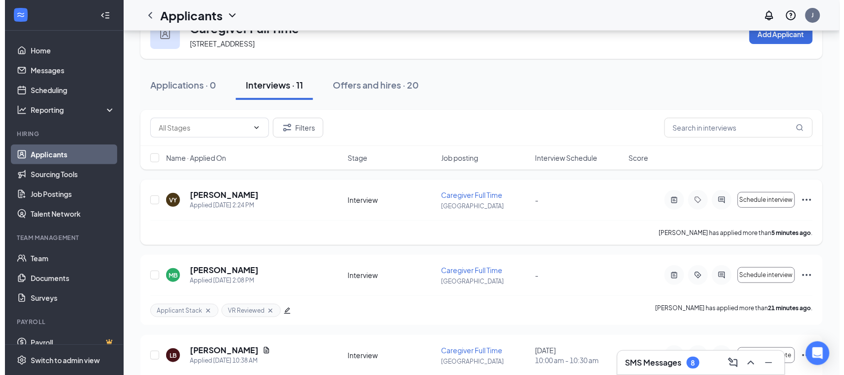
scroll to position [62, 0]
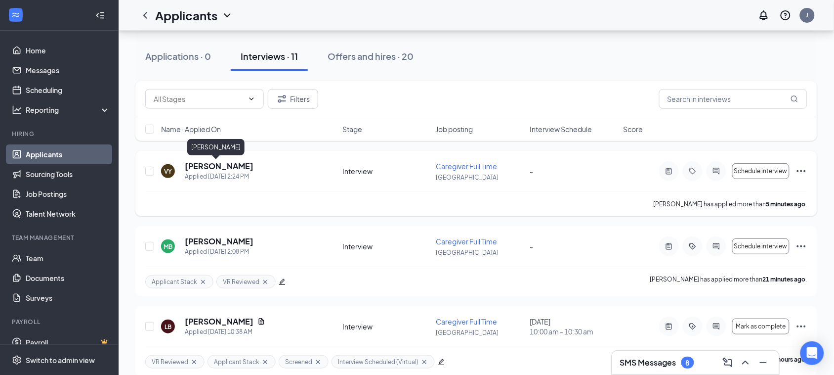
click at [204, 169] on h5 "[PERSON_NAME]" at bounding box center [219, 166] width 69 height 11
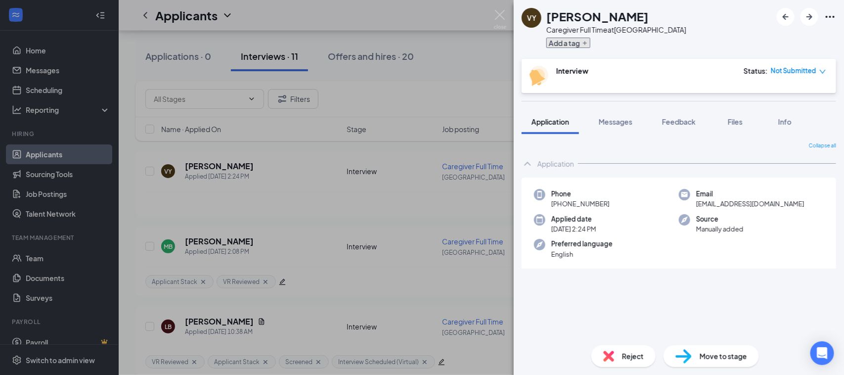
click at [584, 44] on icon "Plus" at bounding box center [585, 43] width 6 height 6
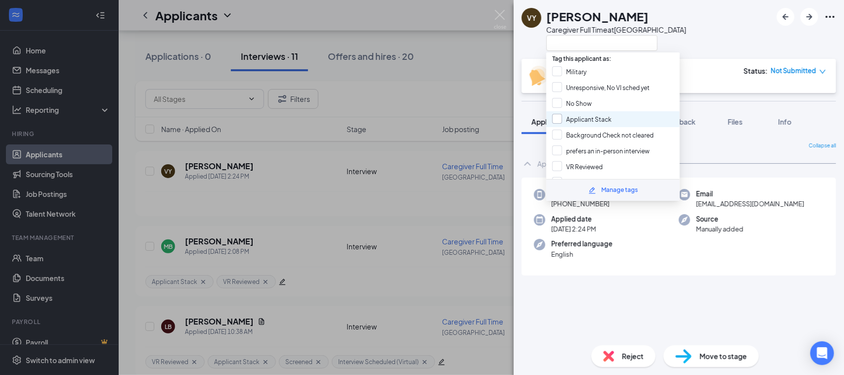
click at [566, 115] on input "Applicant Stack" at bounding box center [581, 119] width 59 height 11
checkbox input "true"
click at [566, 161] on input "VR Reviewed" at bounding box center [577, 166] width 50 height 11
checkbox input "true"
click at [732, 29] on div "[PERSON_NAME] Caregiver Full Time at [GEOGRAPHIC_DATA]" at bounding box center [679, 29] width 330 height 59
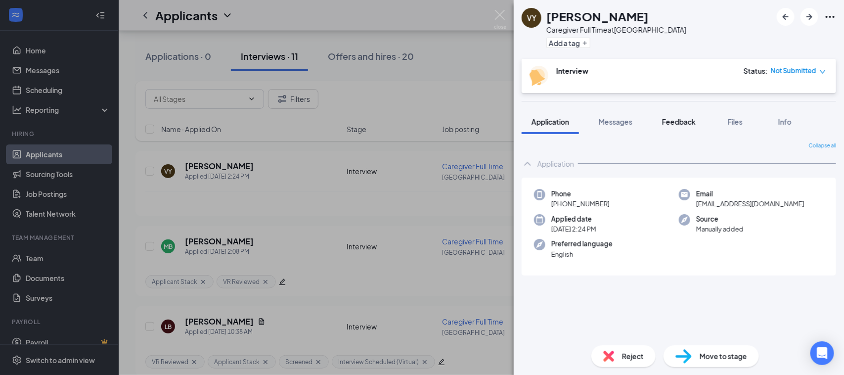
click at [680, 122] on span "Feedback" at bounding box center [679, 121] width 34 height 9
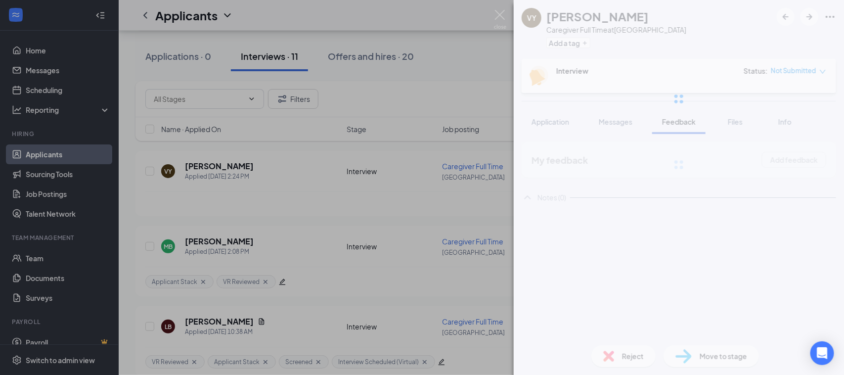
click at [734, 122] on div at bounding box center [679, 99] width 330 height 198
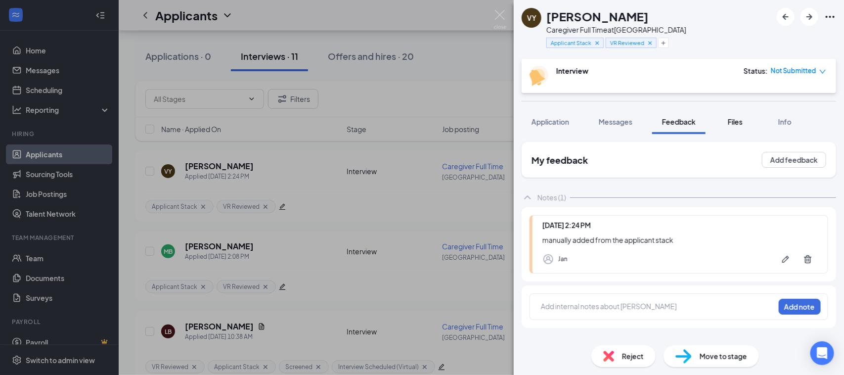
click at [736, 122] on span "Files" at bounding box center [735, 121] width 15 height 9
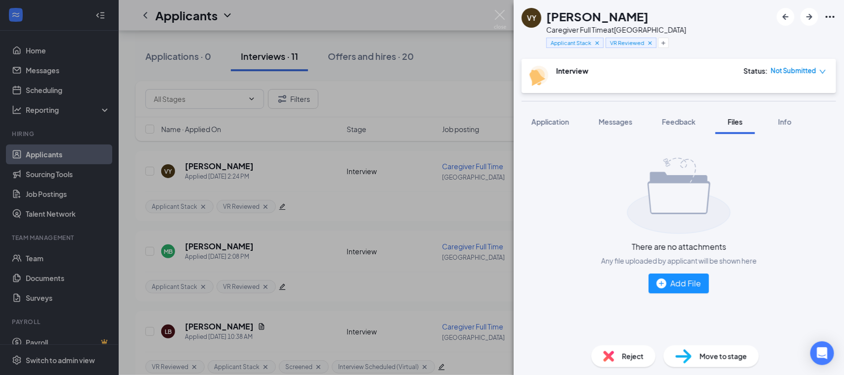
click at [742, 121] on span "Files" at bounding box center [735, 121] width 15 height 9
click at [670, 283] on div "Add File" at bounding box center [678, 283] width 44 height 12
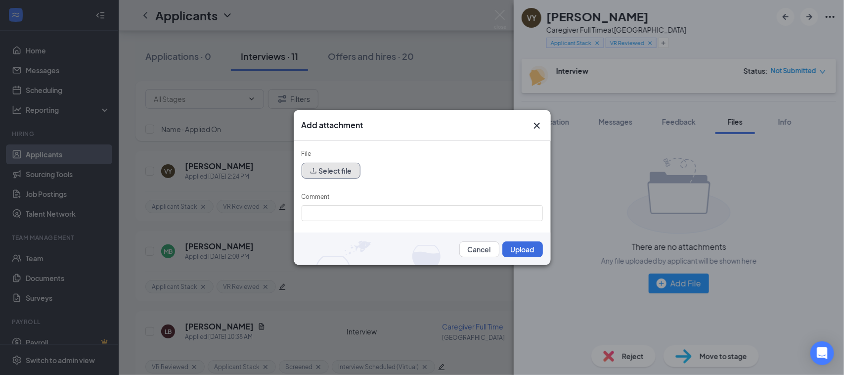
click at [334, 173] on button "Select file" at bounding box center [331, 171] width 59 height 16
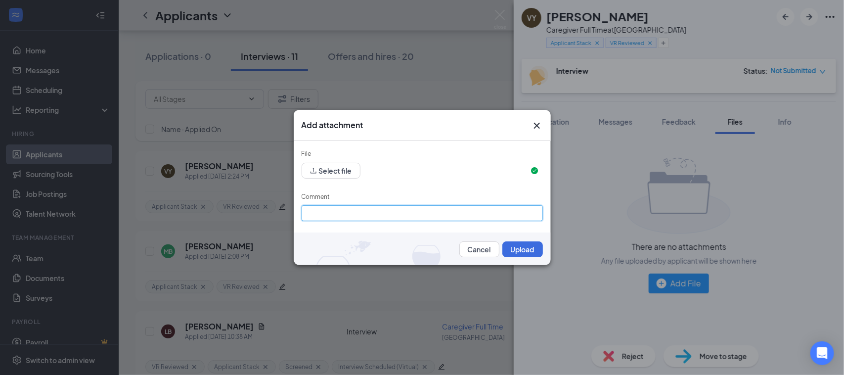
click at [342, 216] on input "Comment" at bounding box center [422, 213] width 241 height 16
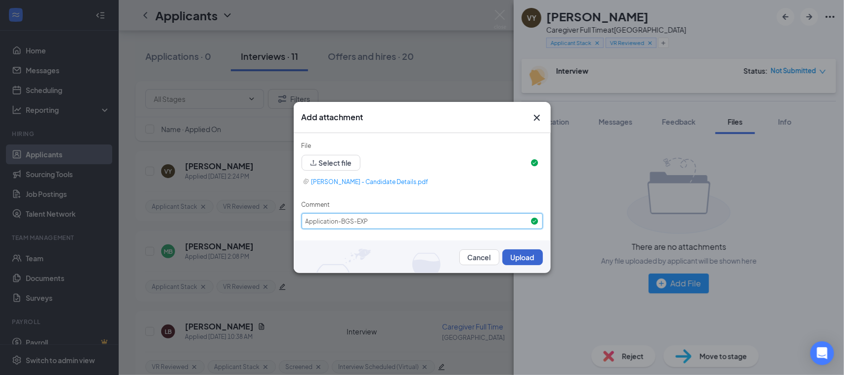
type input "Application-BGS-EXP"
click at [518, 257] on button "Upload" at bounding box center [522, 257] width 41 height 16
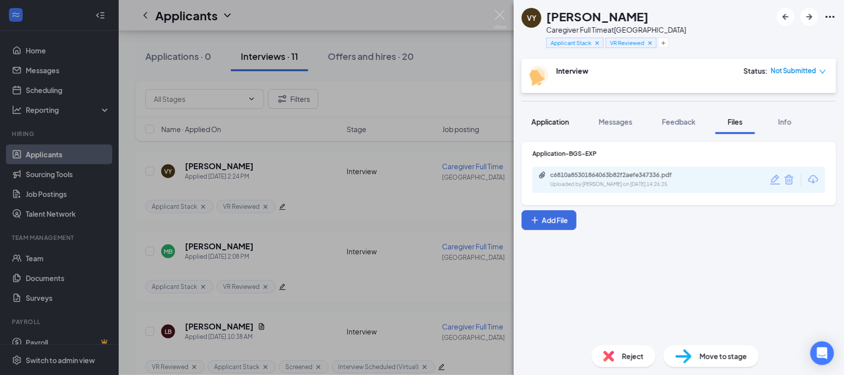
click at [535, 122] on span "Application" at bounding box center [550, 121] width 38 height 9
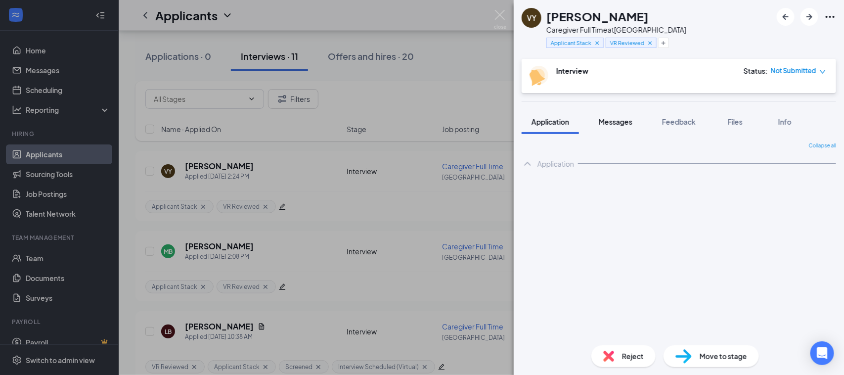
click at [607, 123] on span "Messages" at bounding box center [616, 121] width 34 height 9
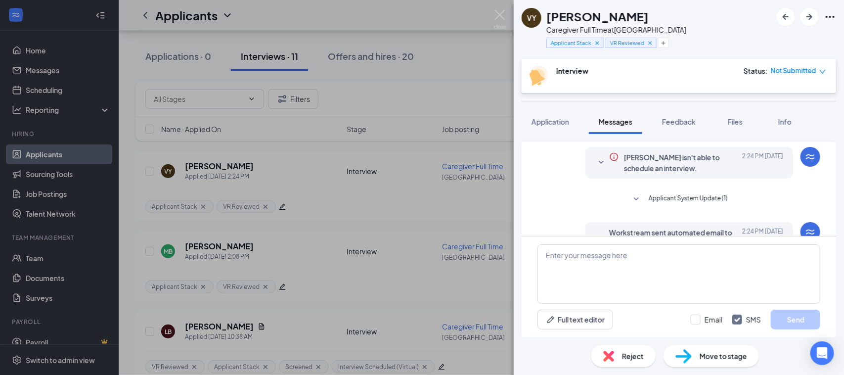
scroll to position [73, 0]
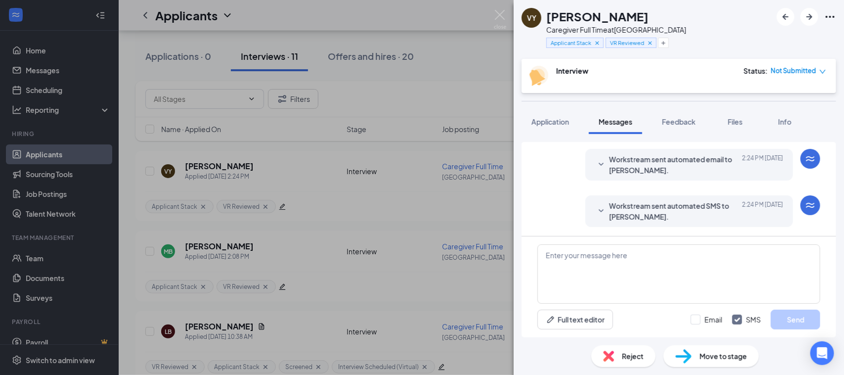
click at [599, 209] on icon "SmallChevronDown" at bounding box center [601, 210] width 5 height 3
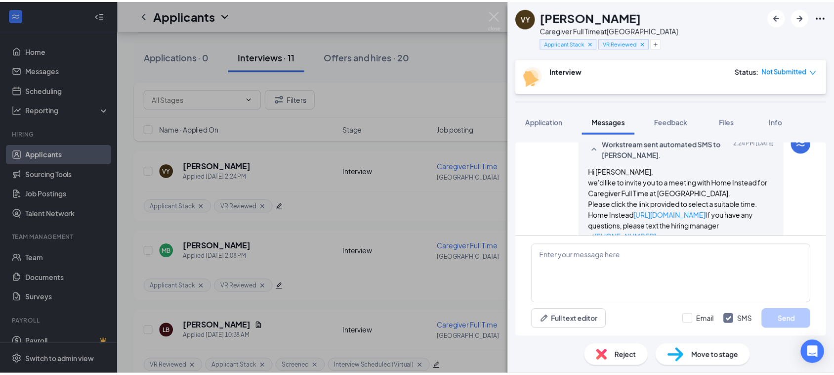
scroll to position [0, 0]
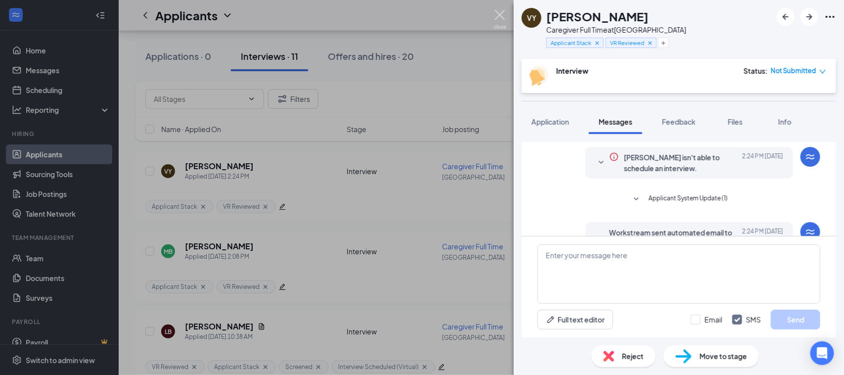
click at [502, 15] on img at bounding box center [500, 19] width 12 height 19
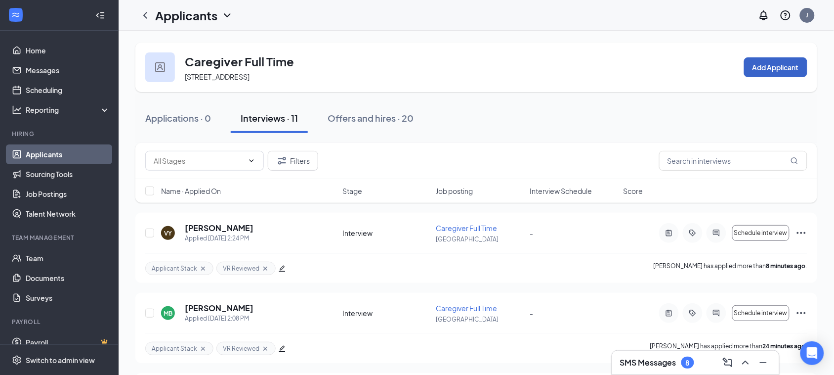
click at [767, 67] on button "Add Applicant" at bounding box center [775, 67] width 63 height 20
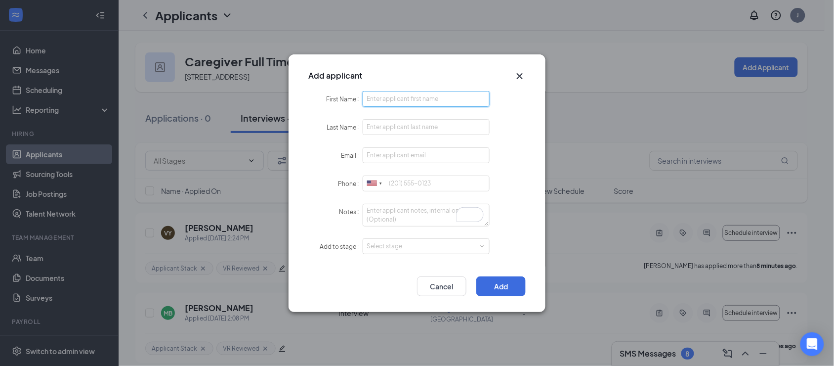
click at [375, 97] on input "First Name" at bounding box center [426, 99] width 127 height 16
click at [415, 97] on input "First Name" at bounding box center [426, 99] width 127 height 16
click at [414, 97] on input "First Name" at bounding box center [426, 99] width 127 height 16
click at [382, 97] on input "First Name" at bounding box center [426, 99] width 127 height 16
click at [384, 96] on input "First Name" at bounding box center [426, 99] width 127 height 16
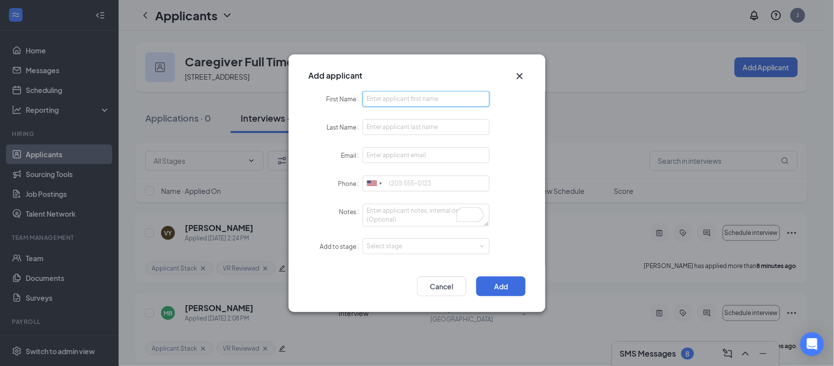
drag, startPoint x: 384, startPoint y: 96, endPoint x: 393, endPoint y: 94, distance: 9.6
click at [385, 94] on input "First Name" at bounding box center [426, 99] width 127 height 16
paste input "[PERSON_NAME]"
drag, startPoint x: 406, startPoint y: 95, endPoint x: 393, endPoint y: 99, distance: 13.4
click at [393, 99] on input "[PERSON_NAME]" at bounding box center [426, 99] width 127 height 16
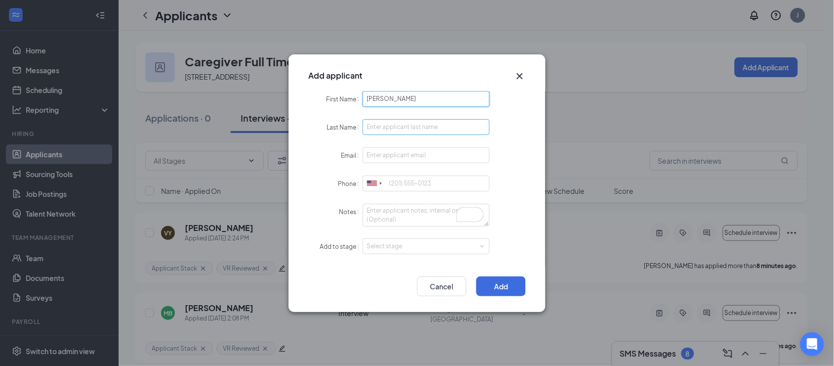
type input "[PERSON_NAME]"
click at [374, 124] on input "Last Name" at bounding box center [426, 127] width 127 height 16
paste input "[PERSON_NAME]"
type input "[PERSON_NAME]"
click at [377, 152] on input "Email" at bounding box center [426, 155] width 127 height 16
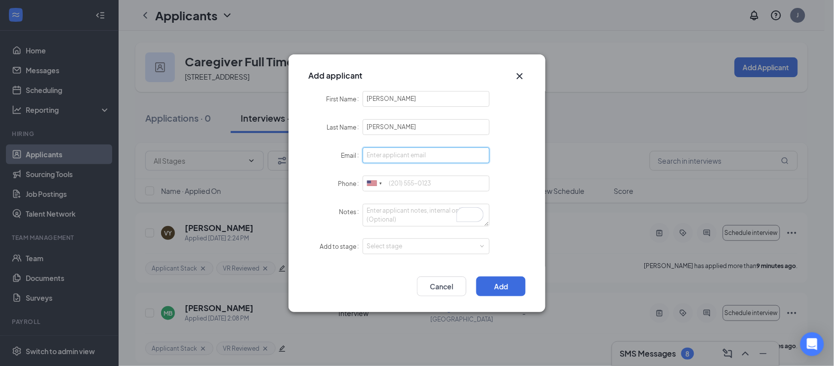
paste input "[EMAIL_ADDRESS][DOMAIN_NAME]"
click at [374, 155] on input "[EMAIL_ADDRESS][DOMAIN_NAME]" at bounding box center [426, 155] width 127 height 16
type input "[EMAIL_ADDRESS][DOMAIN_NAME]"
click at [398, 181] on input "Phone" at bounding box center [426, 183] width 127 height 16
paste input "3524287343"
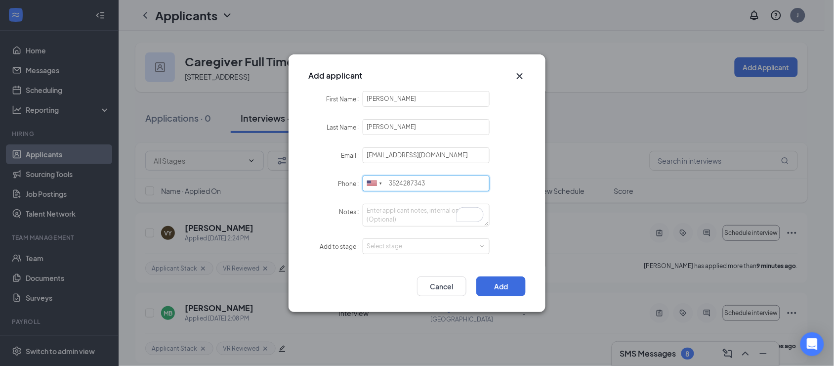
click at [395, 184] on input "3524287343" at bounding box center [426, 183] width 127 height 16
type input "3524287343"
click at [416, 161] on input "[EMAIL_ADDRESS][DOMAIN_NAME]" at bounding box center [426, 155] width 127 height 16
type input "[EMAIL_ADDRESS][DOMAIN_NAME]"
click at [396, 181] on input "3524287343" at bounding box center [426, 183] width 127 height 16
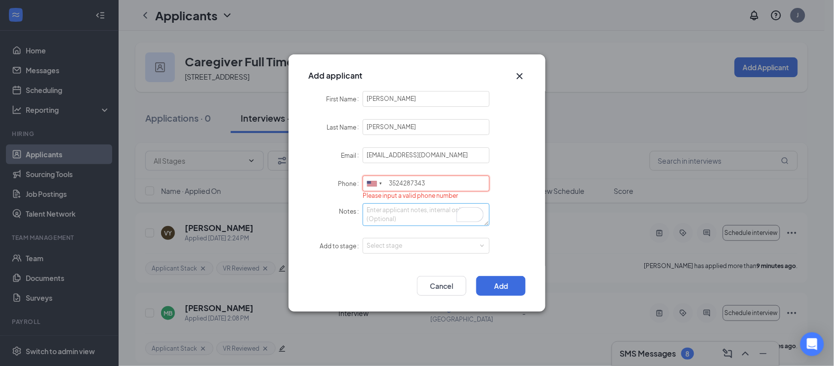
type input "3524287343"
click at [384, 216] on textarea "Notes" at bounding box center [426, 214] width 127 height 23
type textarea "M"
click at [376, 243] on div "Select stage" at bounding box center [424, 246] width 115 height 10
type textarea "manually added from the applicant stack"
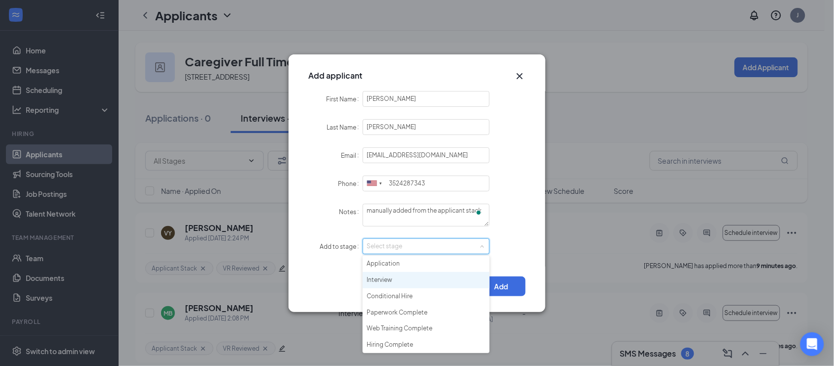
click at [384, 277] on li "Interview" at bounding box center [426, 280] width 127 height 16
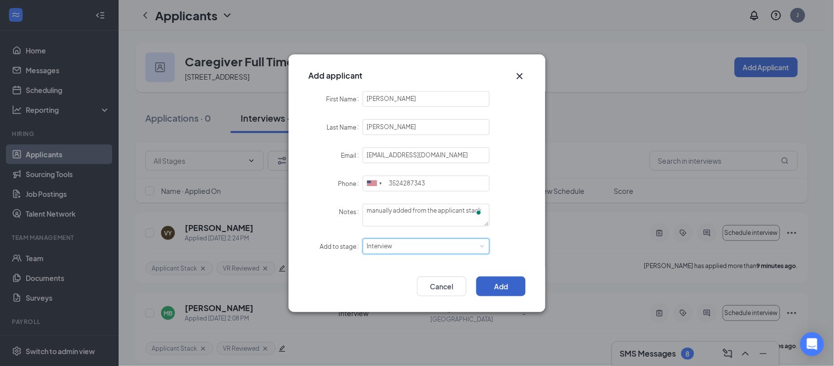
click at [506, 290] on button "Add" at bounding box center [501, 286] width 49 height 20
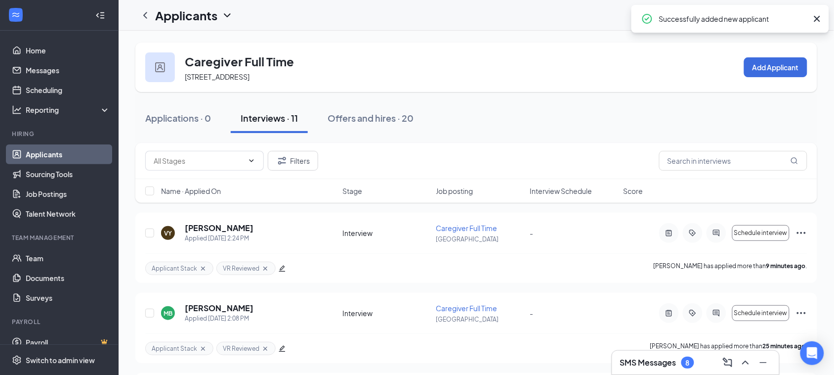
click at [267, 114] on div "Interviews · 11" at bounding box center [269, 118] width 57 height 12
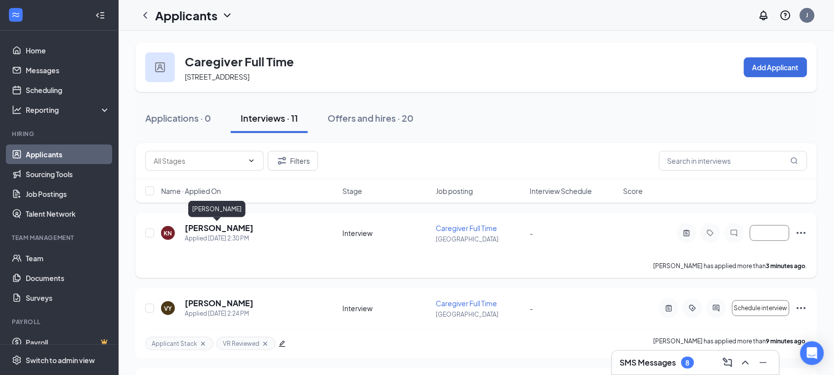
click at [216, 227] on h5 "[PERSON_NAME]" at bounding box center [219, 227] width 69 height 11
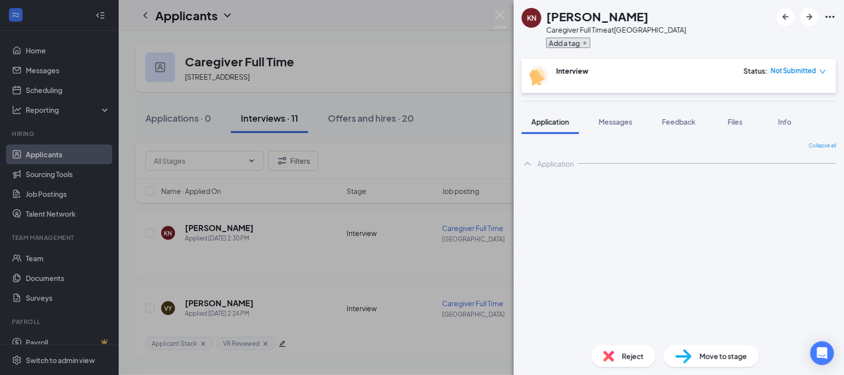
click at [587, 41] on icon "Plus" at bounding box center [585, 43] width 6 height 6
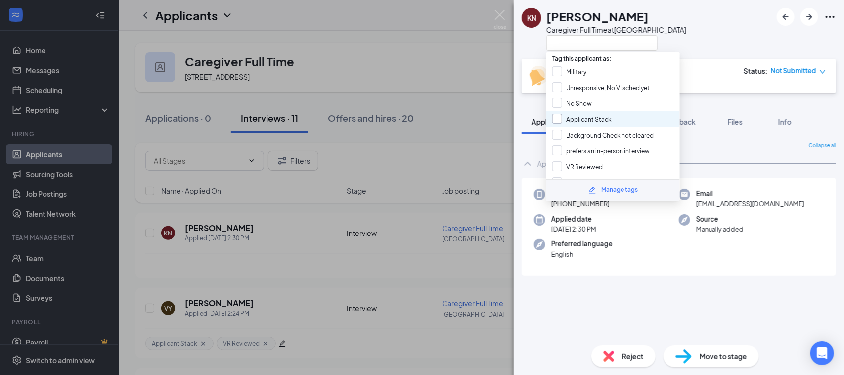
click at [581, 118] on input "Applicant Stack" at bounding box center [581, 119] width 59 height 11
checkbox input "true"
click at [562, 161] on input "VR Reviewed" at bounding box center [577, 166] width 50 height 11
checkbox input "true"
click at [700, 33] on div "KN [PERSON_NAME] Caregiver Full Time at [GEOGRAPHIC_DATA]" at bounding box center [679, 29] width 330 height 59
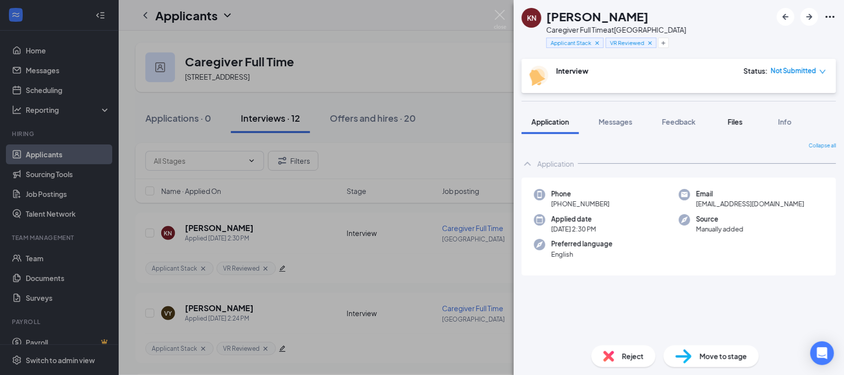
click at [740, 117] on span "Files" at bounding box center [735, 121] width 15 height 9
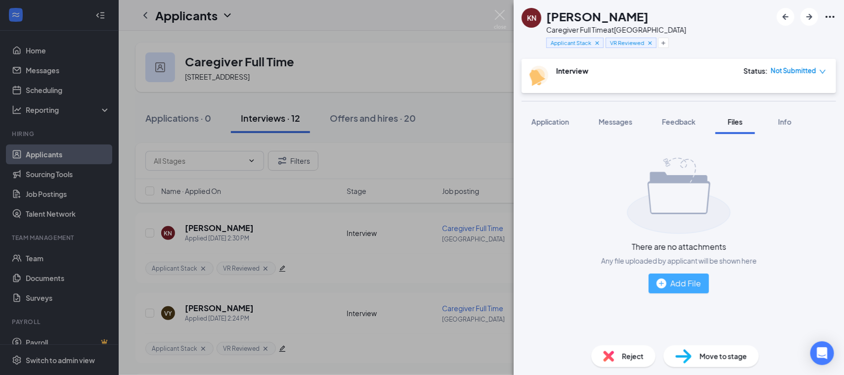
click at [676, 279] on div "Add File" at bounding box center [678, 283] width 44 height 12
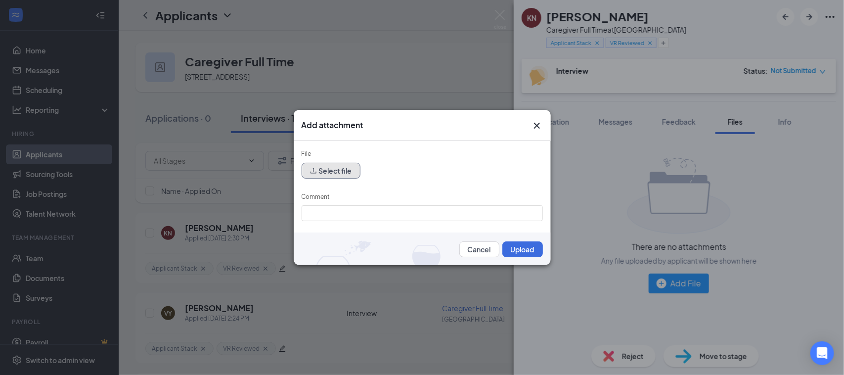
click at [338, 176] on button "Select file" at bounding box center [331, 171] width 59 height 16
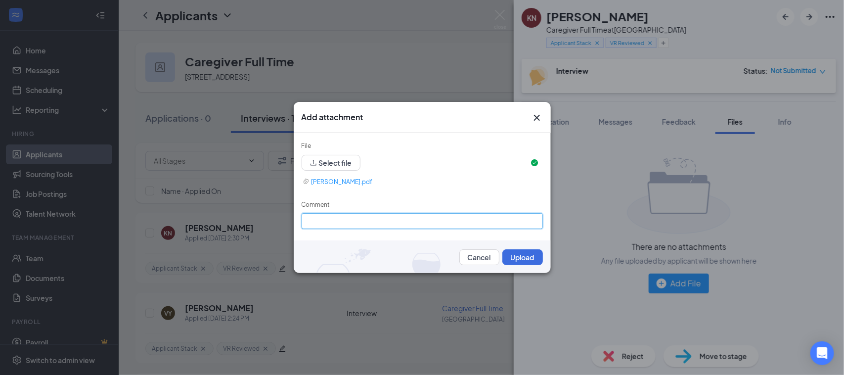
click at [351, 214] on input "Comment" at bounding box center [422, 221] width 241 height 16
type input "Resume"
click at [518, 258] on button "Upload" at bounding box center [522, 257] width 41 height 16
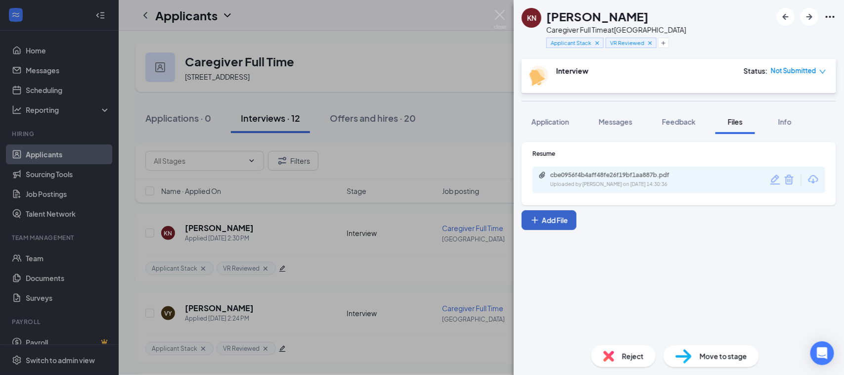
click at [564, 222] on button "Add File" at bounding box center [549, 220] width 55 height 20
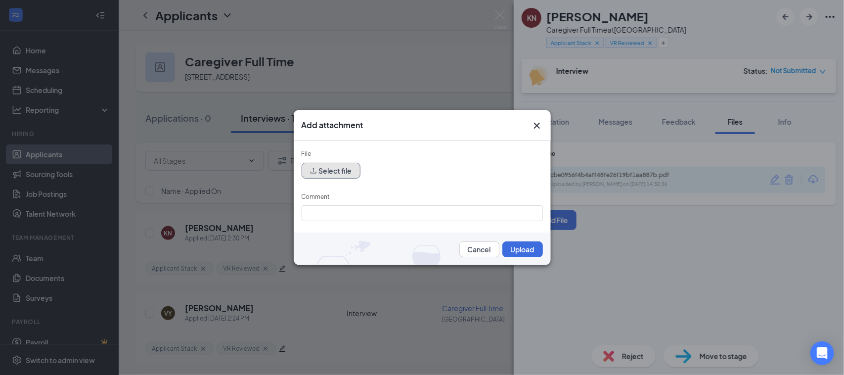
click at [330, 170] on button "Select file" at bounding box center [331, 171] width 59 height 16
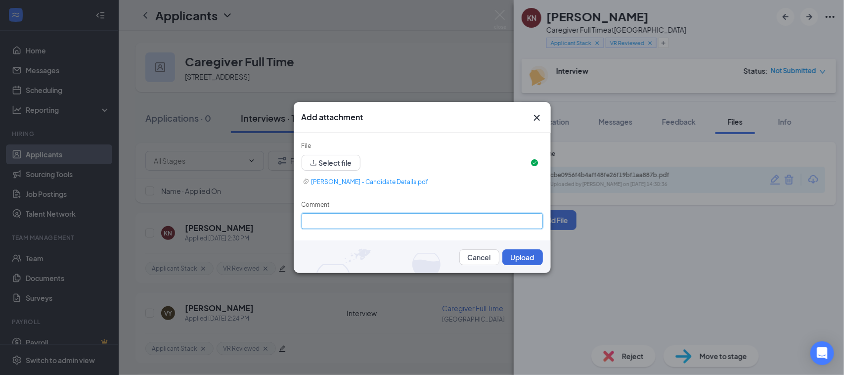
click at [326, 218] on input "Comment" at bounding box center [422, 221] width 241 height 16
type input "Application-BGS-EXP"
click at [515, 254] on button "Upload" at bounding box center [522, 257] width 41 height 16
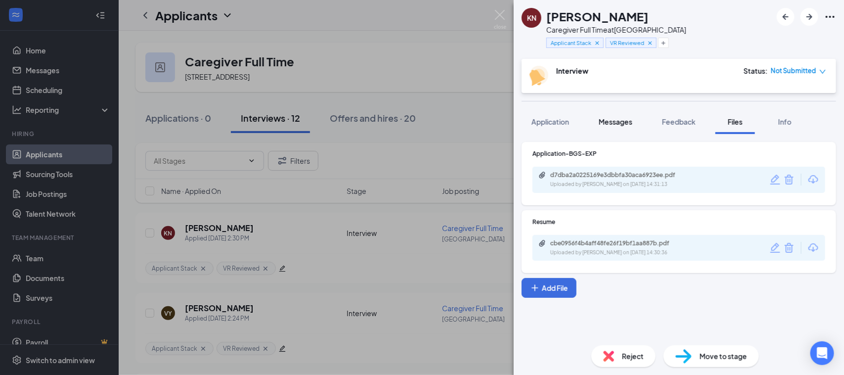
click at [624, 119] on span "Messages" at bounding box center [616, 121] width 34 height 9
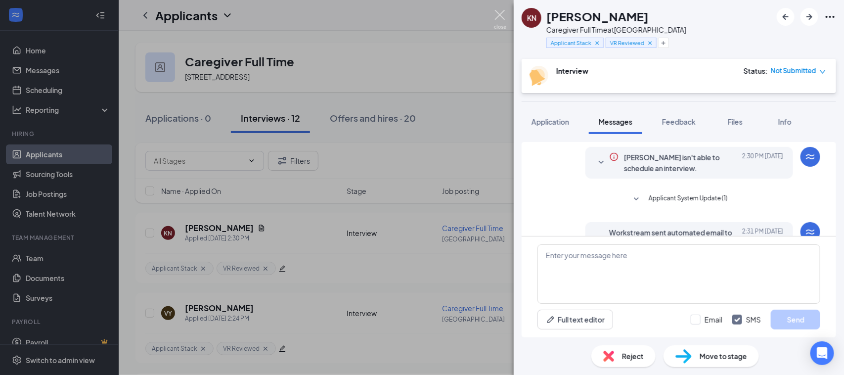
click at [500, 11] on img at bounding box center [500, 19] width 12 height 19
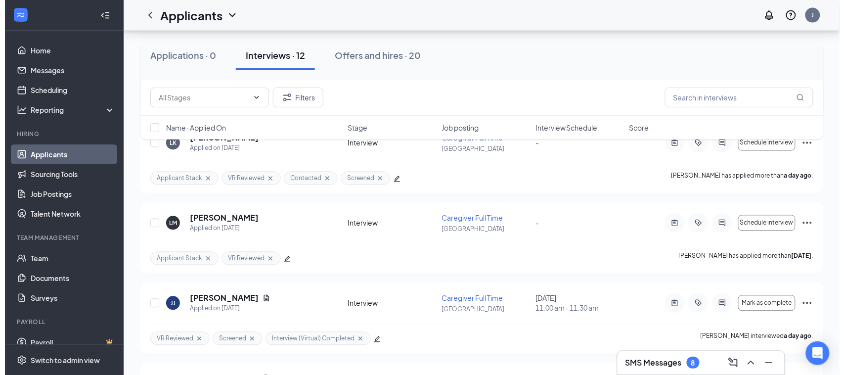
scroll to position [494, 0]
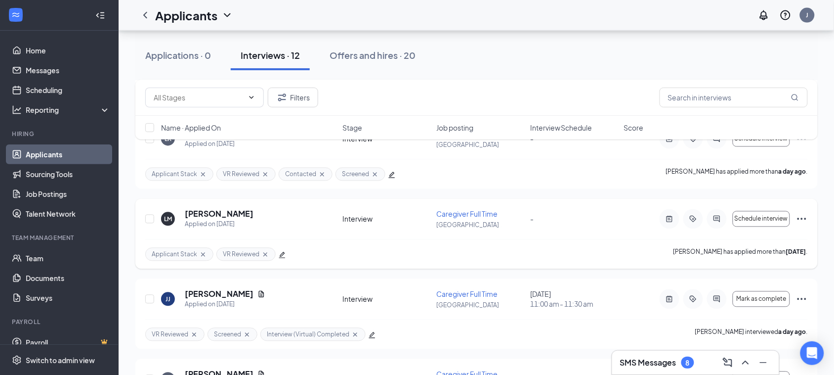
click at [284, 257] on icon "edit" at bounding box center [282, 255] width 7 height 7
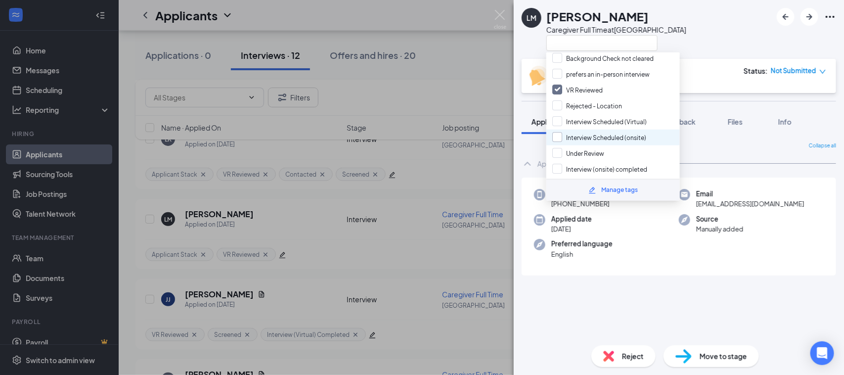
scroll to position [124, 0]
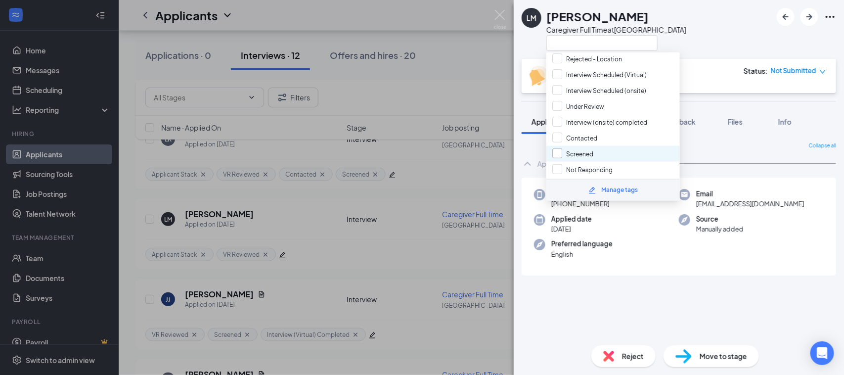
click at [569, 164] on input "Not Responding" at bounding box center [582, 169] width 60 height 11
checkbox input "true"
click at [703, 42] on div "[PERSON_NAME] Caregiver Full Time at [GEOGRAPHIC_DATA]" at bounding box center [679, 29] width 330 height 59
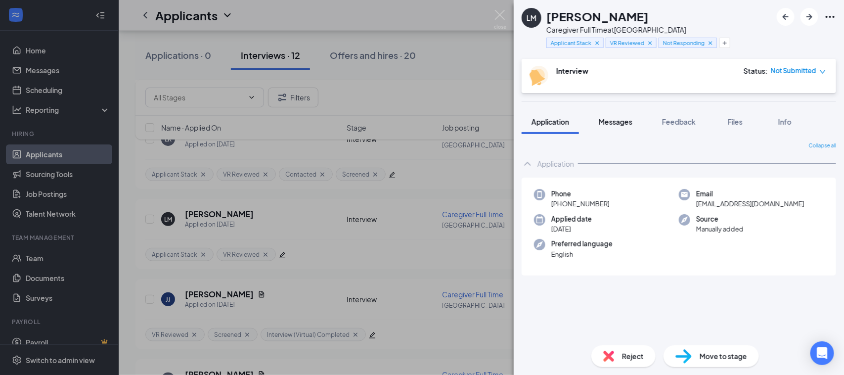
click at [610, 122] on span "Messages" at bounding box center [616, 121] width 34 height 9
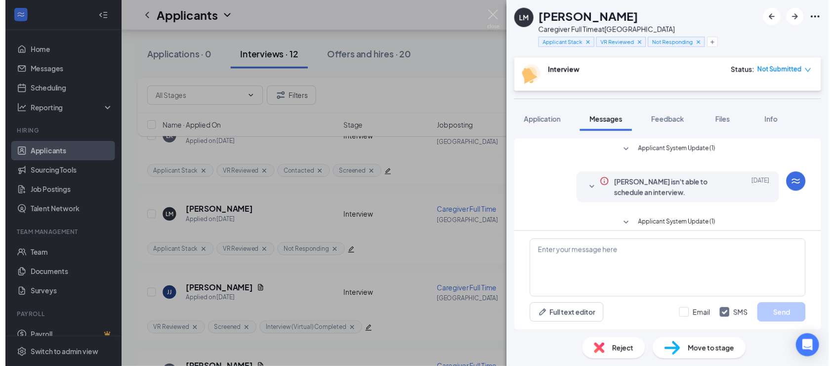
scroll to position [210, 0]
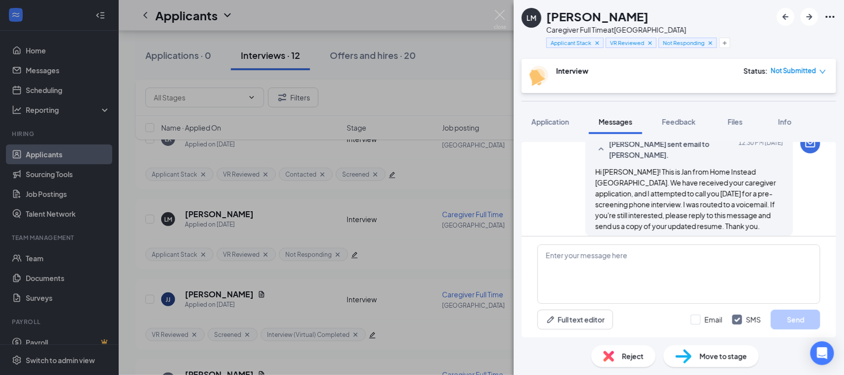
click at [490, 15] on div "[PERSON_NAME] Caregiver Full Time at [GEOGRAPHIC_DATA] Applicant Stack VR Revie…" at bounding box center [422, 187] width 844 height 375
click at [498, 11] on div "Applicants J" at bounding box center [481, 15] width 725 height 31
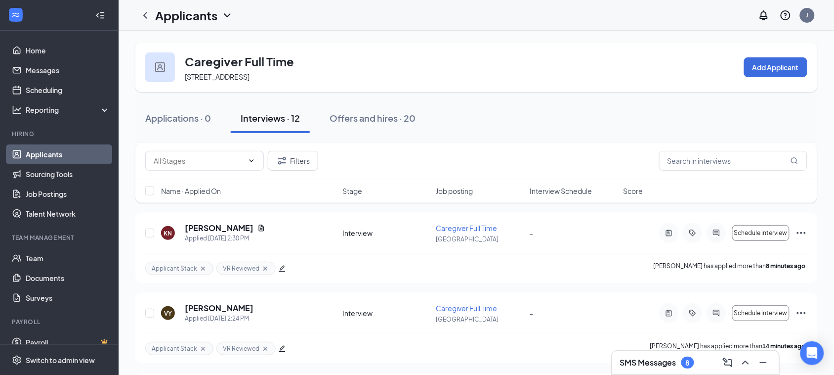
click at [274, 122] on div "Interviews · 12" at bounding box center [270, 118] width 59 height 12
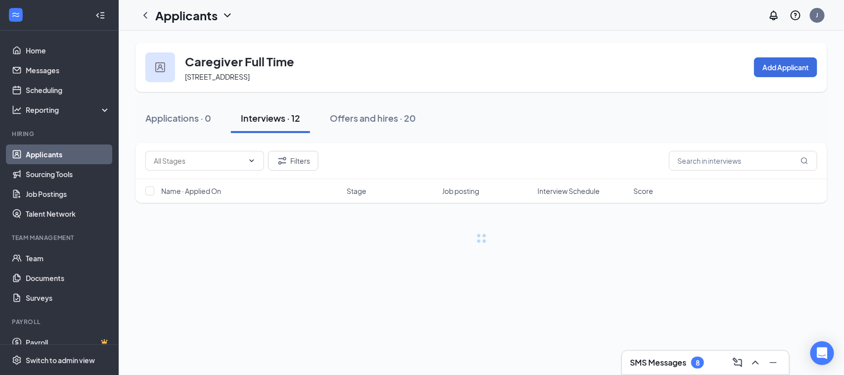
click at [54, 155] on link "Applicants" at bounding box center [68, 154] width 85 height 20
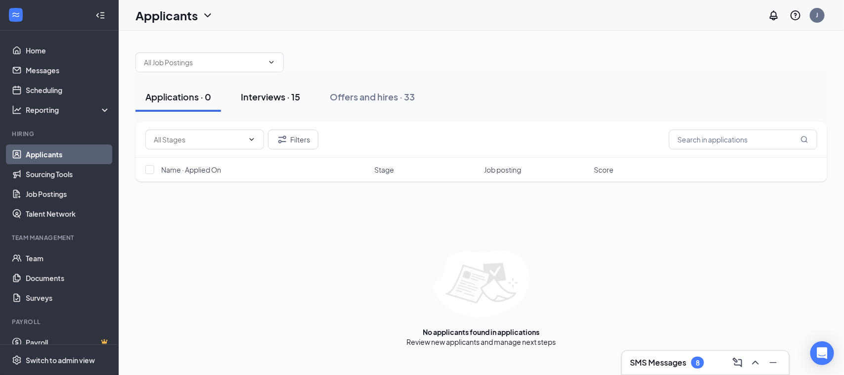
click at [283, 98] on div "Interviews · 15" at bounding box center [270, 96] width 59 height 12
